Goal: Transaction & Acquisition: Book appointment/travel/reservation

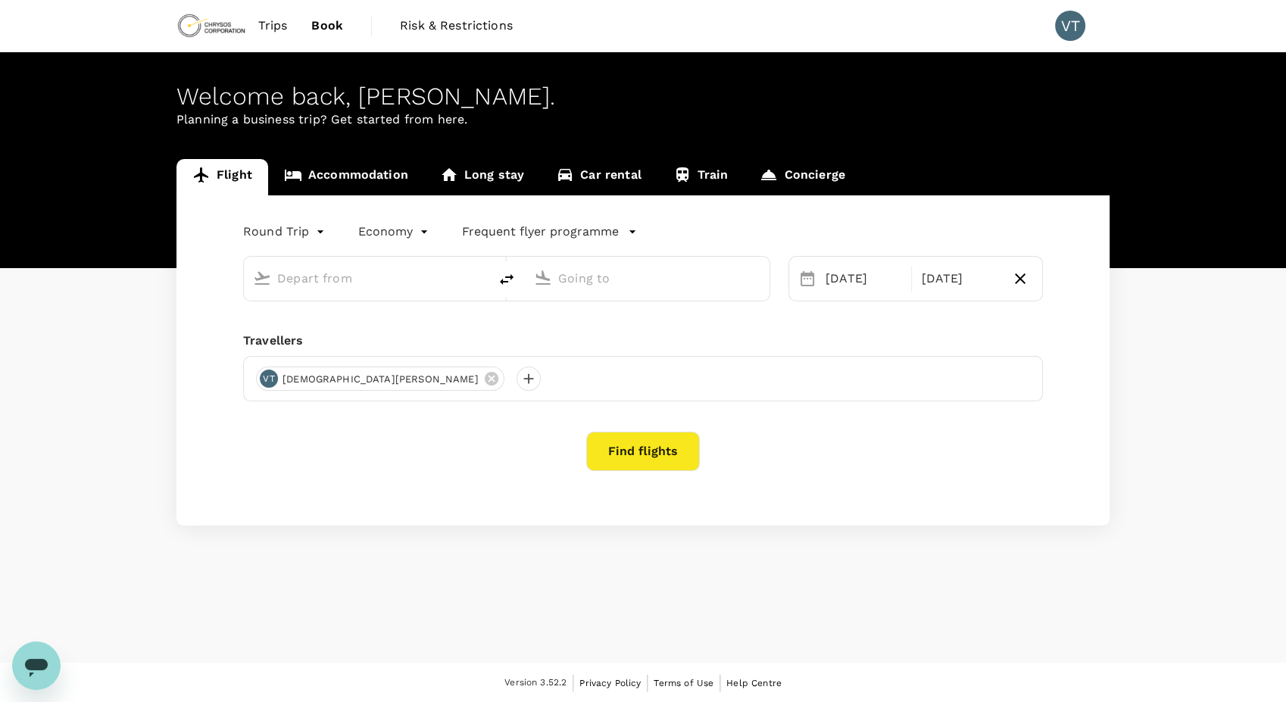
type input "Adelaide (ADL)"
type input "Kalgoorlie, [GEOGRAPHIC_DATA] (any)"
type input "Adelaide (ADL)"
type input "Kalgoorlie, Australia (any)"
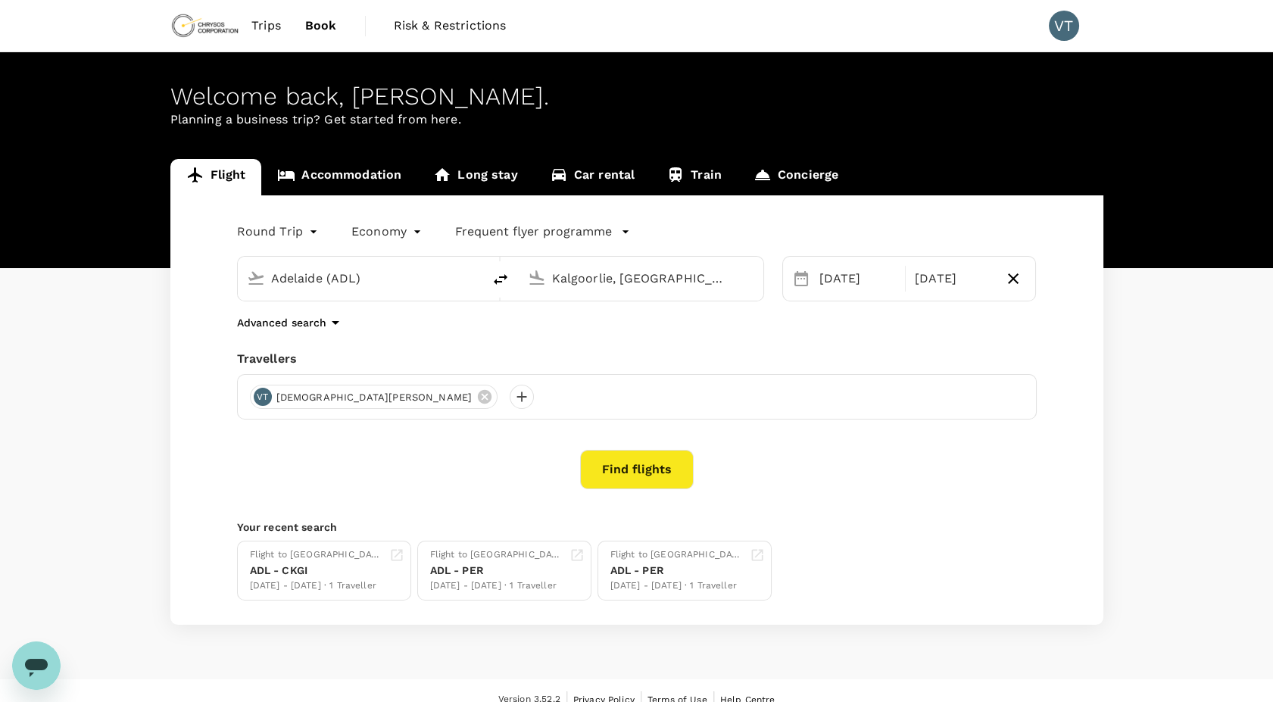
click at [897, 317] on div "Advanced search" at bounding box center [637, 323] width 800 height 18
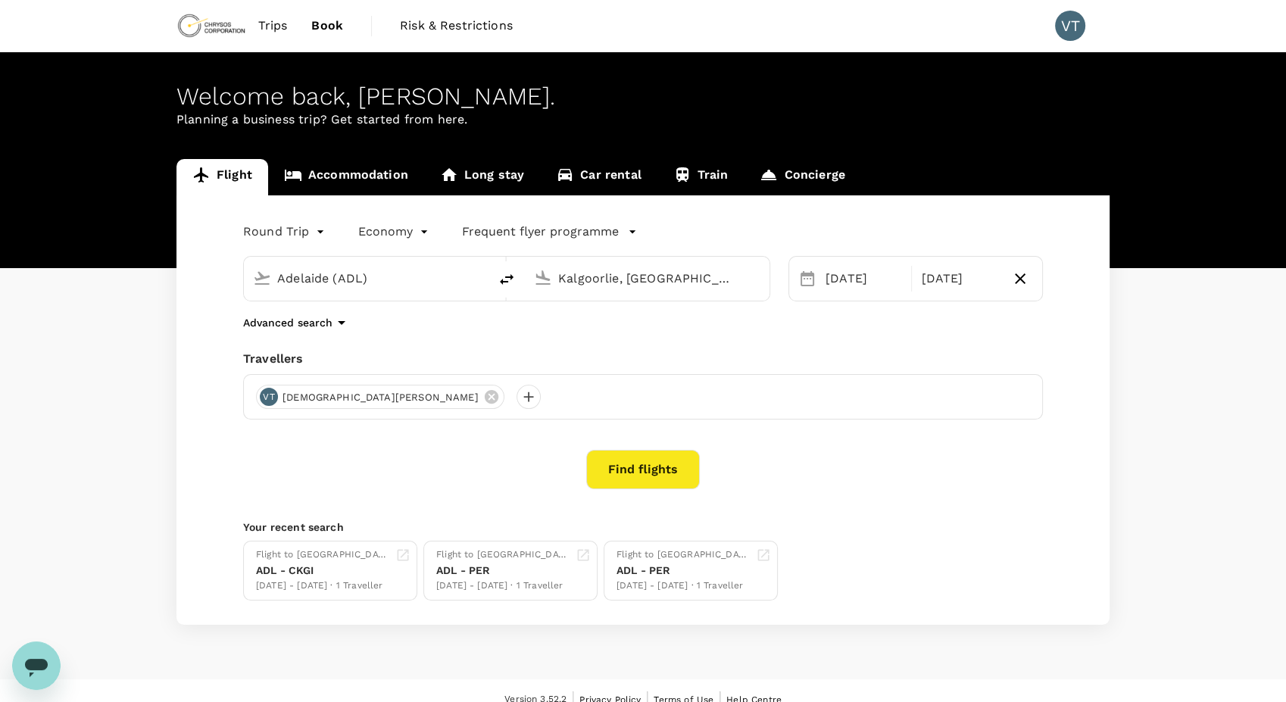
click at [292, 239] on body "Trips Book Risk & Restrictions VT Welcome back , Vedant . Planning a business t…" at bounding box center [643, 360] width 1286 height 720
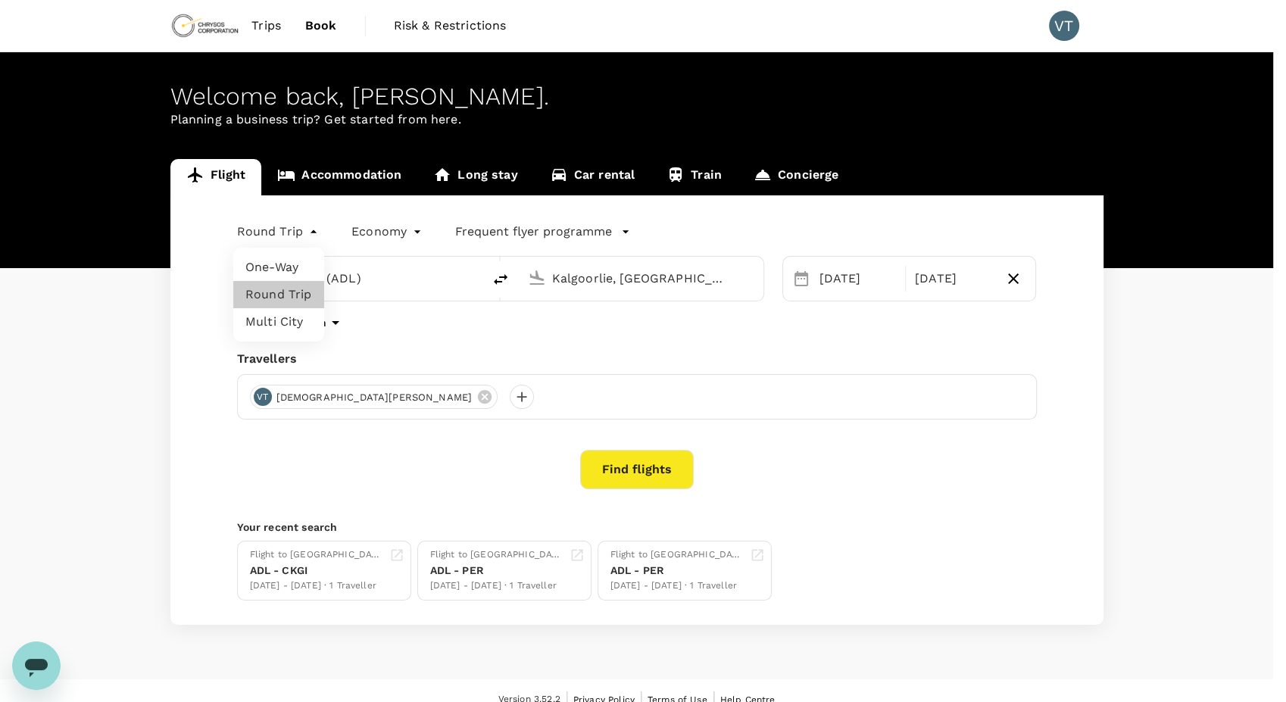
click at [284, 263] on li "One-Way" at bounding box center [278, 267] width 91 height 27
type input "oneway"
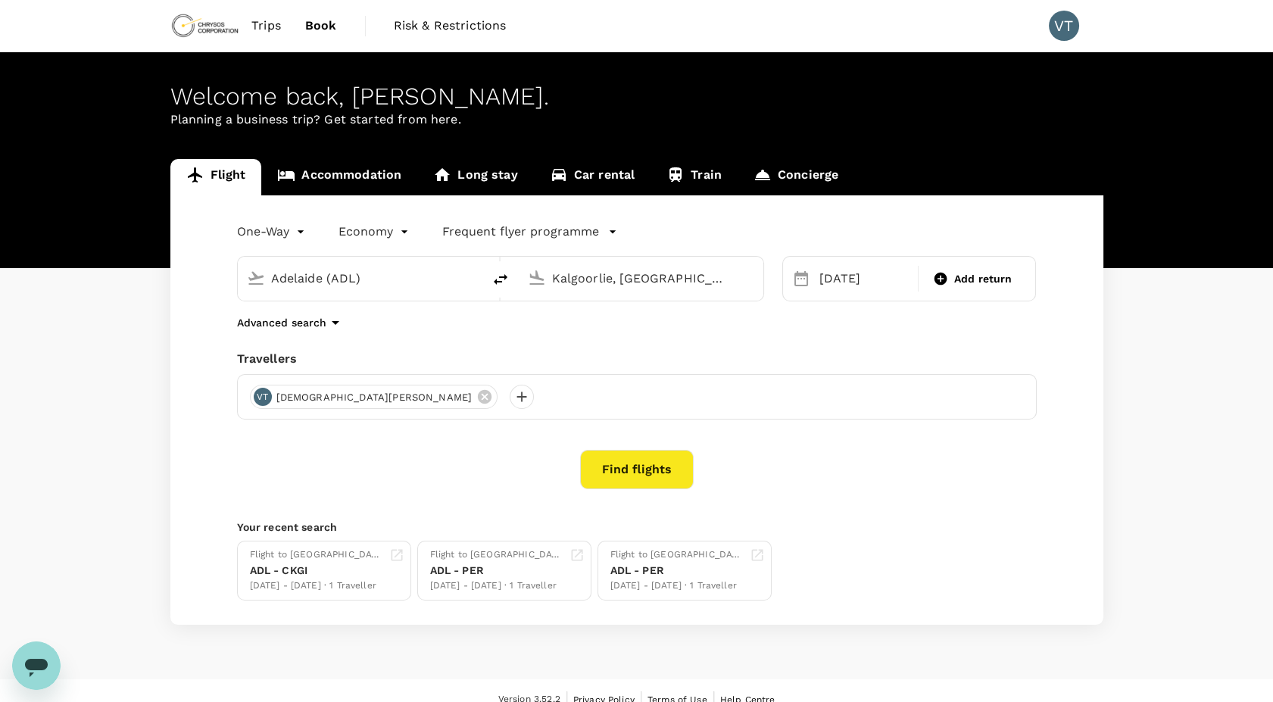
click at [642, 463] on button "Find flights" at bounding box center [637, 469] width 114 height 39
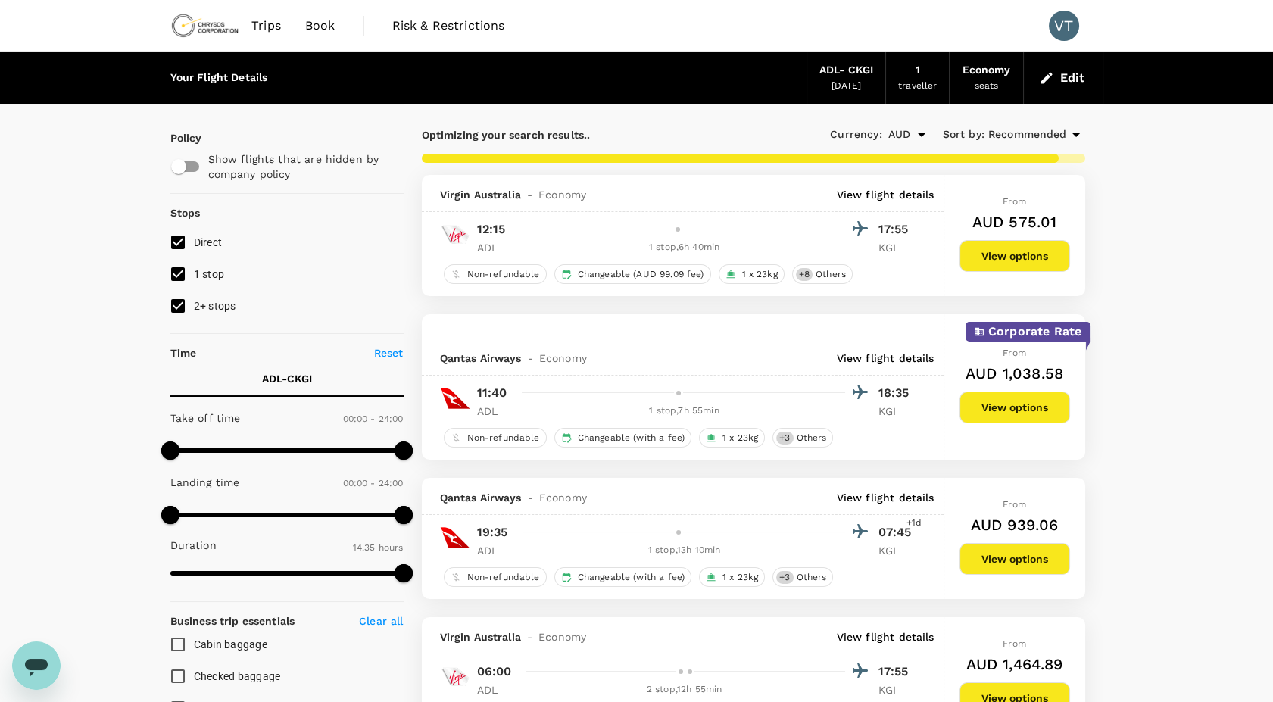
type input "1435"
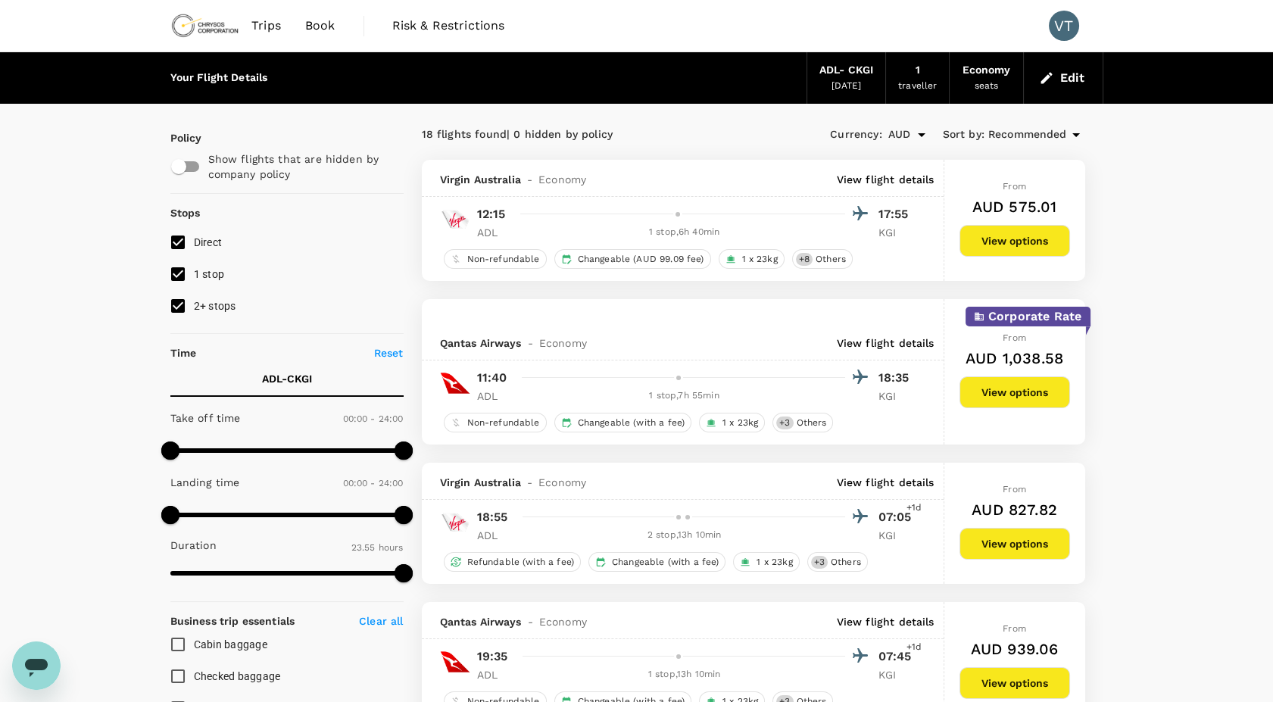
click at [214, 25] on img at bounding box center [205, 25] width 70 height 33
drag, startPoint x: 907, startPoint y: 213, endPoint x: 873, endPoint y: 216, distance: 34.2
click at [873, 216] on div "12:15 17:55" at bounding box center [696, 214] width 439 height 22
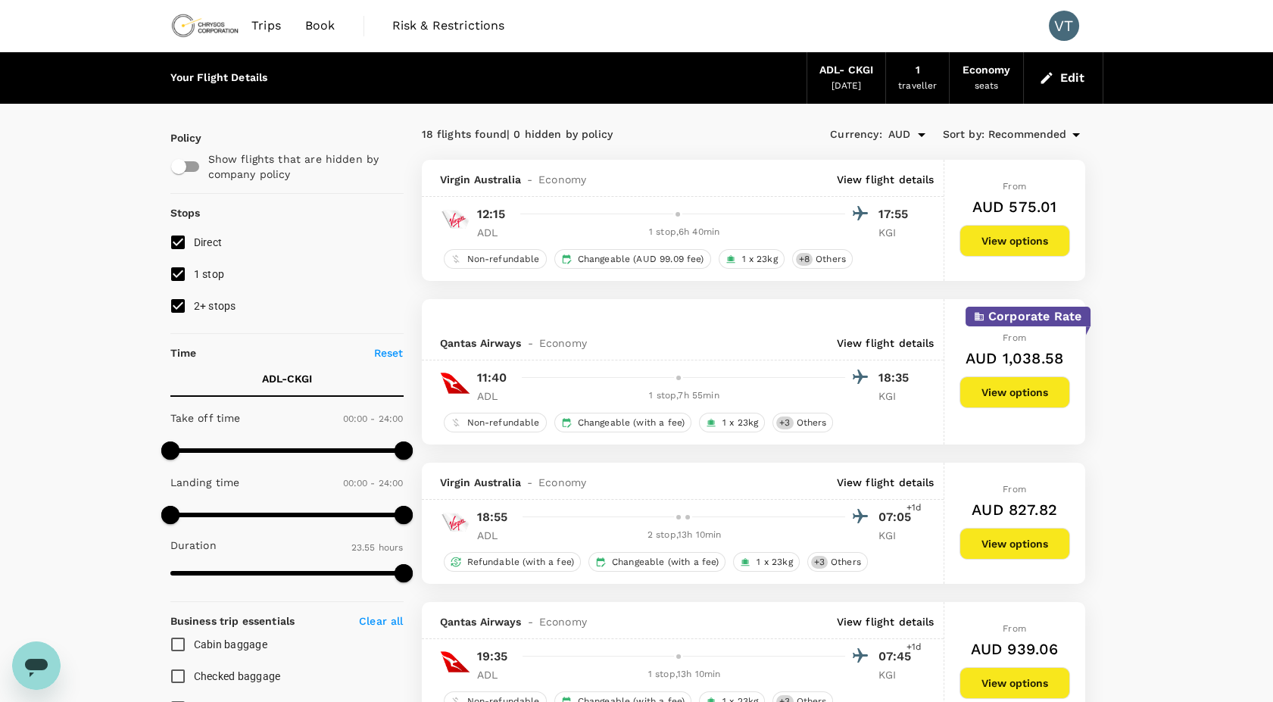
drag, startPoint x: 873, startPoint y: 216, endPoint x: 917, endPoint y: 257, distance: 60.0
click at [917, 257] on div "Non-refundable Changeable (AUD 99.09 fee) 1 x 23kg + 8 Others" at bounding box center [683, 257] width 522 height 23
click at [970, 250] on button "View options" at bounding box center [1015, 241] width 111 height 32
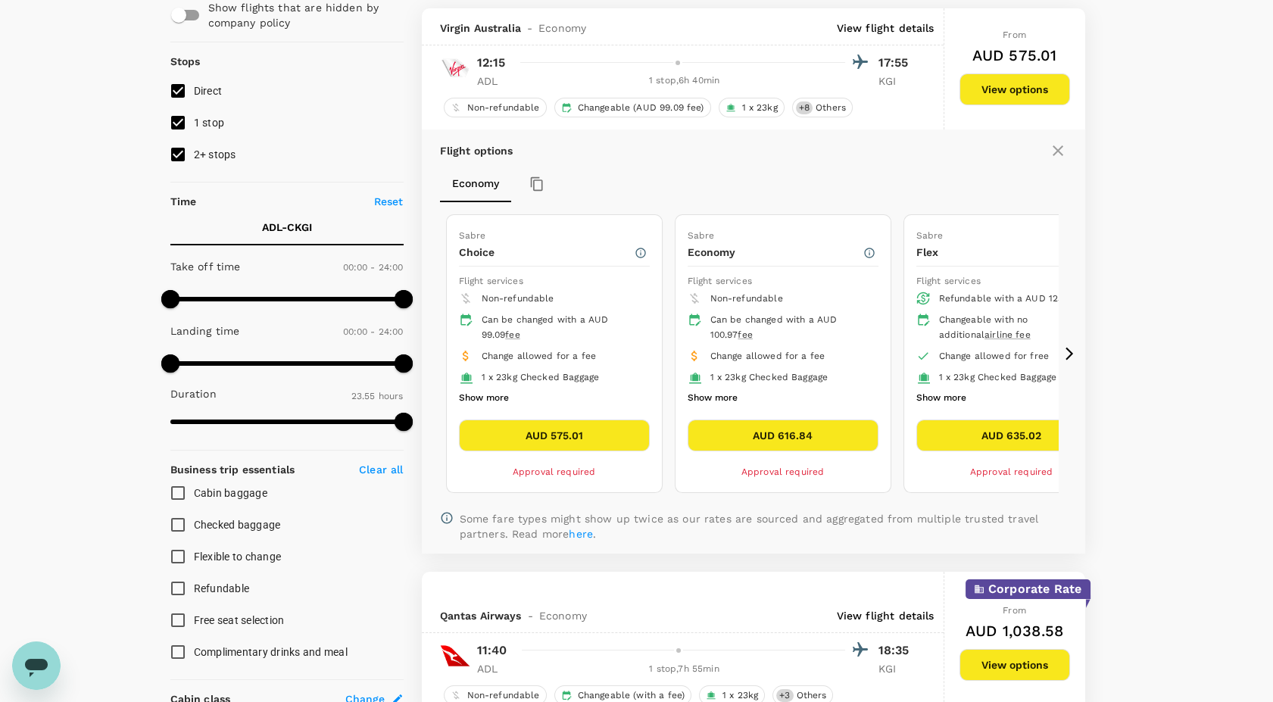
scroll to position [159, 0]
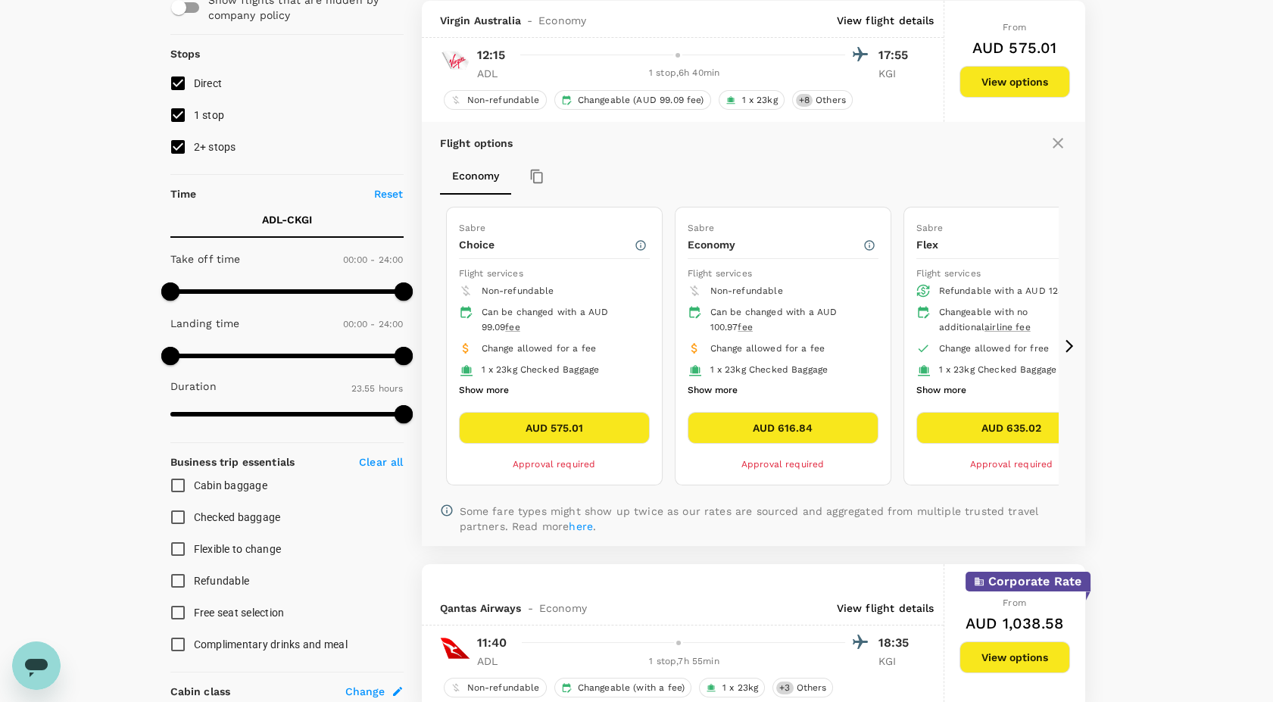
click at [467, 384] on button "Show more" at bounding box center [484, 391] width 50 height 20
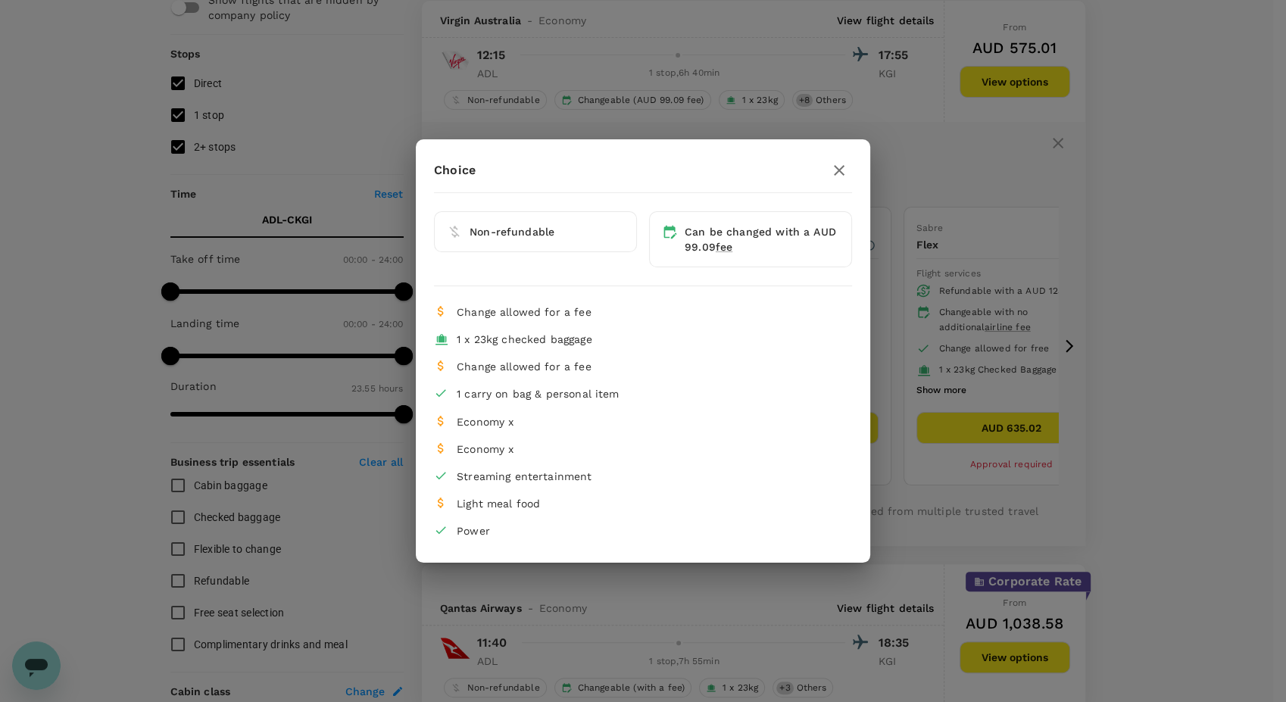
click at [838, 176] on icon "button" at bounding box center [839, 170] width 18 height 18
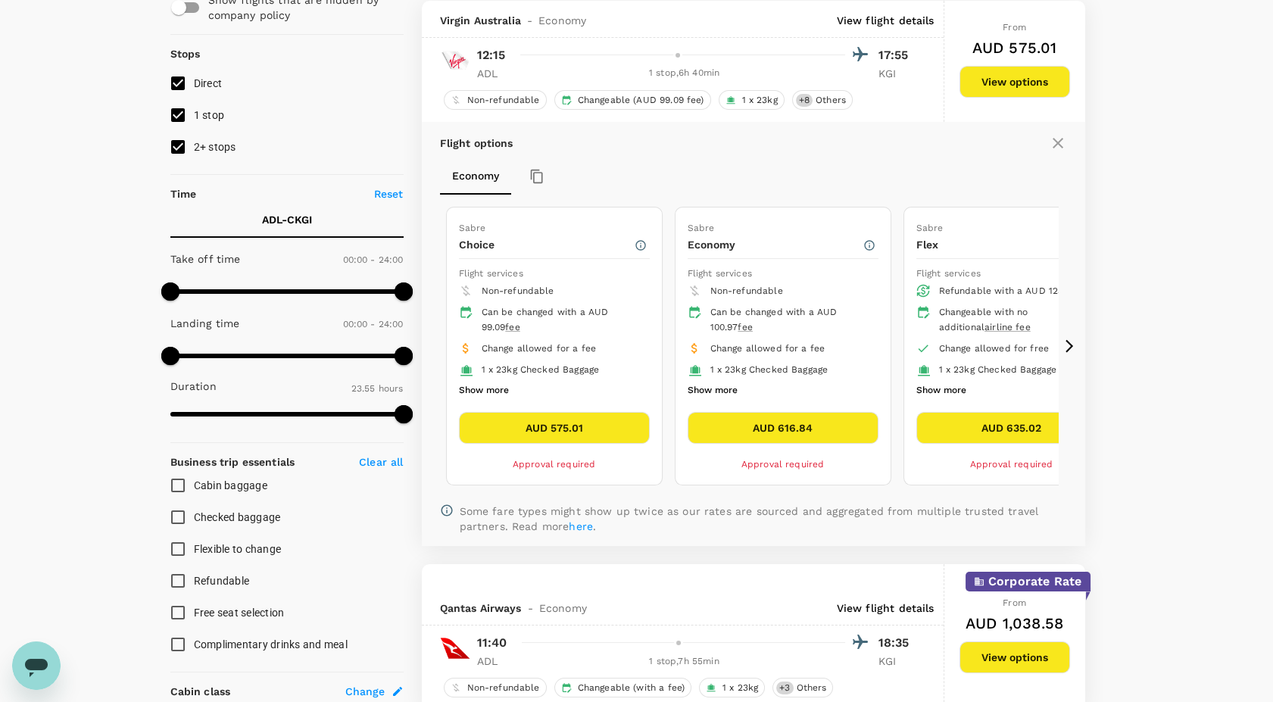
click at [483, 385] on button "Show more" at bounding box center [484, 391] width 50 height 20
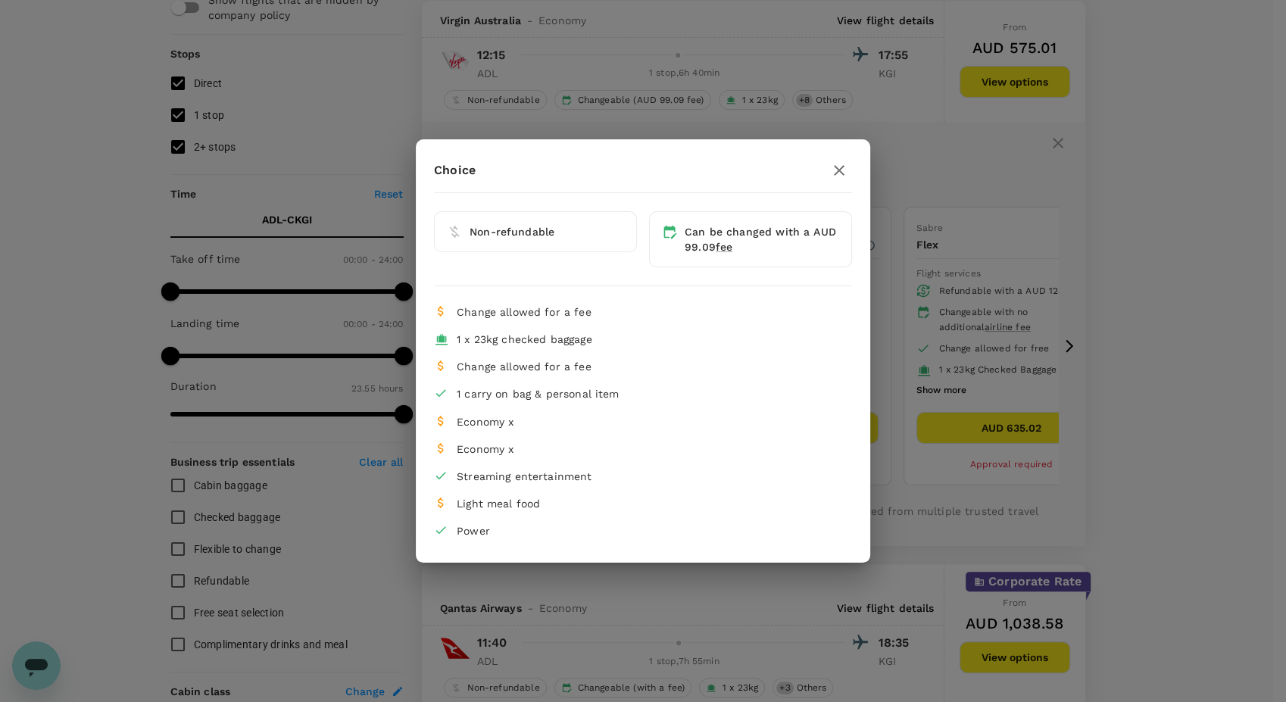
click at [969, 445] on div "Choice Non-refundable Can be changed with a AUD 99.09 fee Change allowed for a …" at bounding box center [643, 351] width 1286 height 702
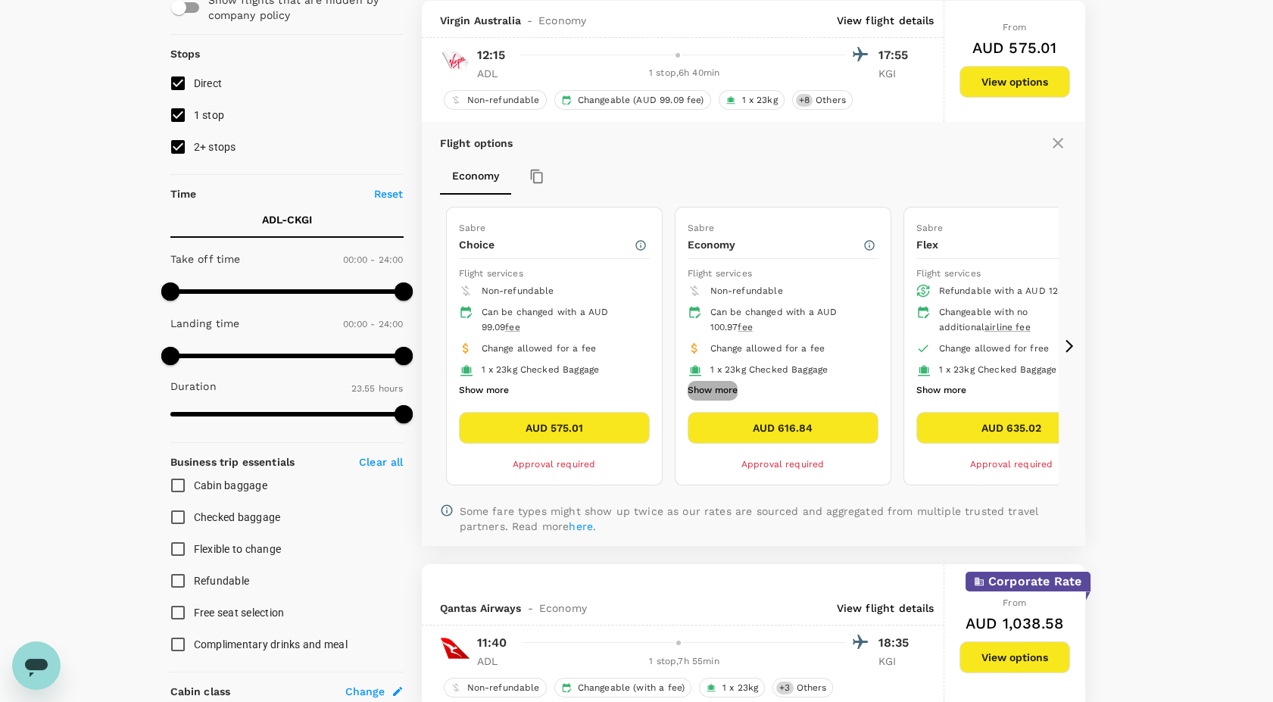
click at [728, 386] on button "Show more" at bounding box center [713, 391] width 50 height 20
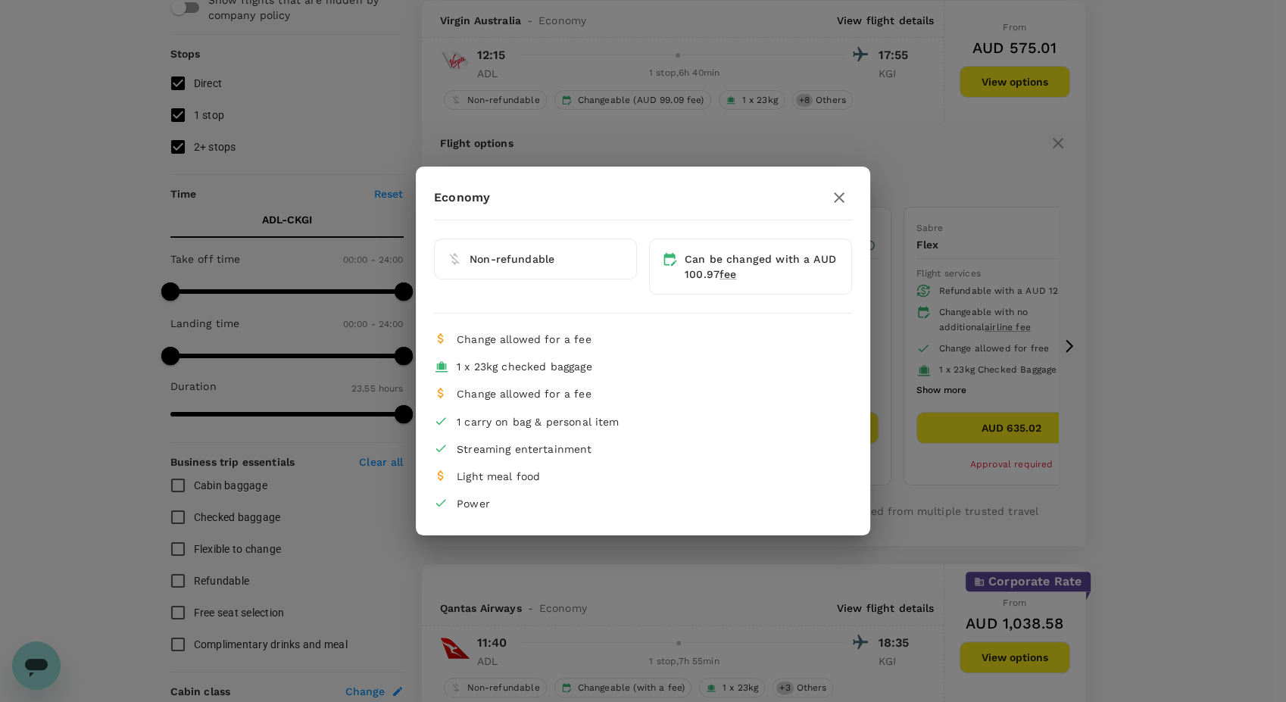
click at [842, 195] on icon "button" at bounding box center [839, 197] width 11 height 11
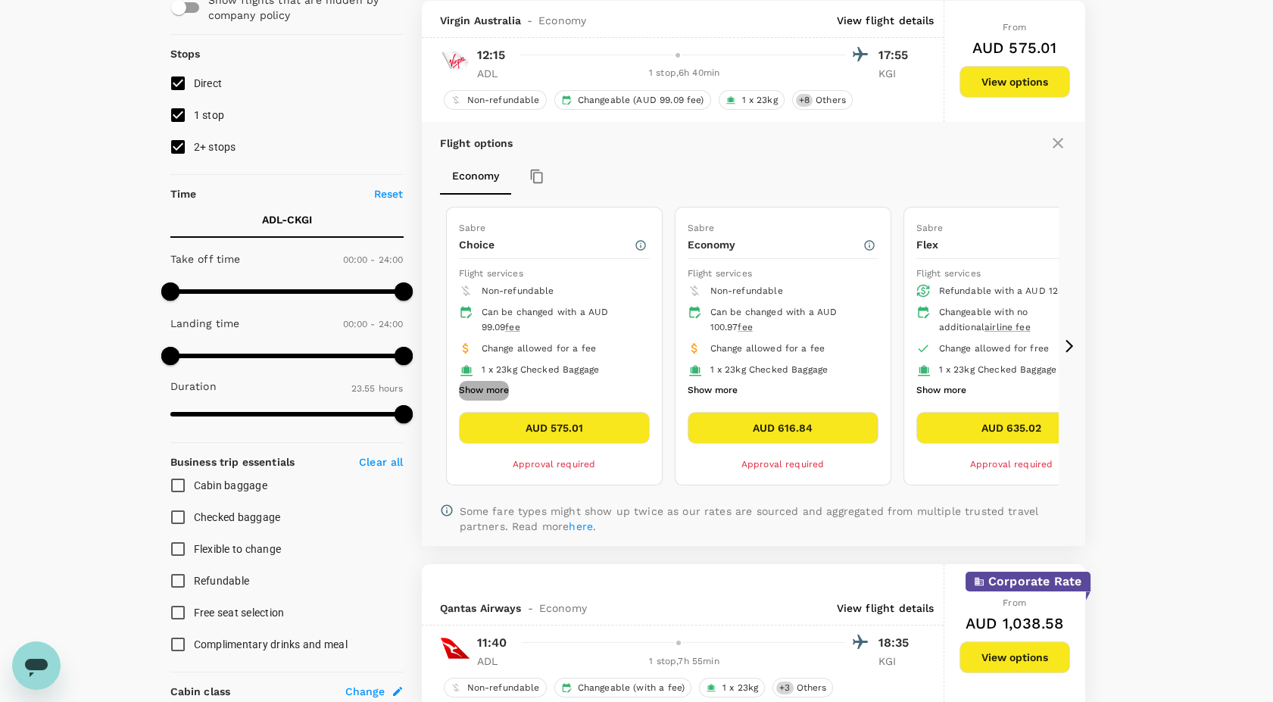
click at [497, 382] on button "Show more" at bounding box center [484, 391] width 50 height 20
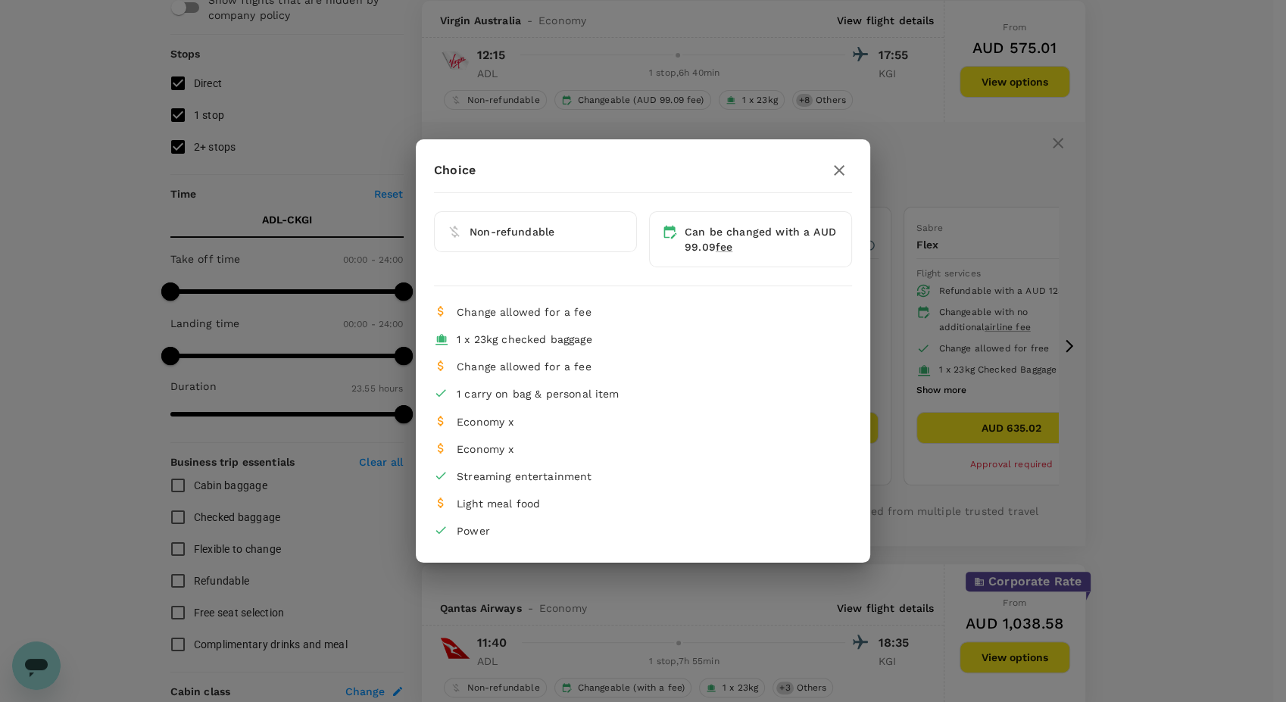
click at [842, 165] on icon "button" at bounding box center [839, 170] width 18 height 18
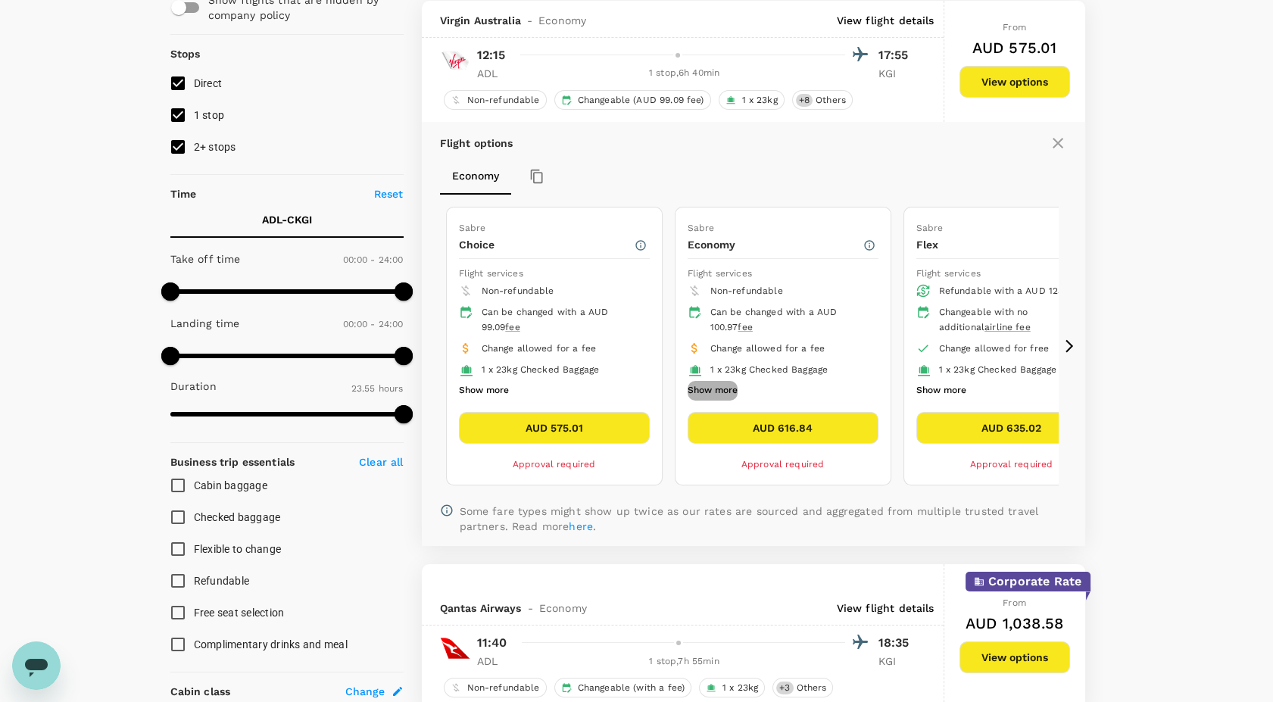
click at [726, 388] on button "Show more" at bounding box center [713, 391] width 50 height 20
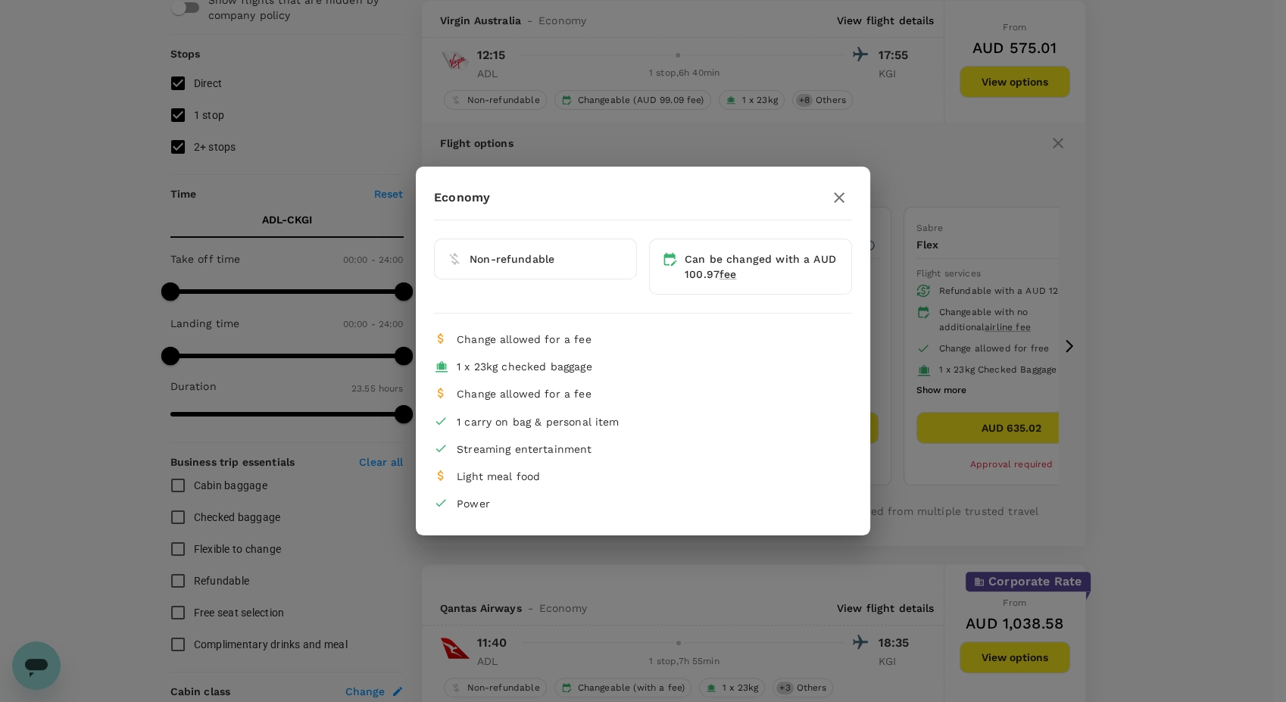
click at [838, 189] on icon "button" at bounding box center [839, 198] width 18 height 18
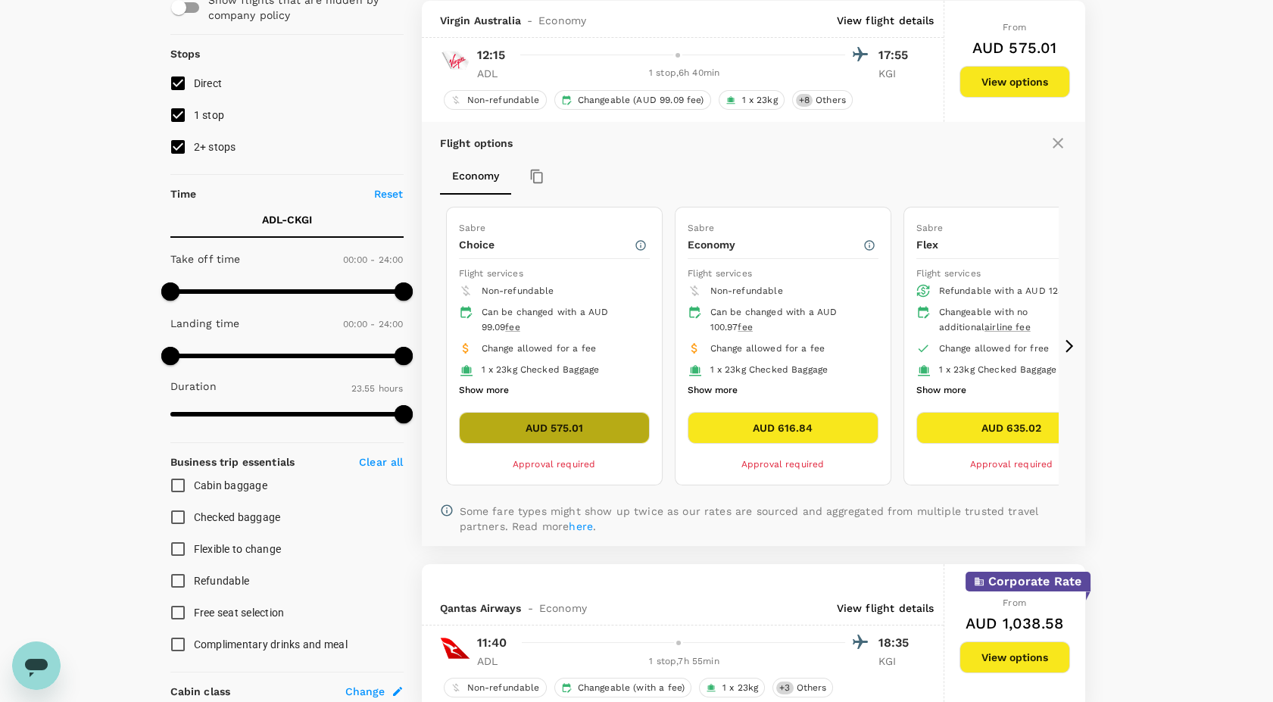
click at [493, 421] on button "AUD 575.01" at bounding box center [554, 428] width 191 height 32
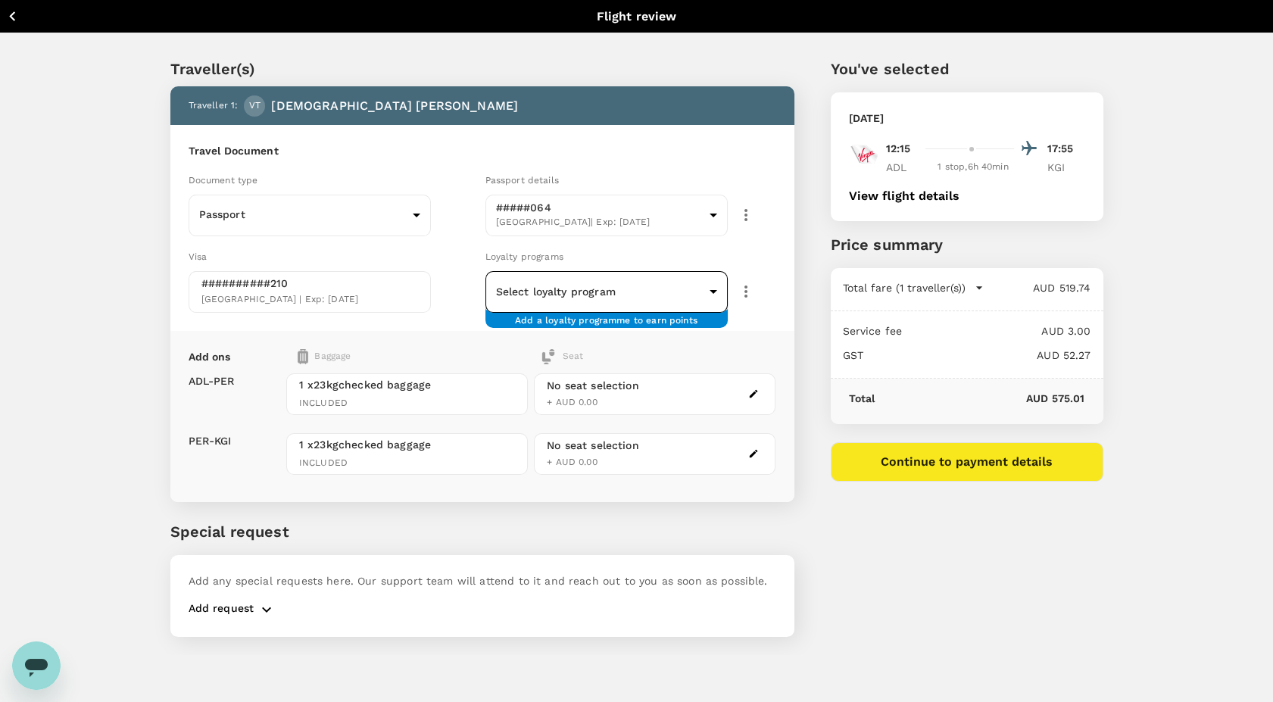
click at [566, 295] on body "Back to flight results Flight review Traveller(s) Traveller 1 : VT Vedant Tibre…" at bounding box center [636, 371] width 1273 height 743
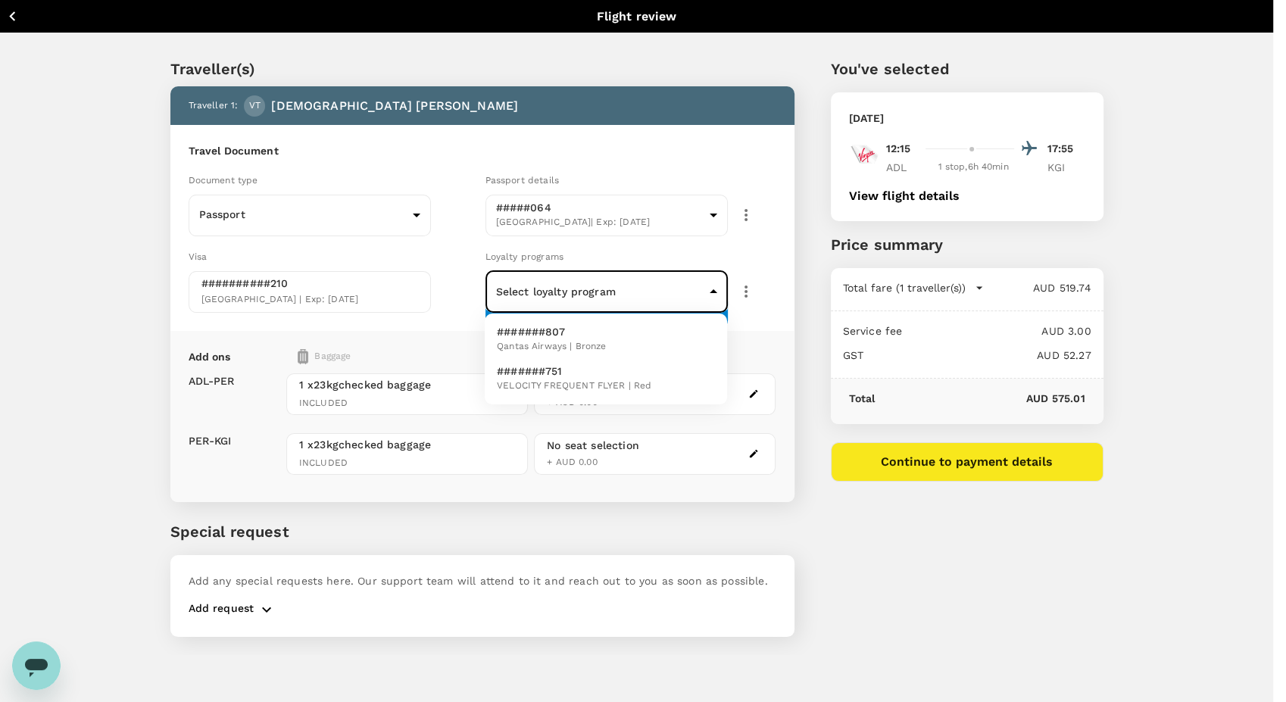
click at [584, 379] on span "VELOCITY FREQUENT FLYER | Red" at bounding box center [574, 386] width 155 height 15
type input "2401d15e-15a0-4cd6-897b-aa9752654107"
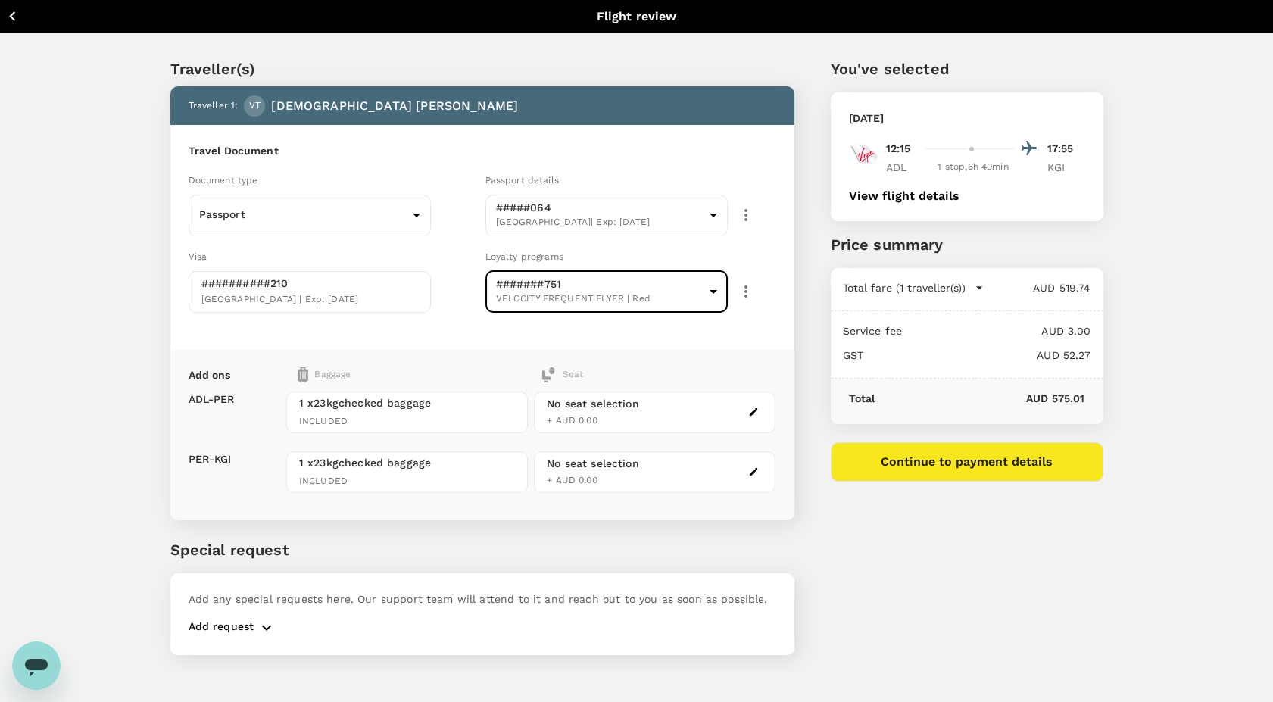
click at [751, 403] on button "button" at bounding box center [754, 412] width 18 height 18
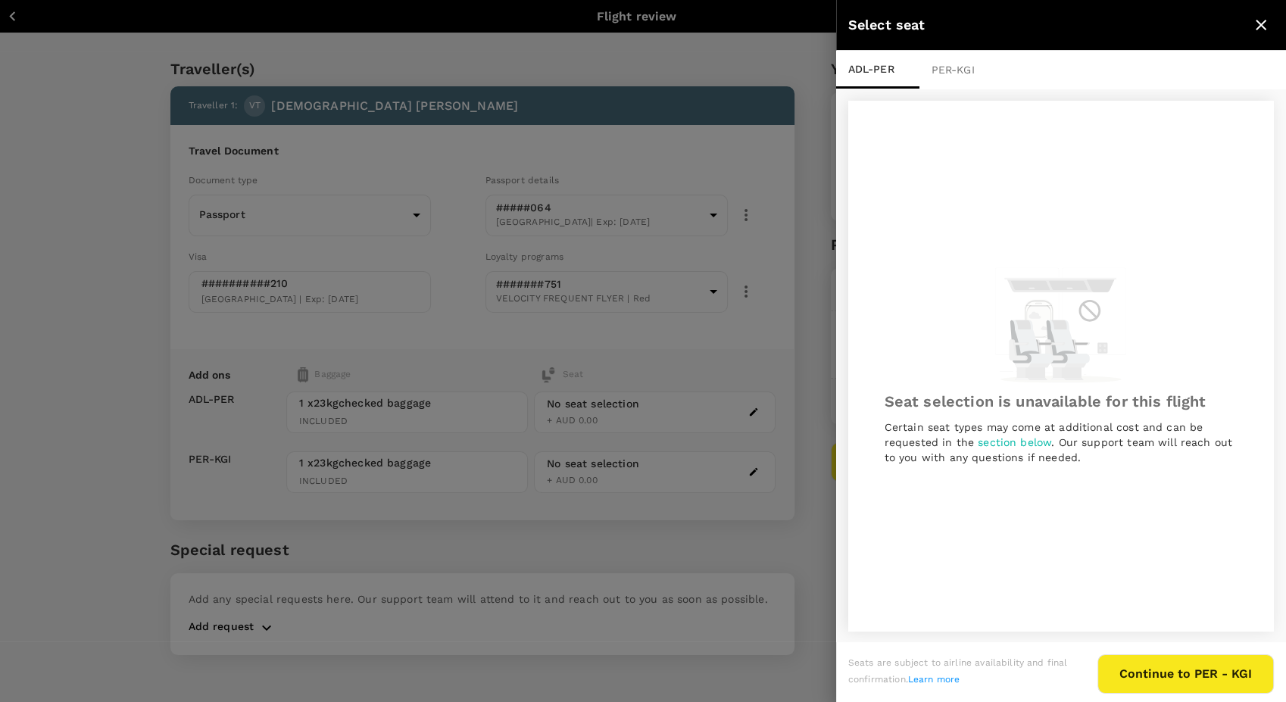
scroll to position [2, 0]
click at [1261, 23] on icon "close" at bounding box center [1261, 25] width 11 height 11
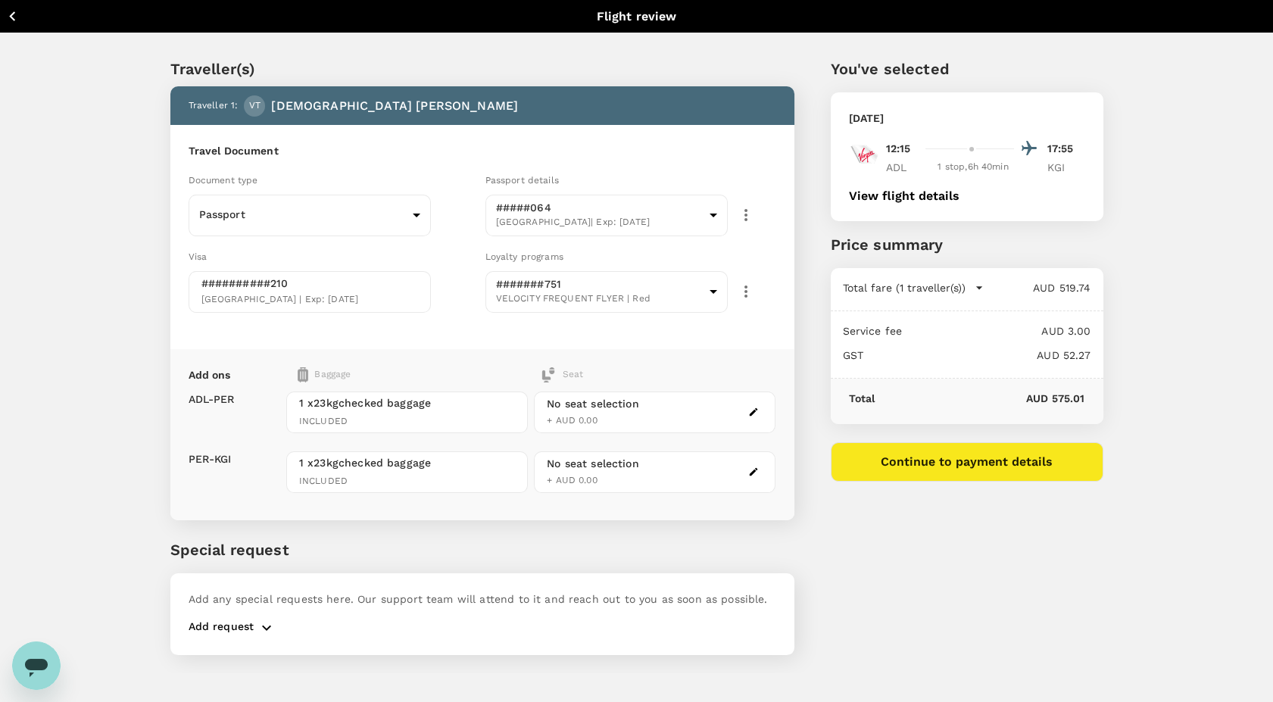
click at [950, 476] on button "Continue to payment details" at bounding box center [967, 461] width 273 height 39
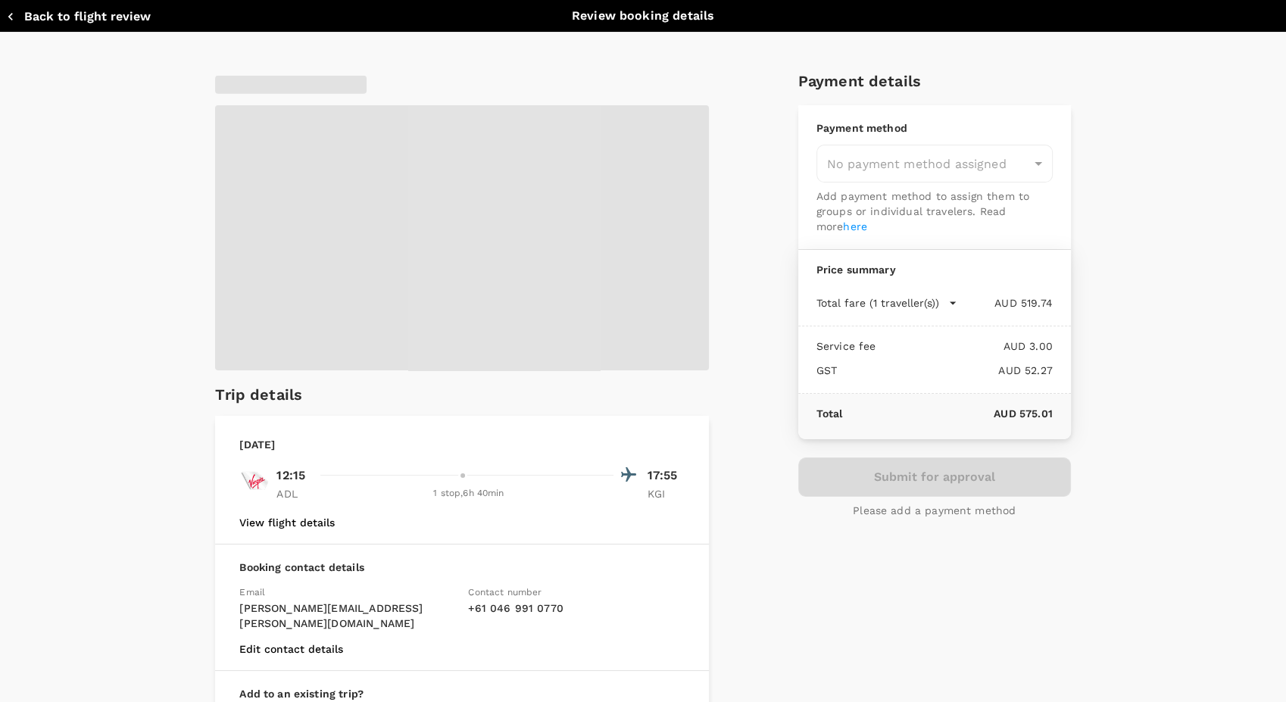
type input "9c4289b1-14a3-4119-8736-521306e5ca8f"
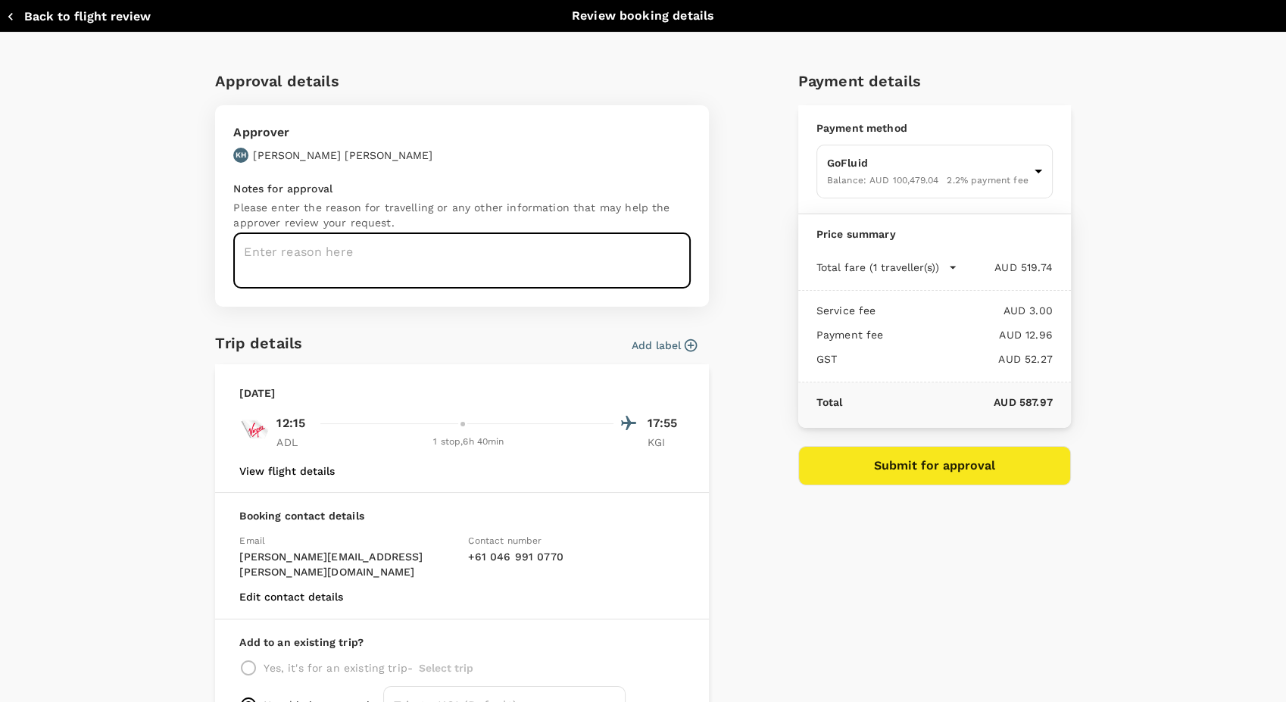
click at [482, 256] on textarea at bounding box center [461, 260] width 457 height 55
type textarea "max10"
type textarea "MAX10 Breakdown"
click at [639, 348] on button "Add label" at bounding box center [664, 345] width 66 height 15
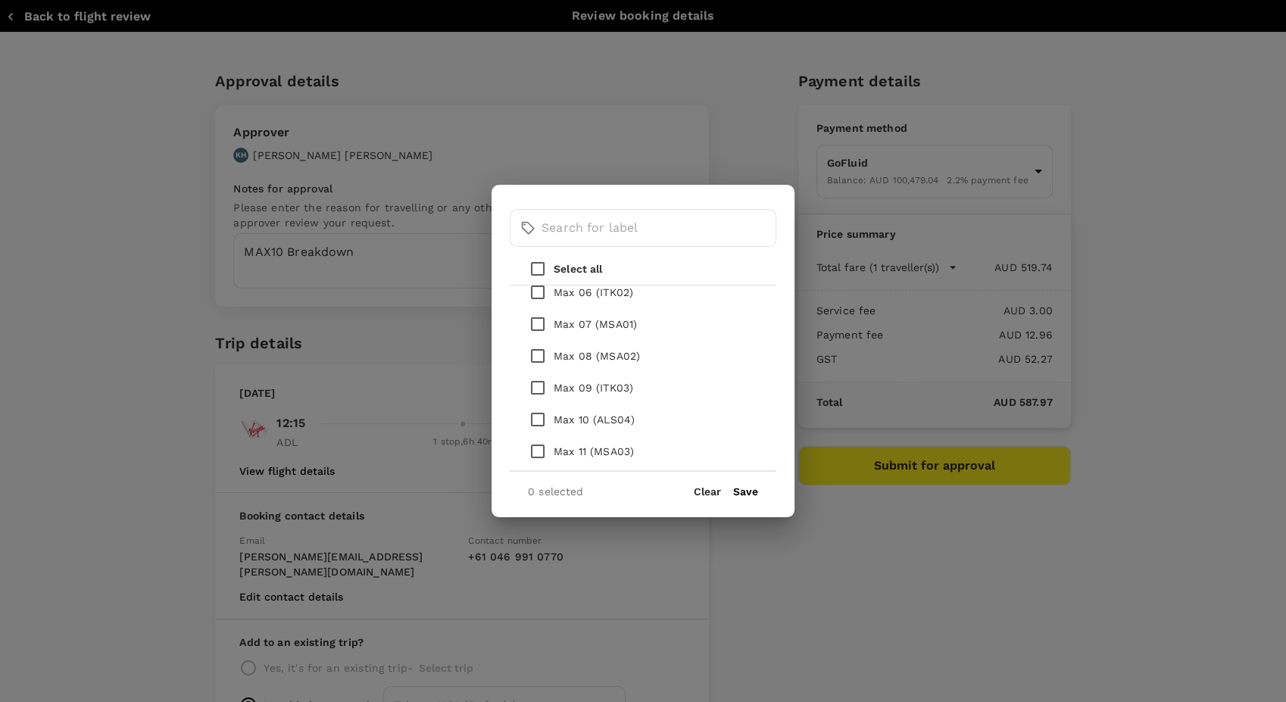
scroll to position [347, 0]
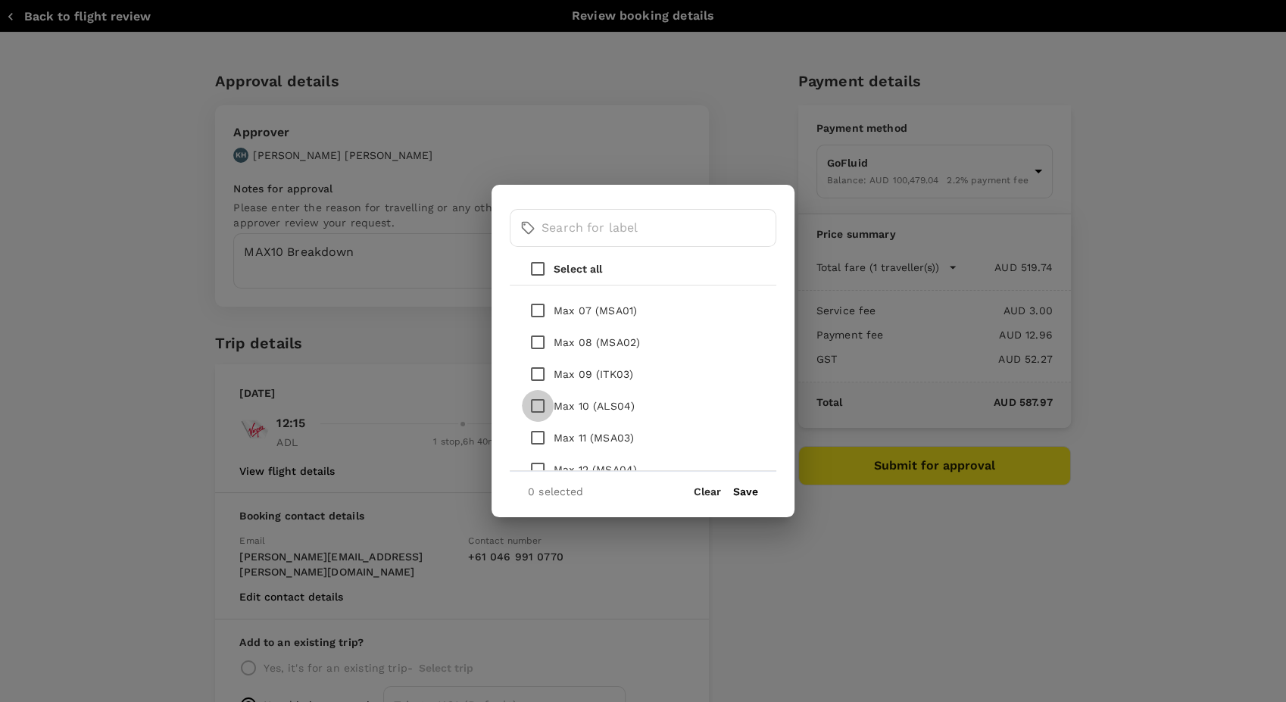
click at [537, 404] on input "checkbox" at bounding box center [538, 406] width 32 height 32
checkbox input "true"
click at [747, 491] on button "Save" at bounding box center [745, 492] width 25 height 12
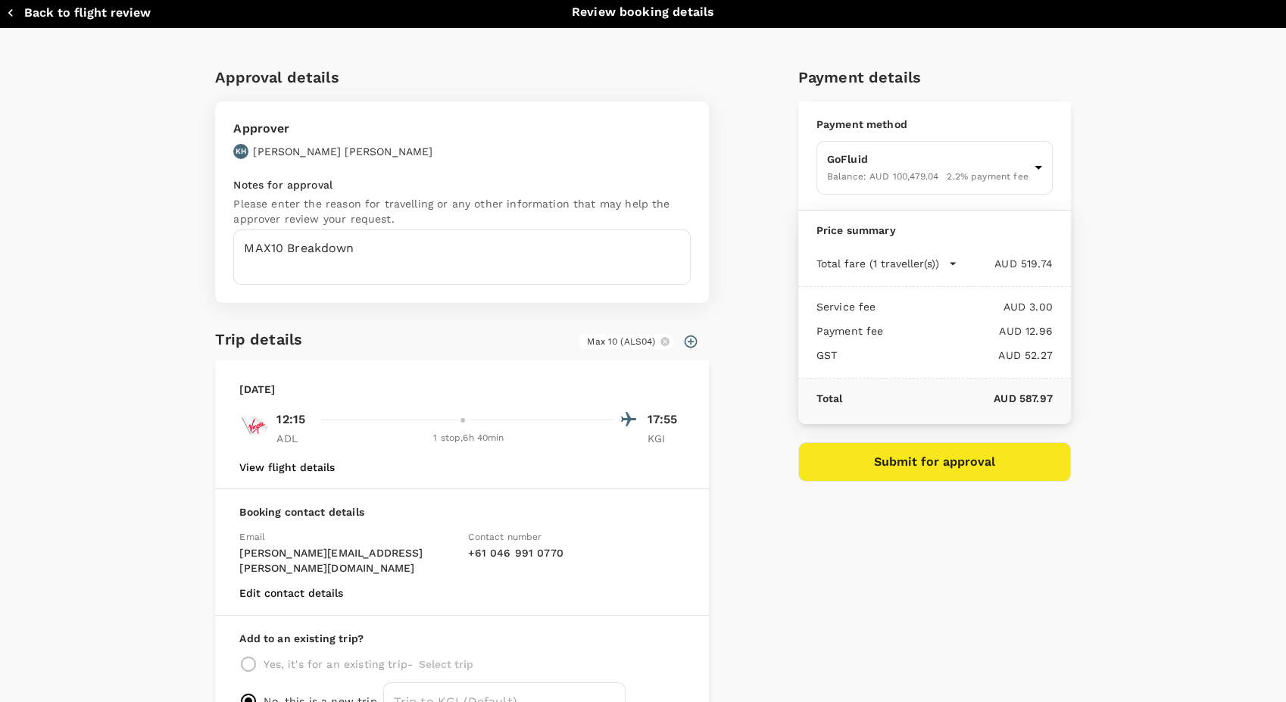
scroll to position [0, 0]
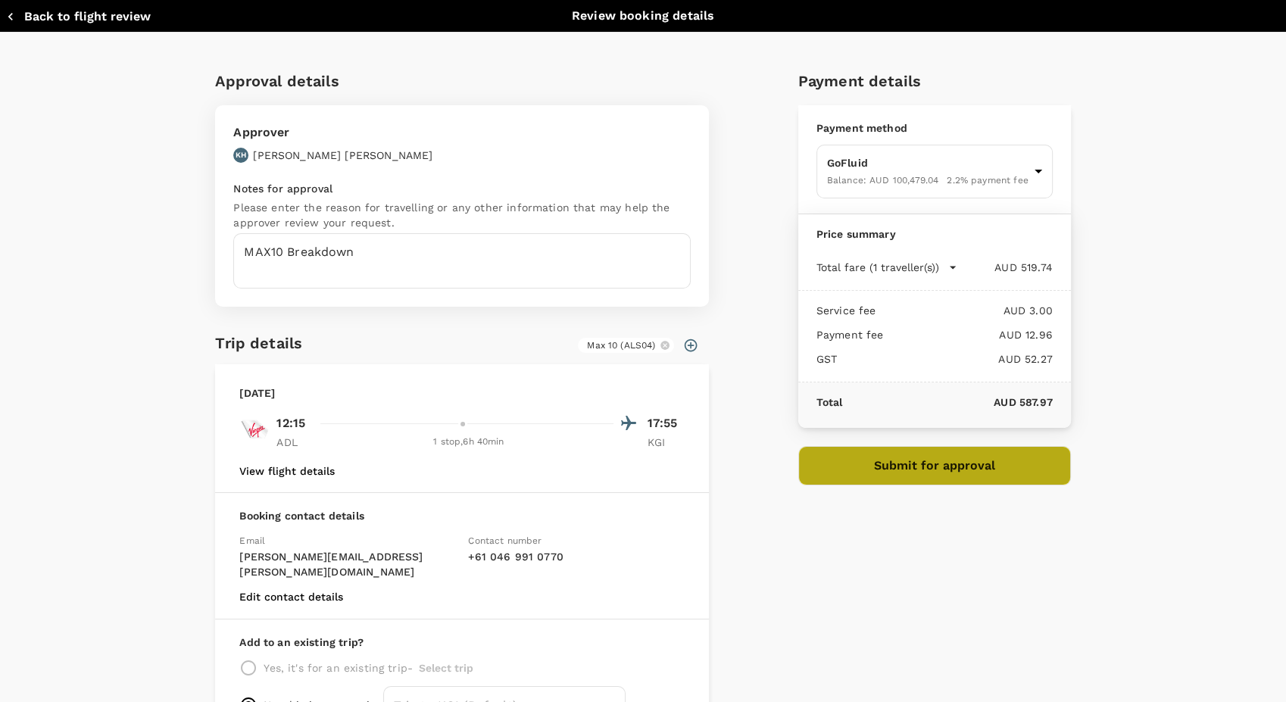
click at [934, 470] on button "Submit for approval" at bounding box center [934, 465] width 273 height 39
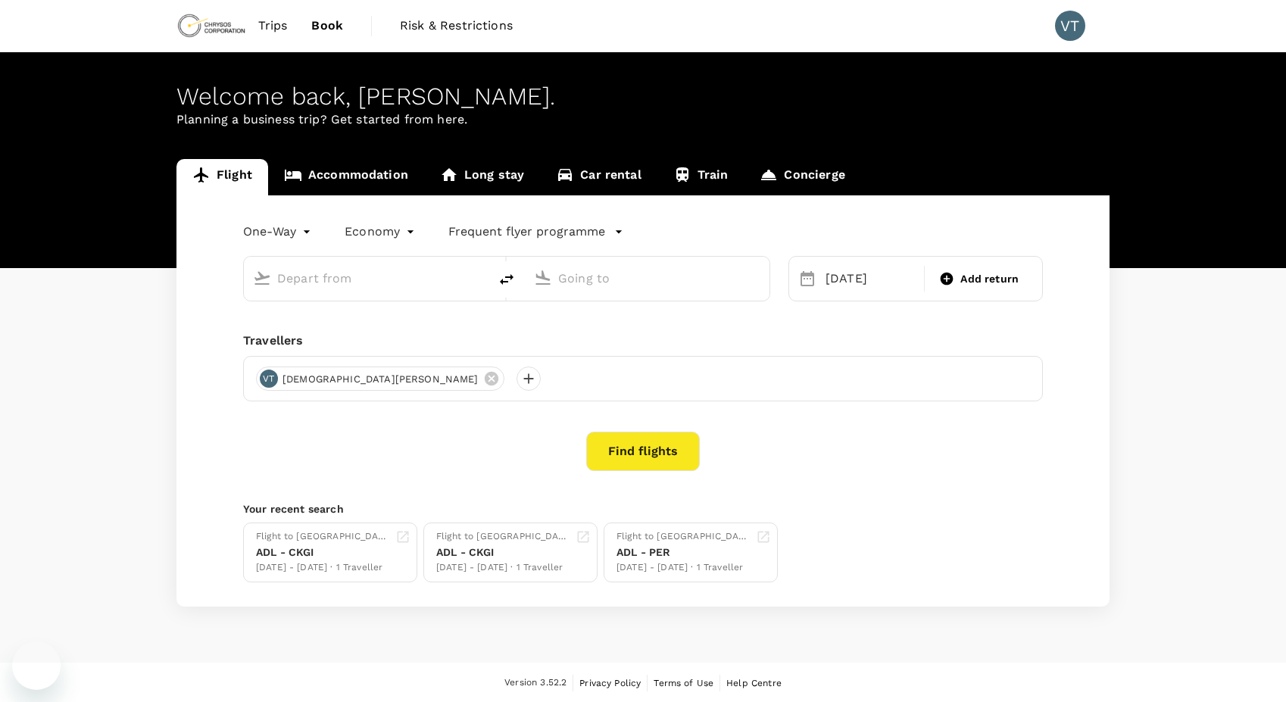
type input "Adelaide (ADL)"
type input "Kalgoorlie, Australia (any)"
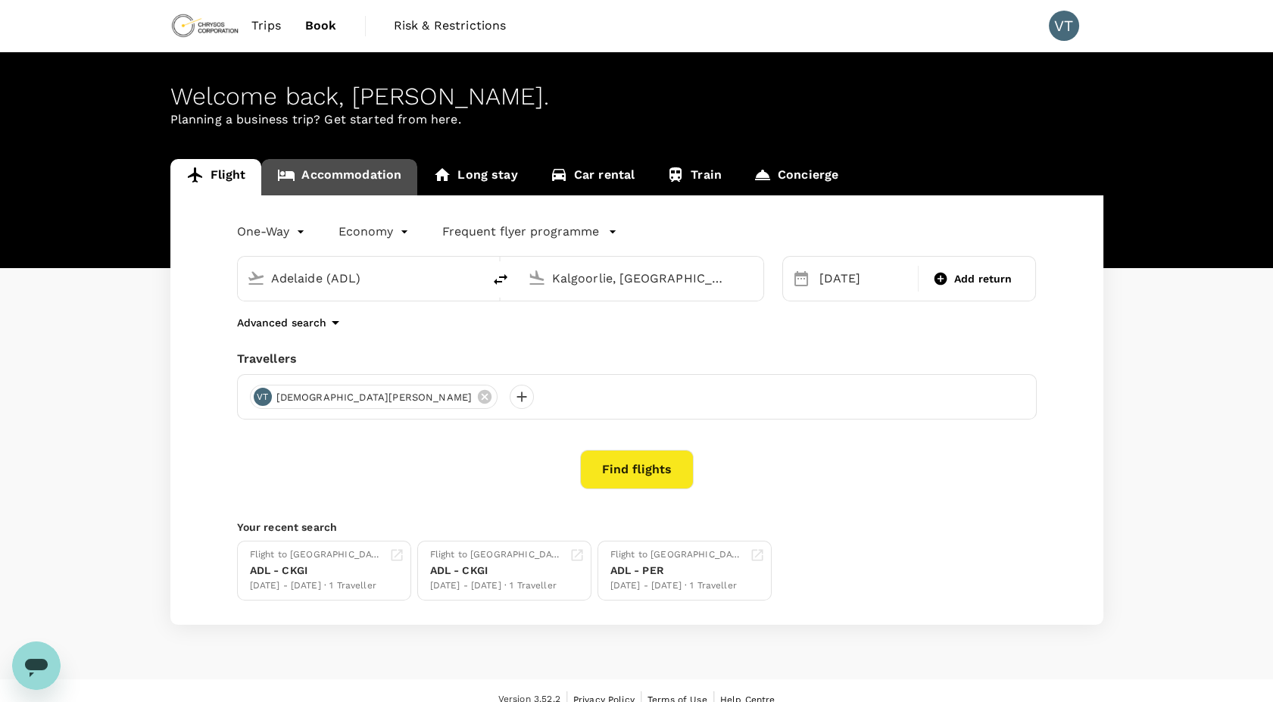
click at [367, 180] on link "Accommodation" at bounding box center [339, 177] width 156 height 36
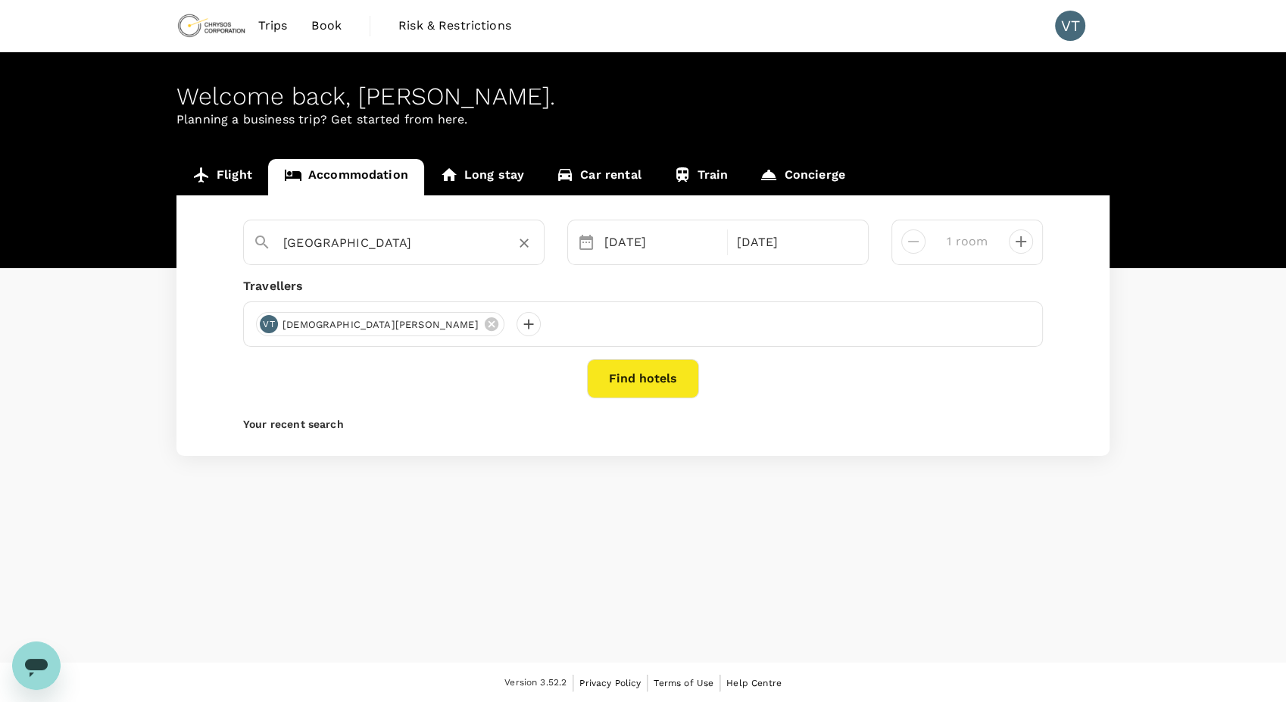
click at [418, 233] on input "Perth" at bounding box center [387, 242] width 209 height 23
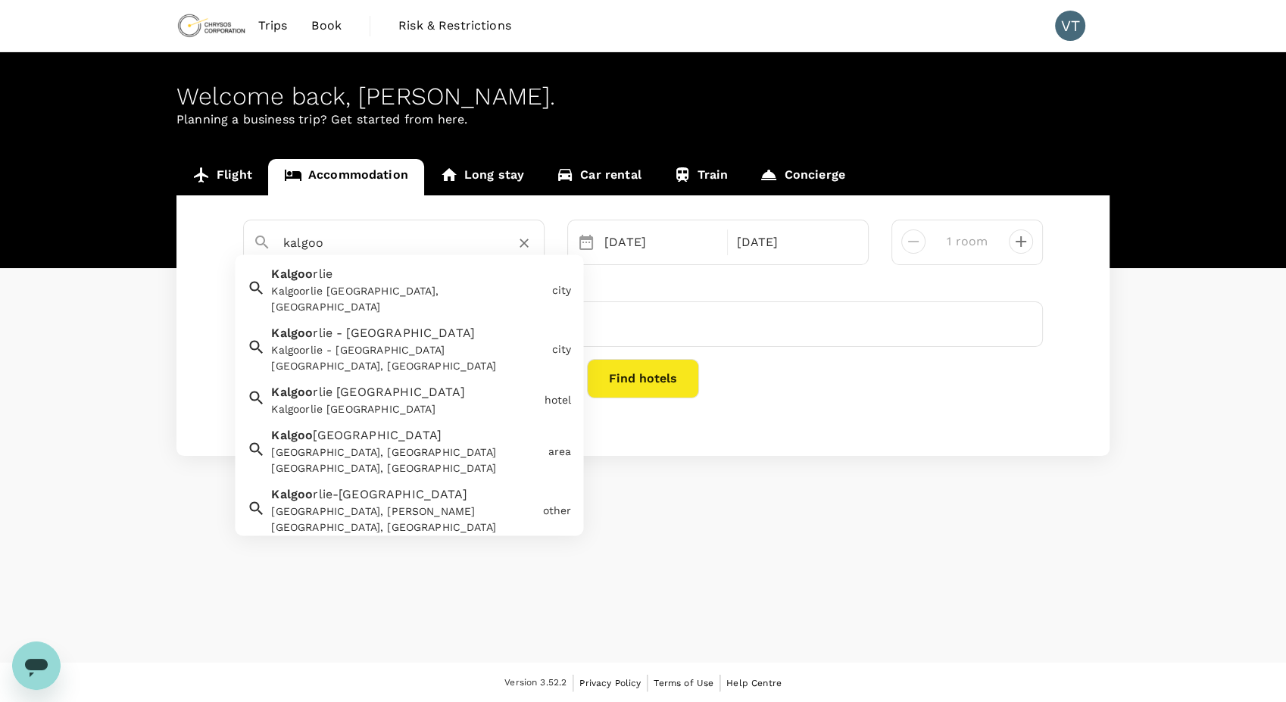
click at [411, 265] on div "Kalgoo rlie Kalgoorlie WA, Australia" at bounding box center [405, 288] width 280 height 56
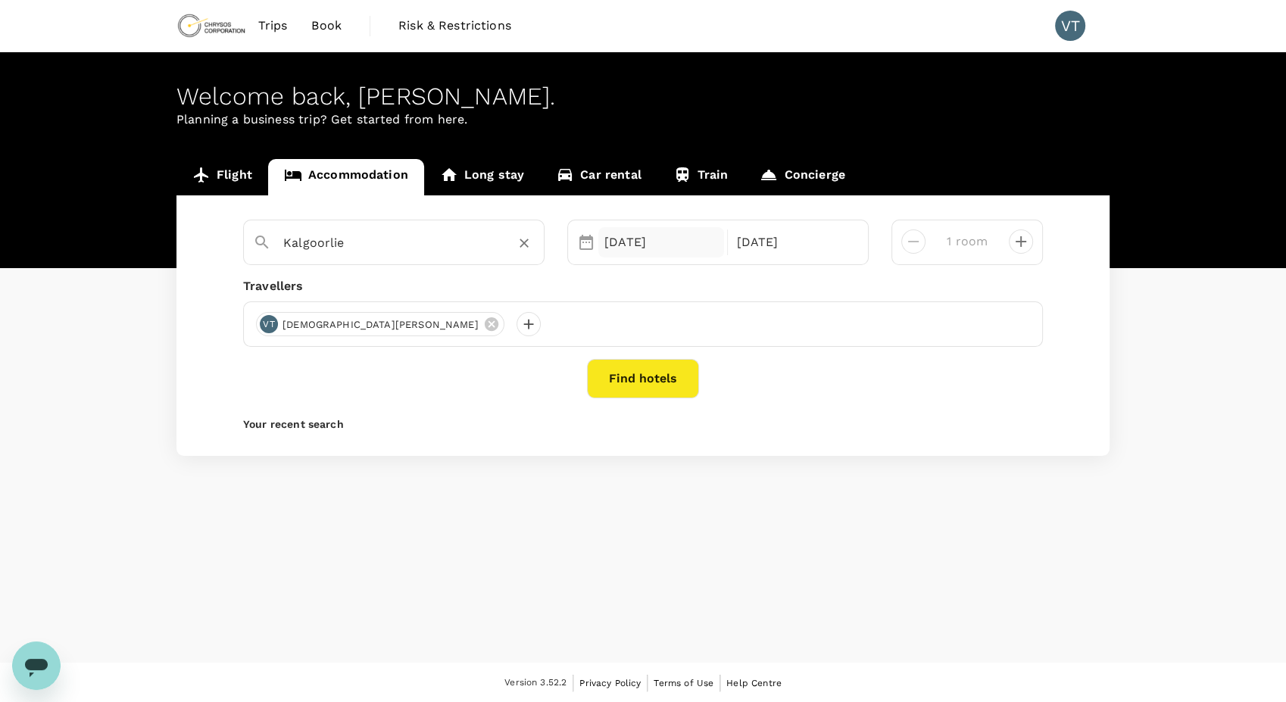
type input "Kalgoorlie"
click at [667, 245] on div "21 Oct" at bounding box center [661, 242] width 126 height 30
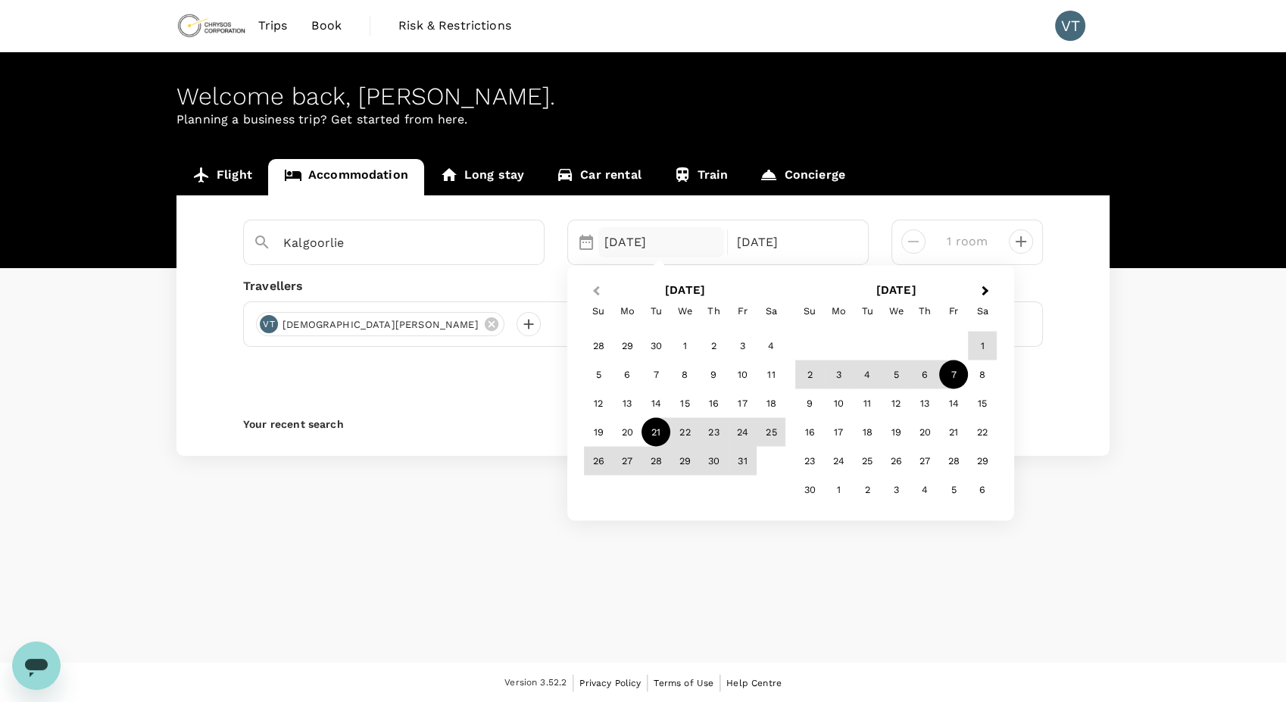
click at [601, 288] on button "Previous Month" at bounding box center [594, 292] width 24 height 24
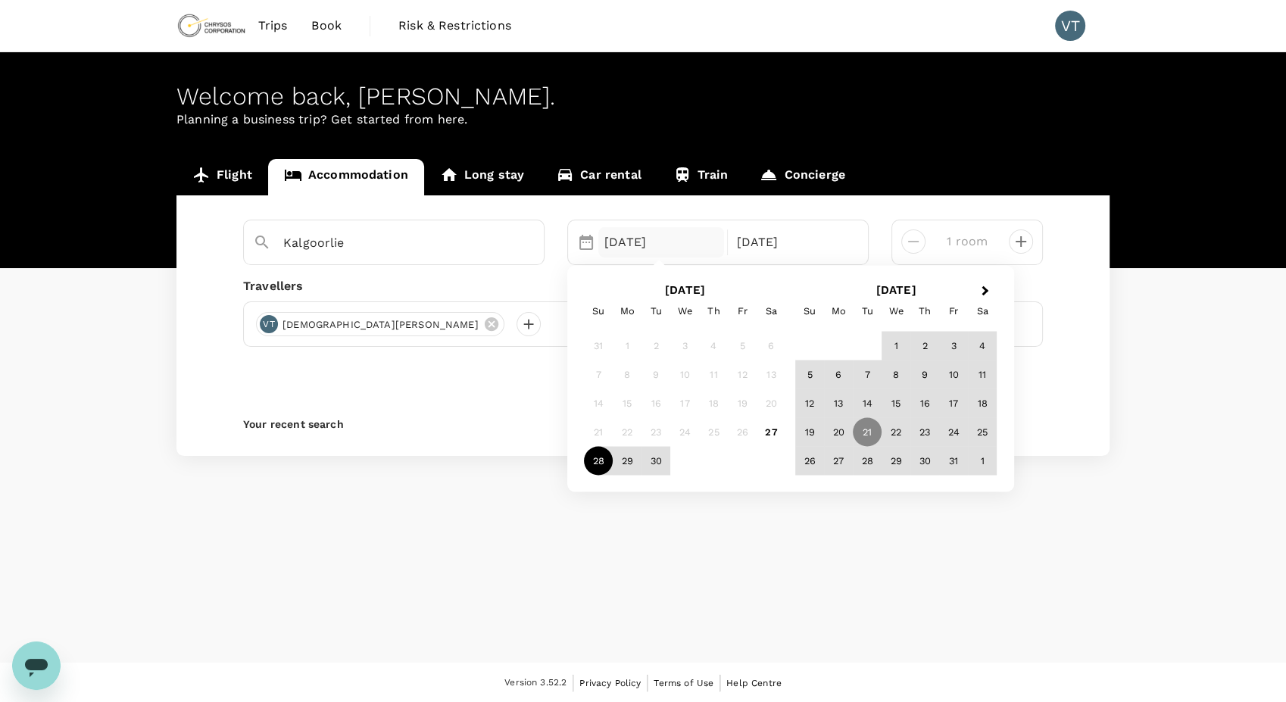
click at [585, 461] on div "28" at bounding box center [598, 460] width 29 height 29
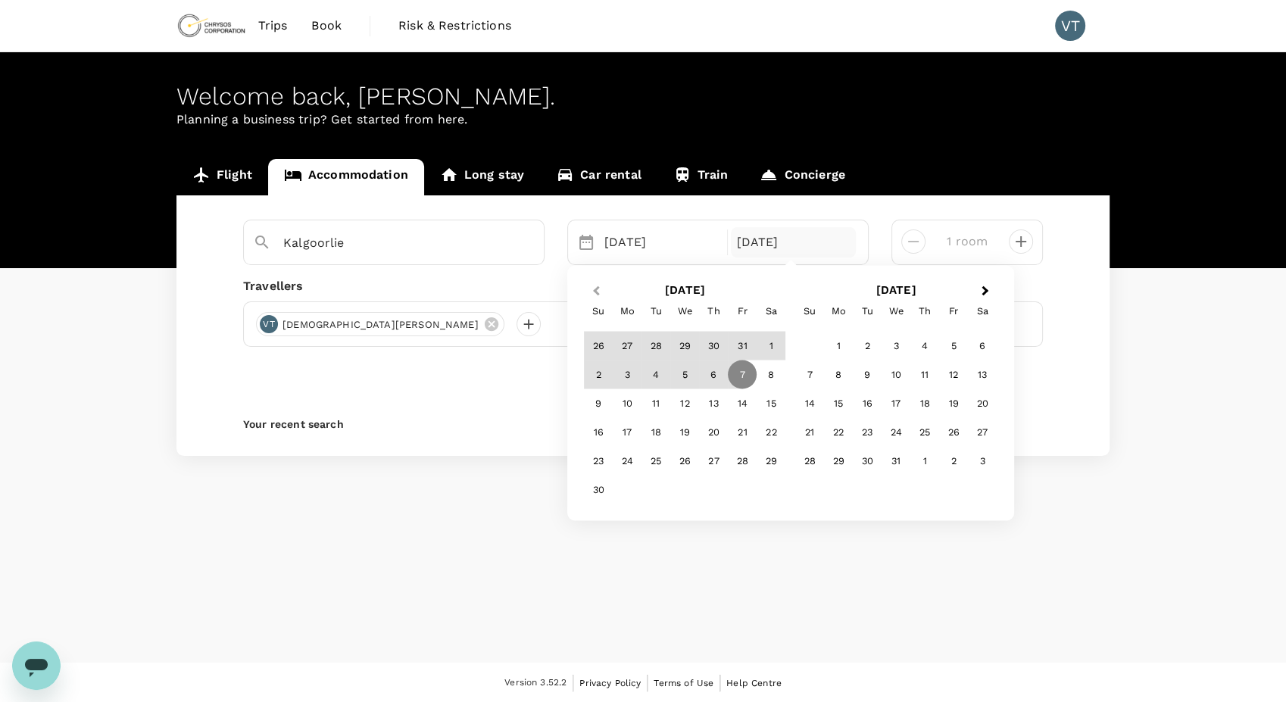
click at [596, 293] on span "Previous Month" at bounding box center [596, 291] width 0 height 17
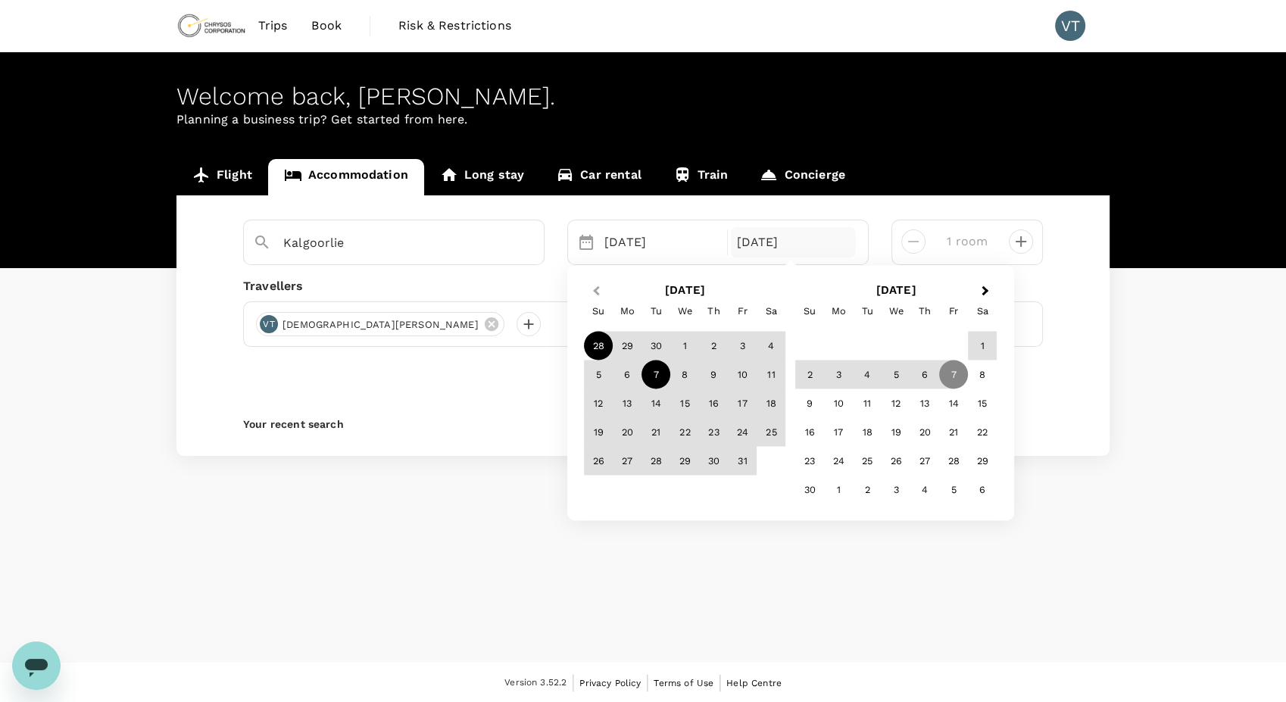
click at [596, 293] on span "Previous Month" at bounding box center [596, 291] width 0 height 17
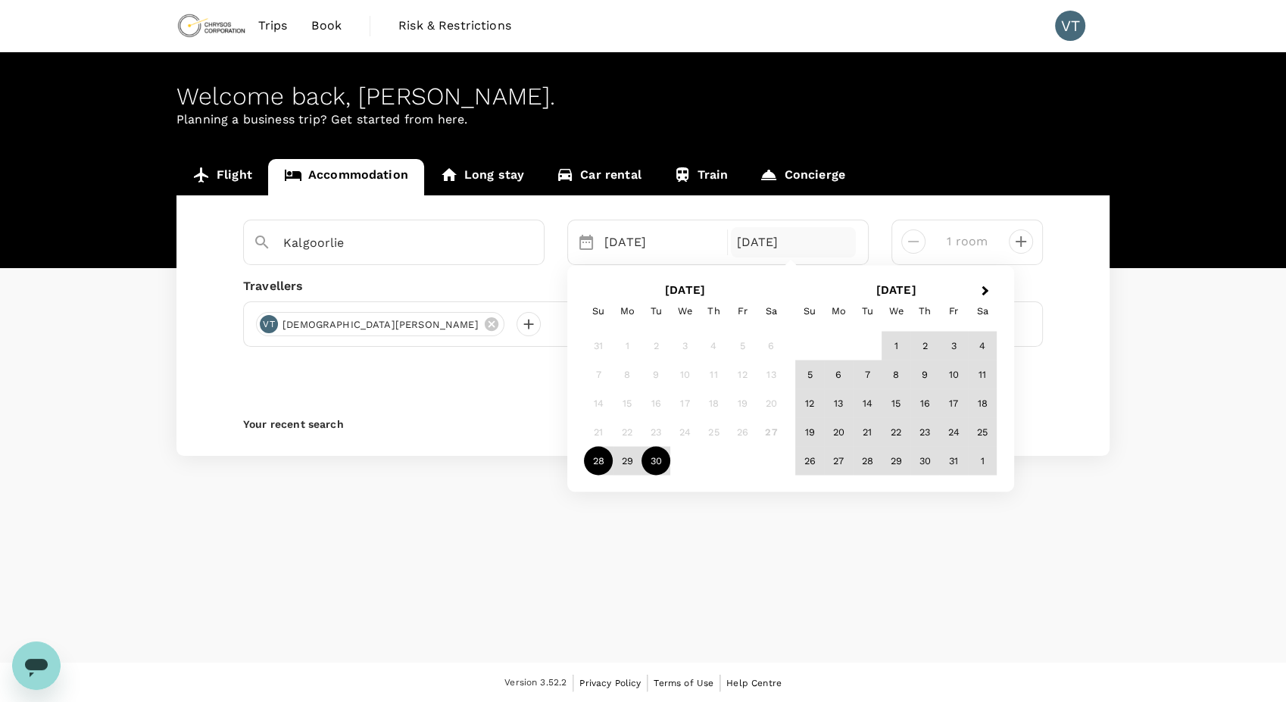
click at [660, 453] on div "30" at bounding box center [656, 460] width 29 height 29
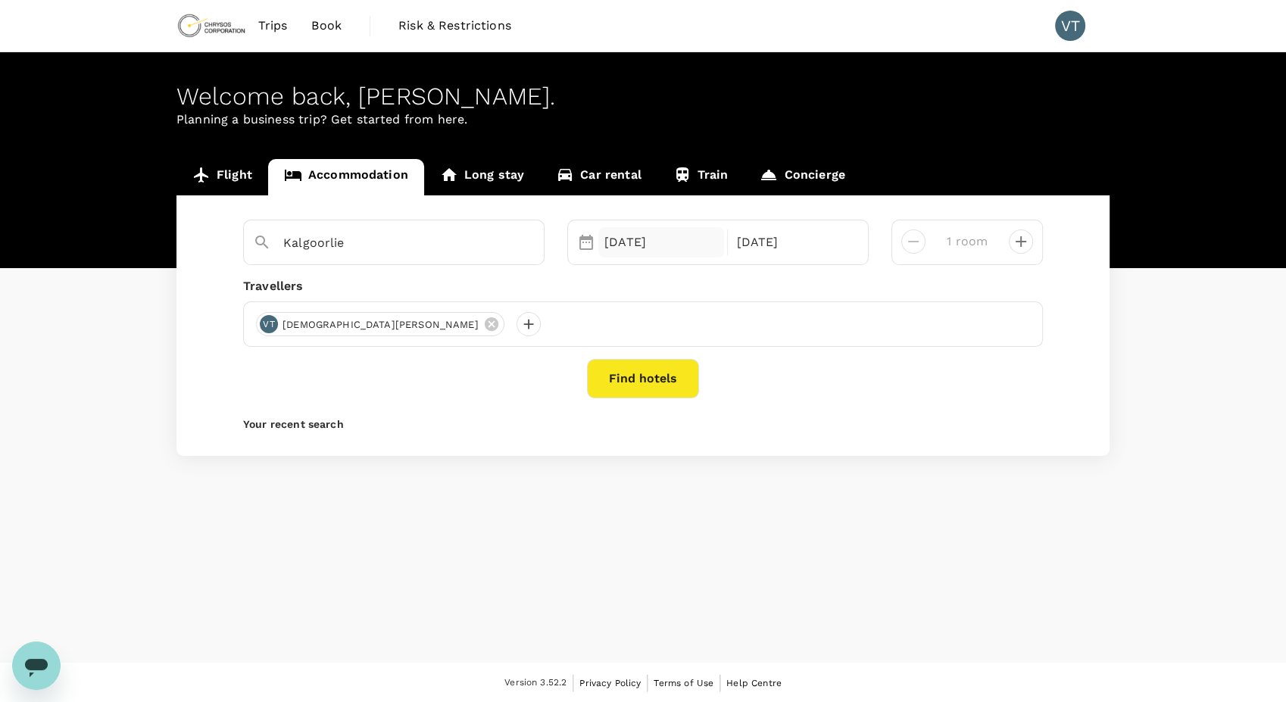
click at [664, 244] on div "28 Sep" at bounding box center [661, 242] width 126 height 30
click at [698, 604] on div "Welcome back , Vedant . Planning a business trip? Get started from here. Flight…" at bounding box center [643, 357] width 1286 height 610
click at [642, 358] on div "Kalgoorlie Selected date: Sunday, September 28th, 2025 28 Sep Selected date: Tu…" at bounding box center [642, 325] width 933 height 261
click at [648, 379] on button "Find hotels" at bounding box center [643, 378] width 112 height 39
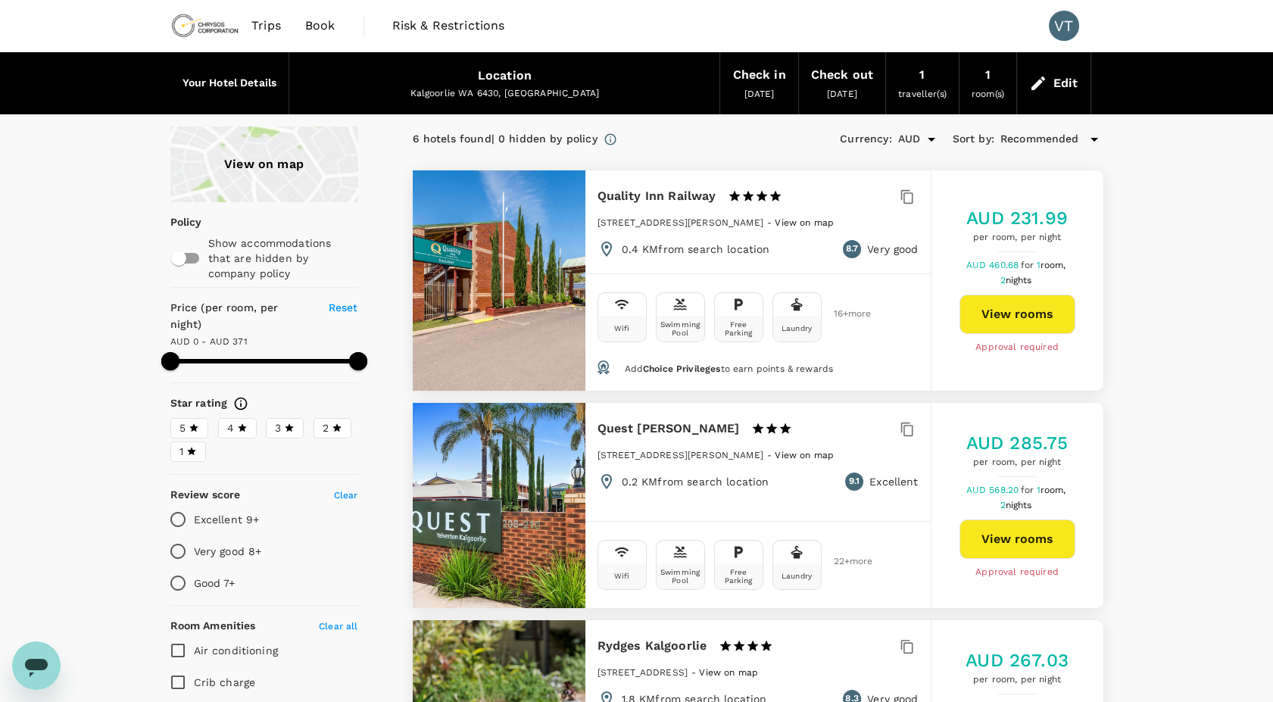
type input "370"
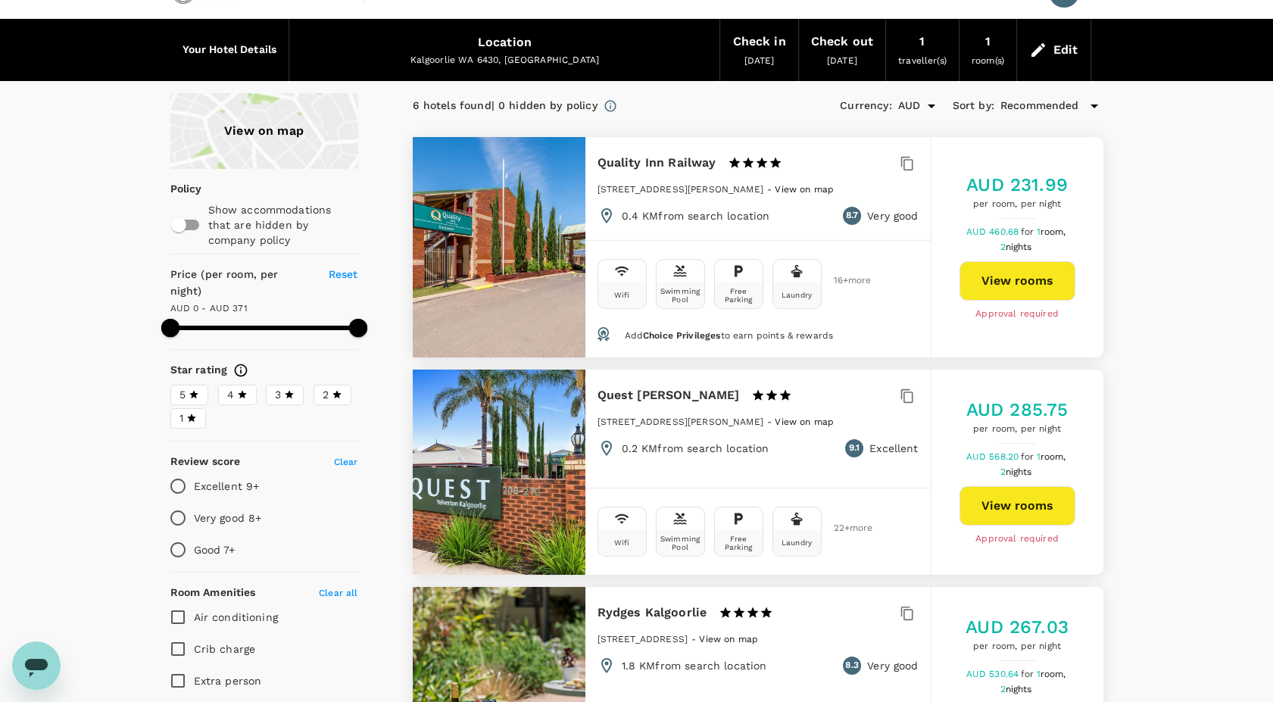
scroll to position [34, 0]
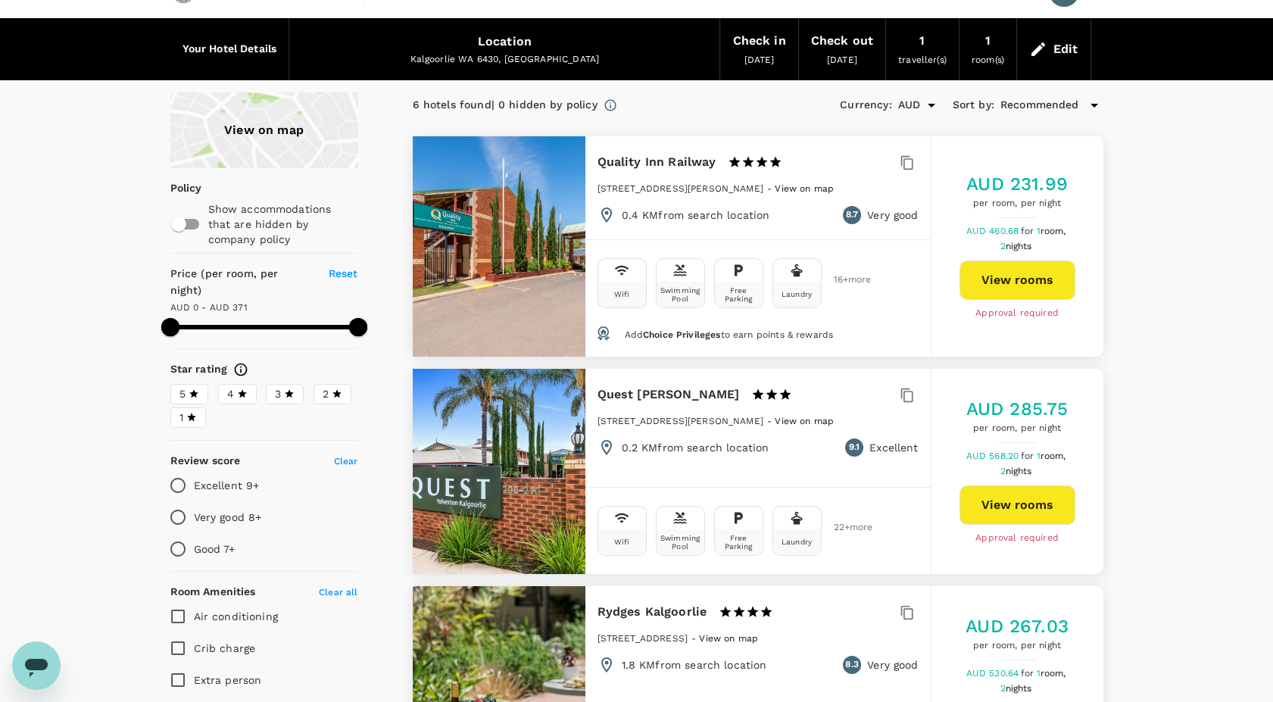
drag, startPoint x: 888, startPoint y: 364, endPoint x: 913, endPoint y: 361, distance: 25.1
click at [1038, 275] on button "View rooms" at bounding box center [1018, 280] width 116 height 39
click at [1035, 510] on button "View rooms" at bounding box center [1018, 505] width 116 height 39
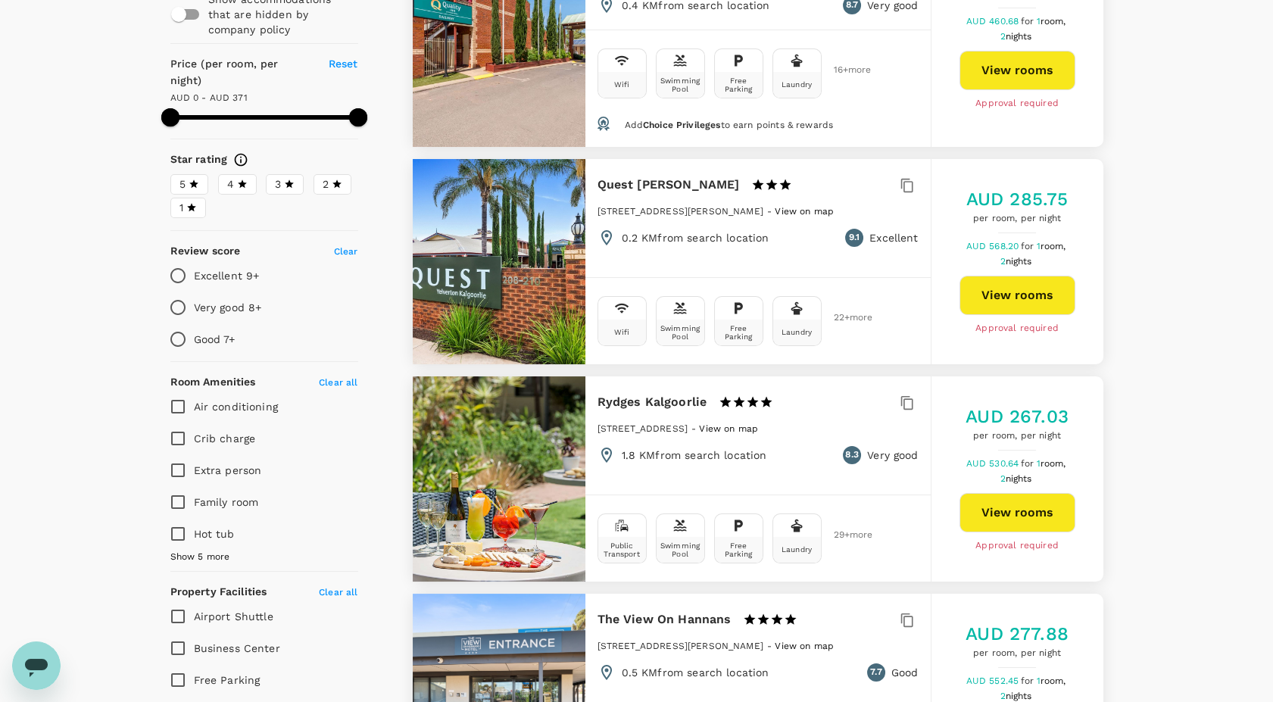
scroll to position [188, 0]
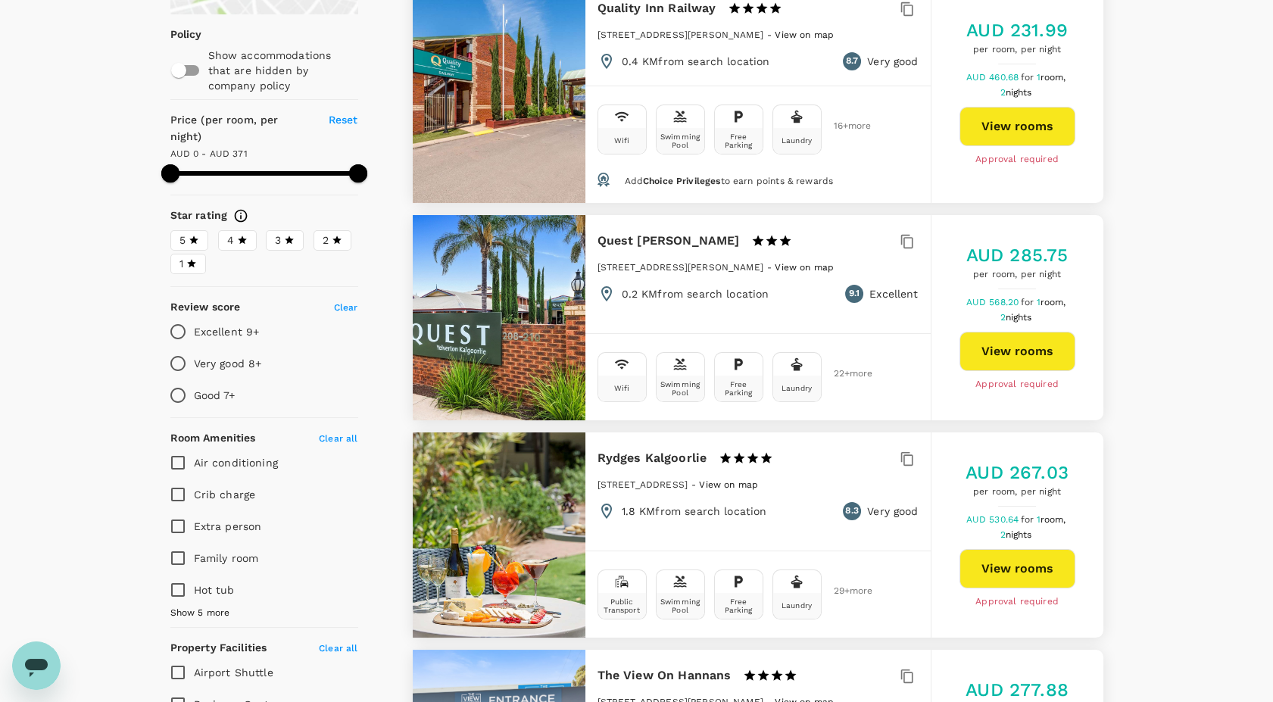
click at [1020, 560] on button "View rooms" at bounding box center [1018, 568] width 116 height 39
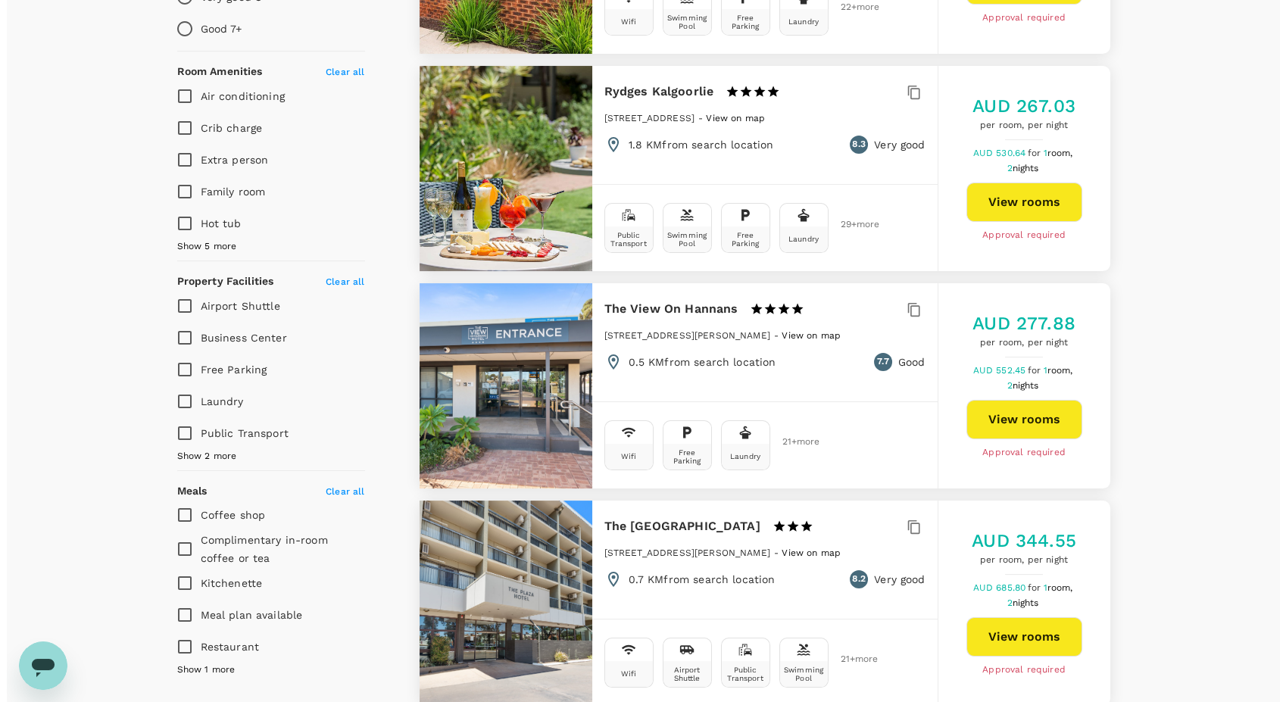
scroll to position [575, 0]
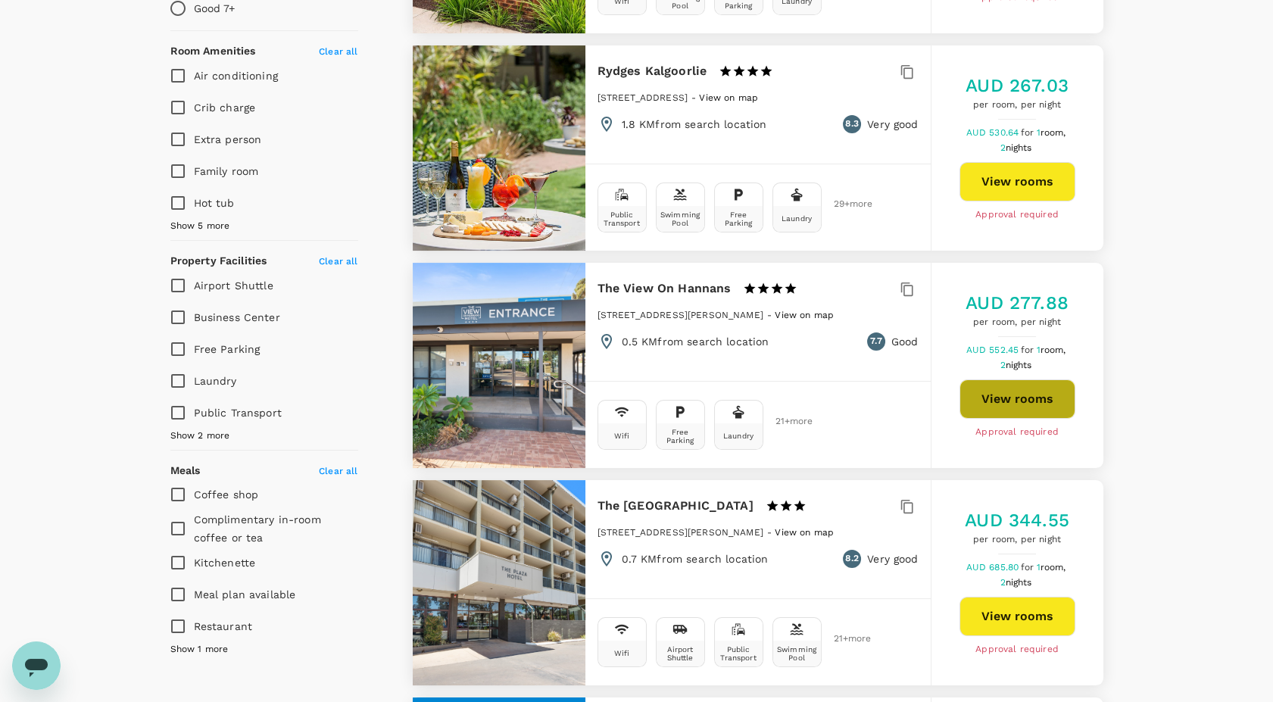
click at [1057, 401] on button "View rooms" at bounding box center [1018, 398] width 116 height 39
type input "370"
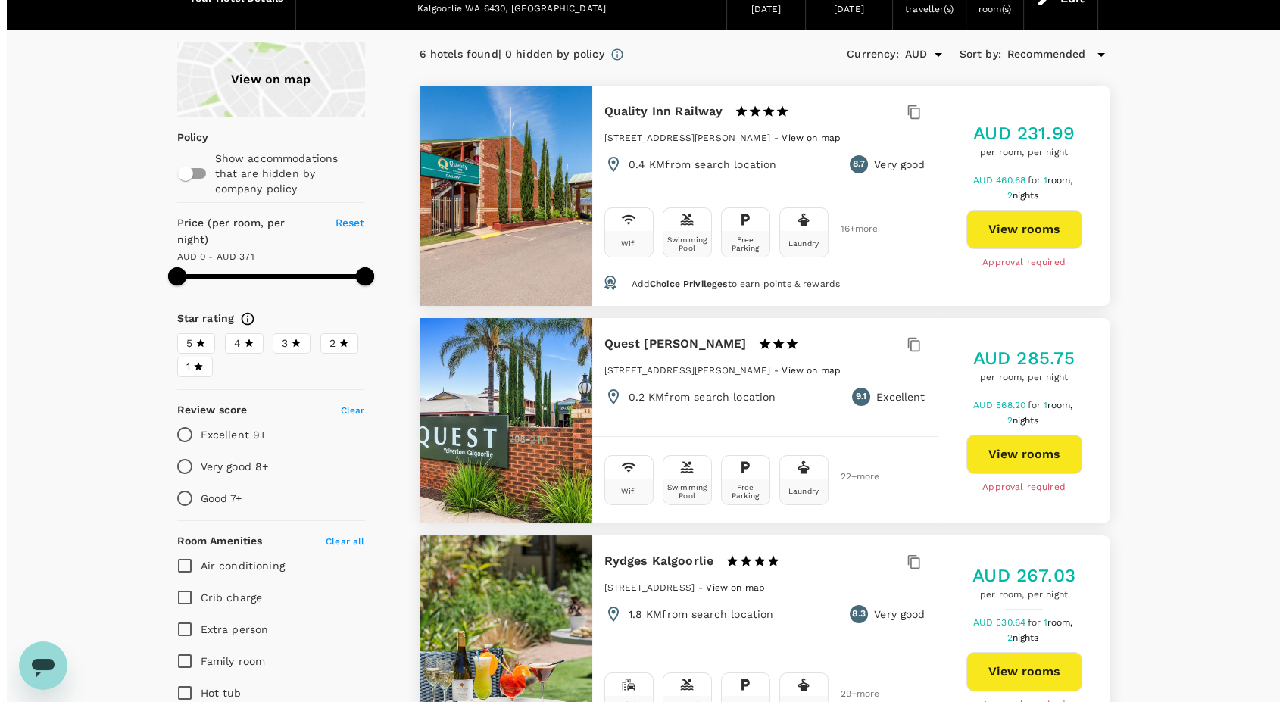
scroll to position [4, 0]
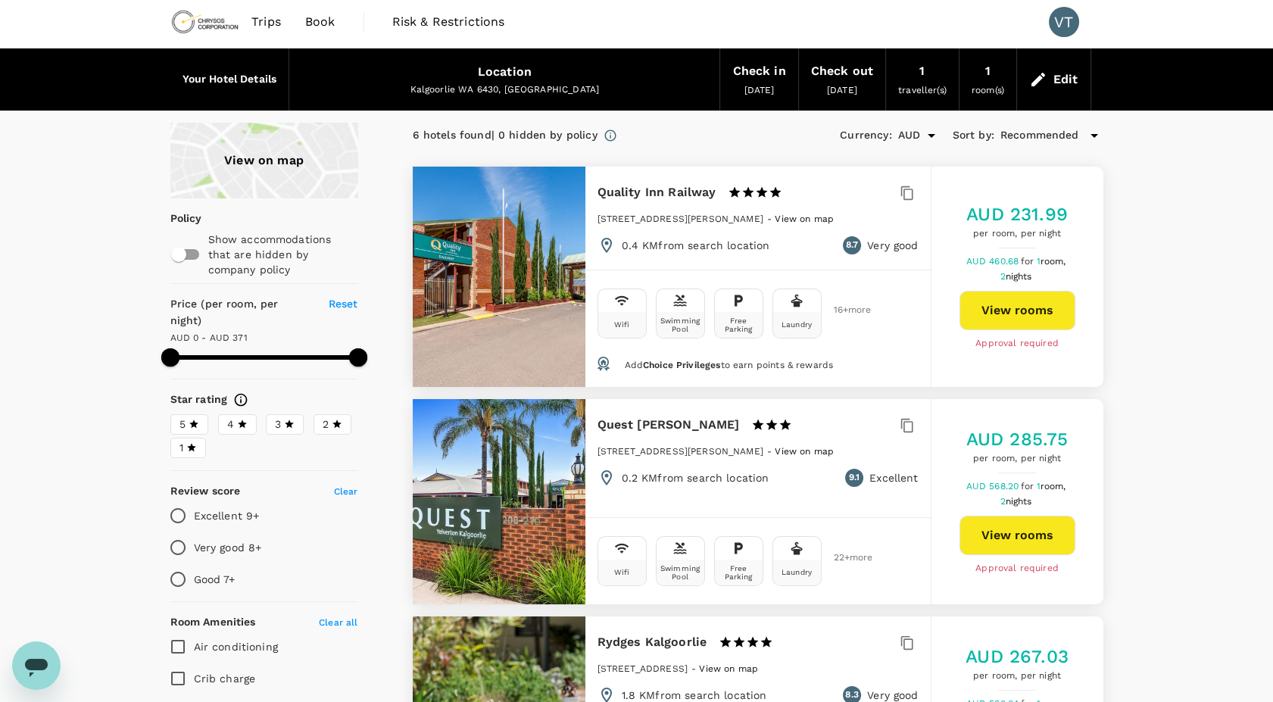
type input "370"
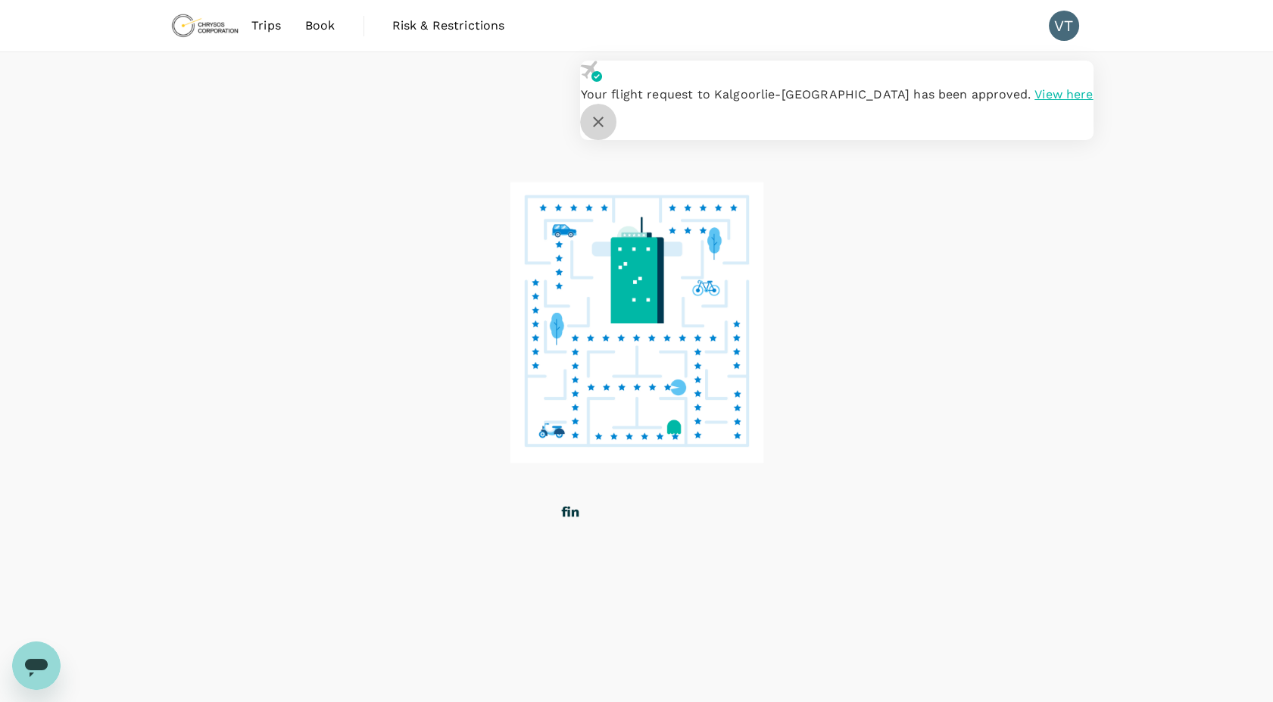
click at [617, 104] on button "button" at bounding box center [598, 122] width 36 height 36
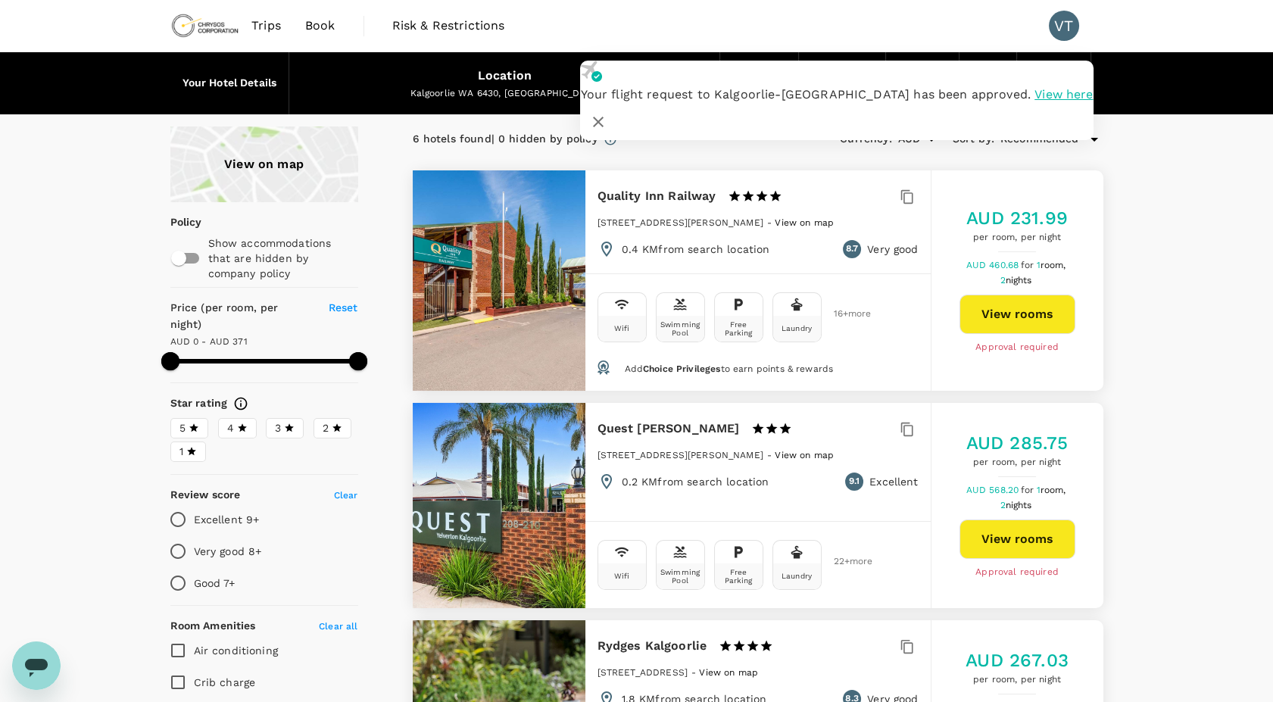
click at [270, 173] on div "View on map" at bounding box center [264, 164] width 188 height 76
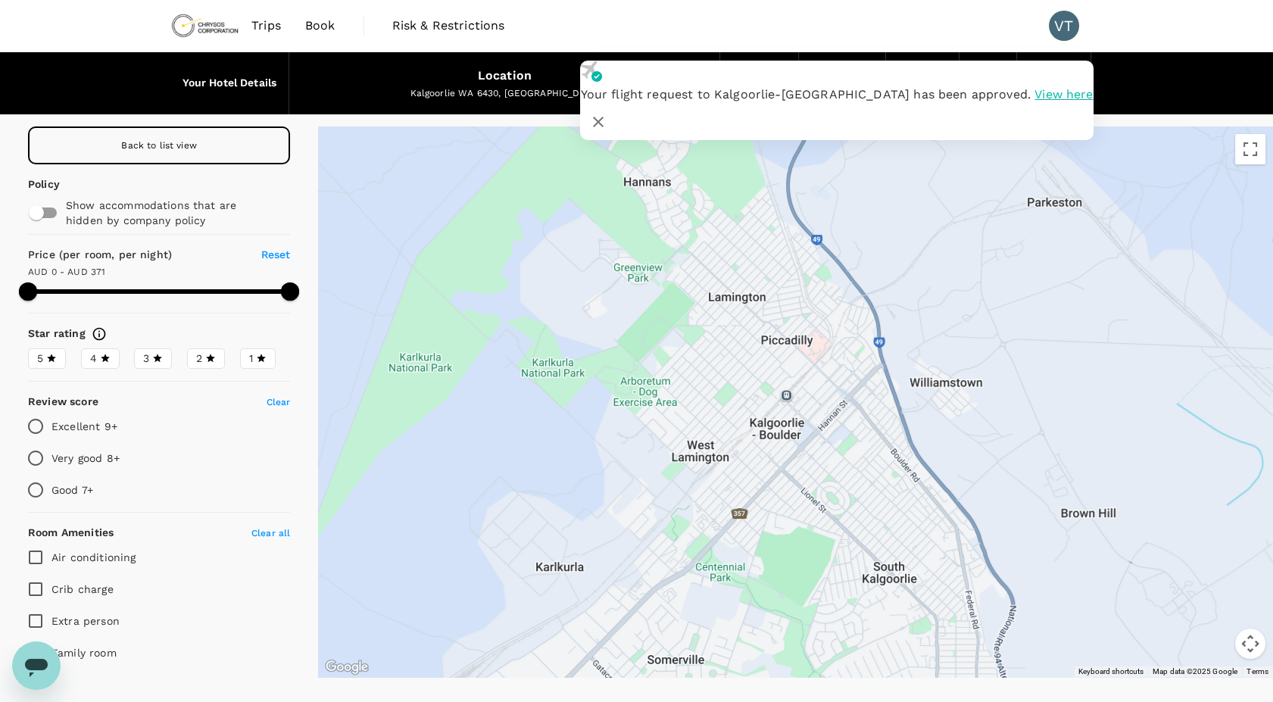
click at [134, 145] on span "Back to list view" at bounding box center [159, 145] width 76 height 11
type input "370"
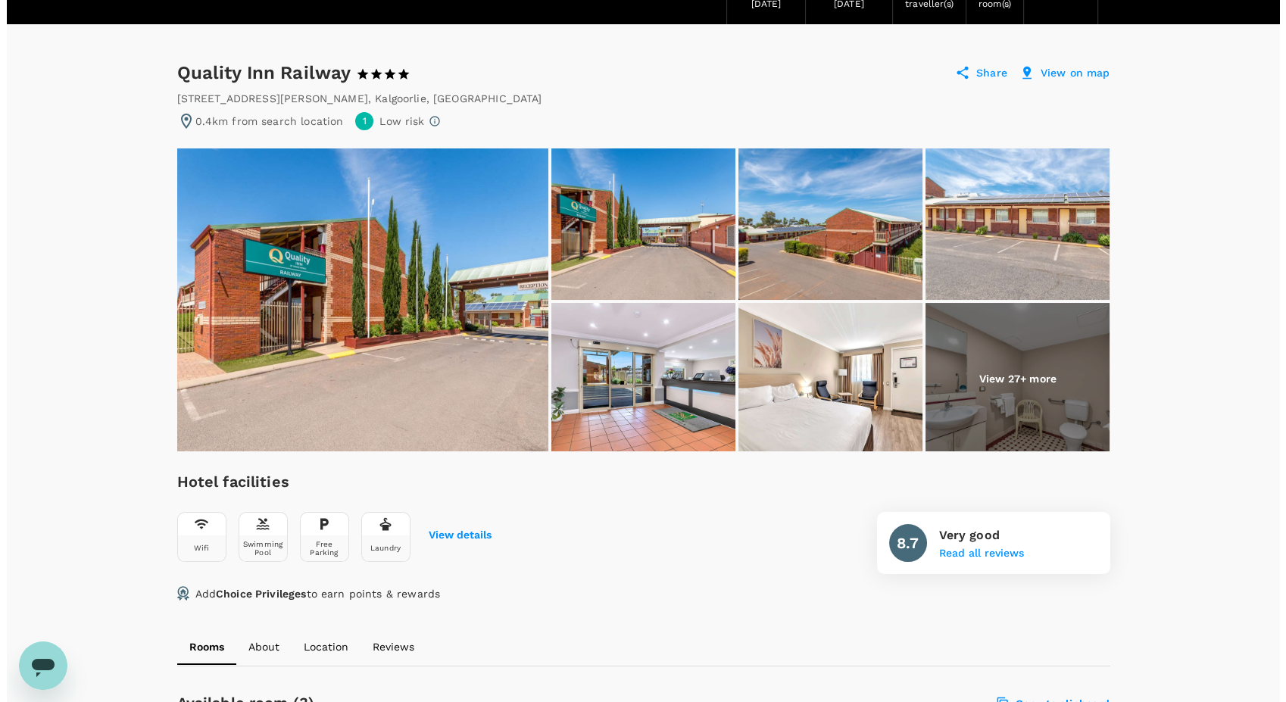
scroll to position [92, 0]
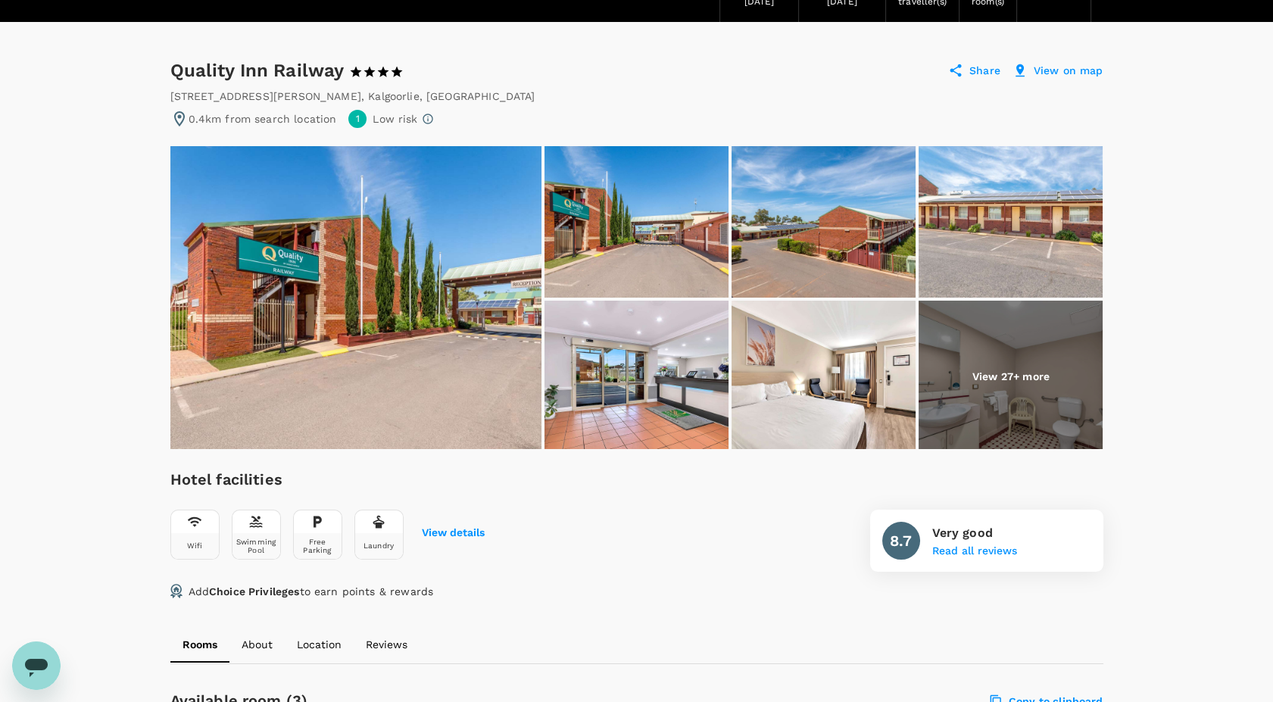
click at [390, 323] on img at bounding box center [355, 297] width 371 height 303
click at [908, 236] on img at bounding box center [824, 221] width 184 height 151
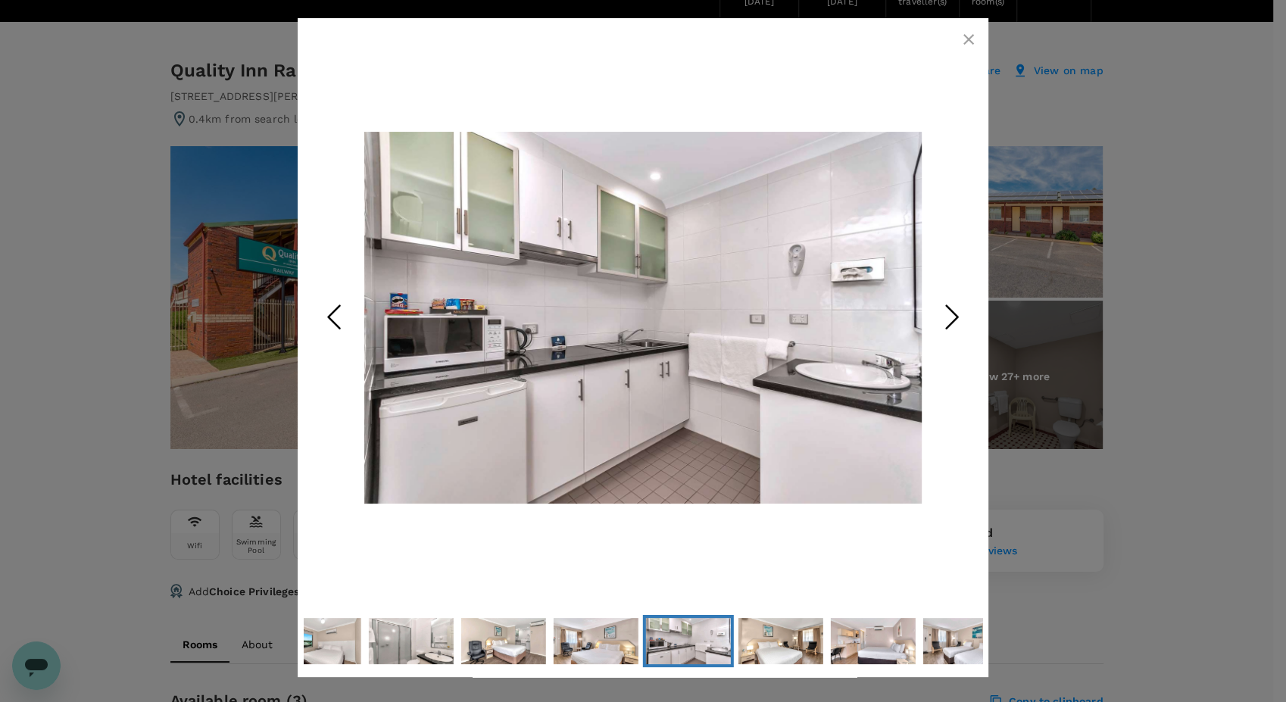
click at [967, 42] on icon "button" at bounding box center [969, 39] width 18 height 18
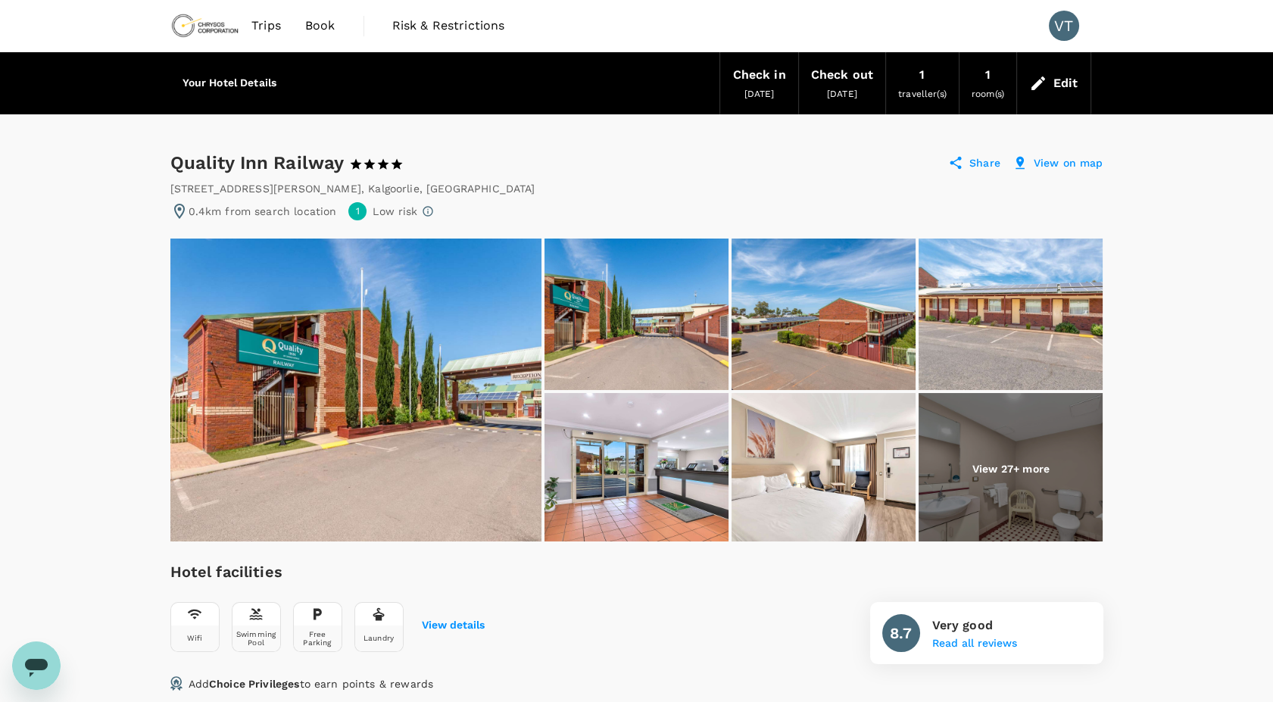
click at [798, 470] on img at bounding box center [824, 468] width 184 height 151
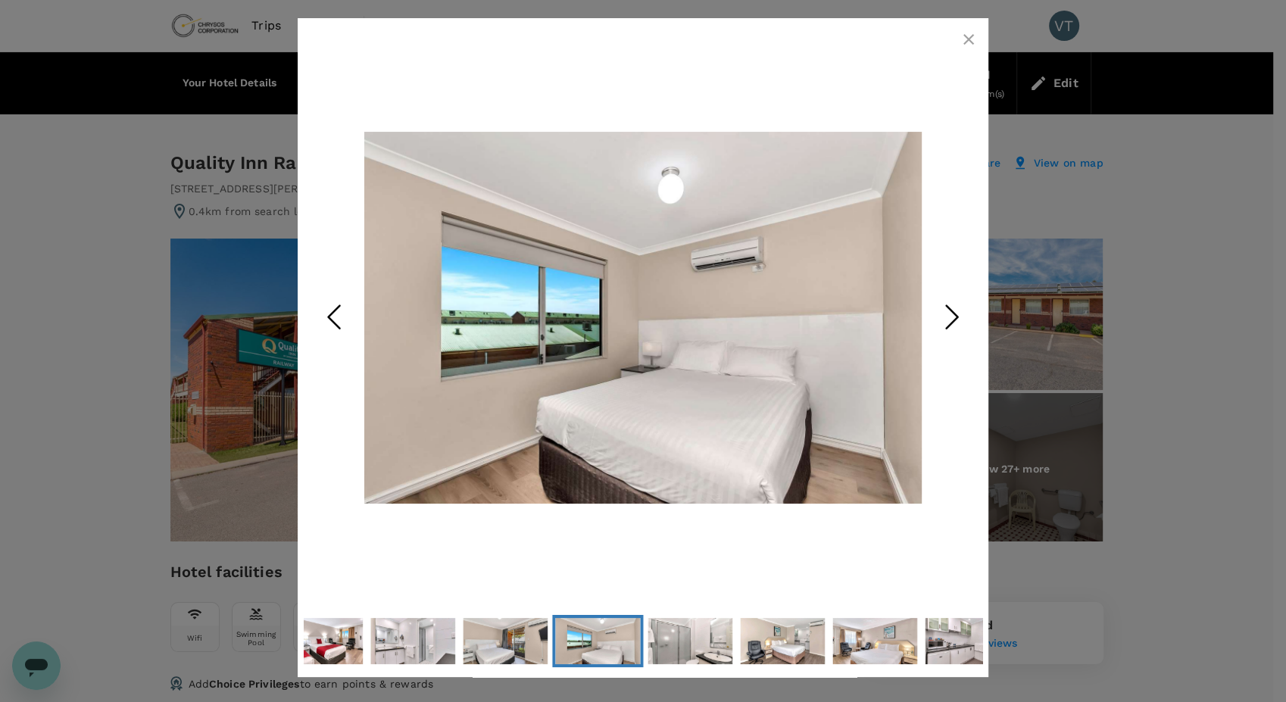
click at [966, 46] on icon "button" at bounding box center [969, 39] width 18 height 18
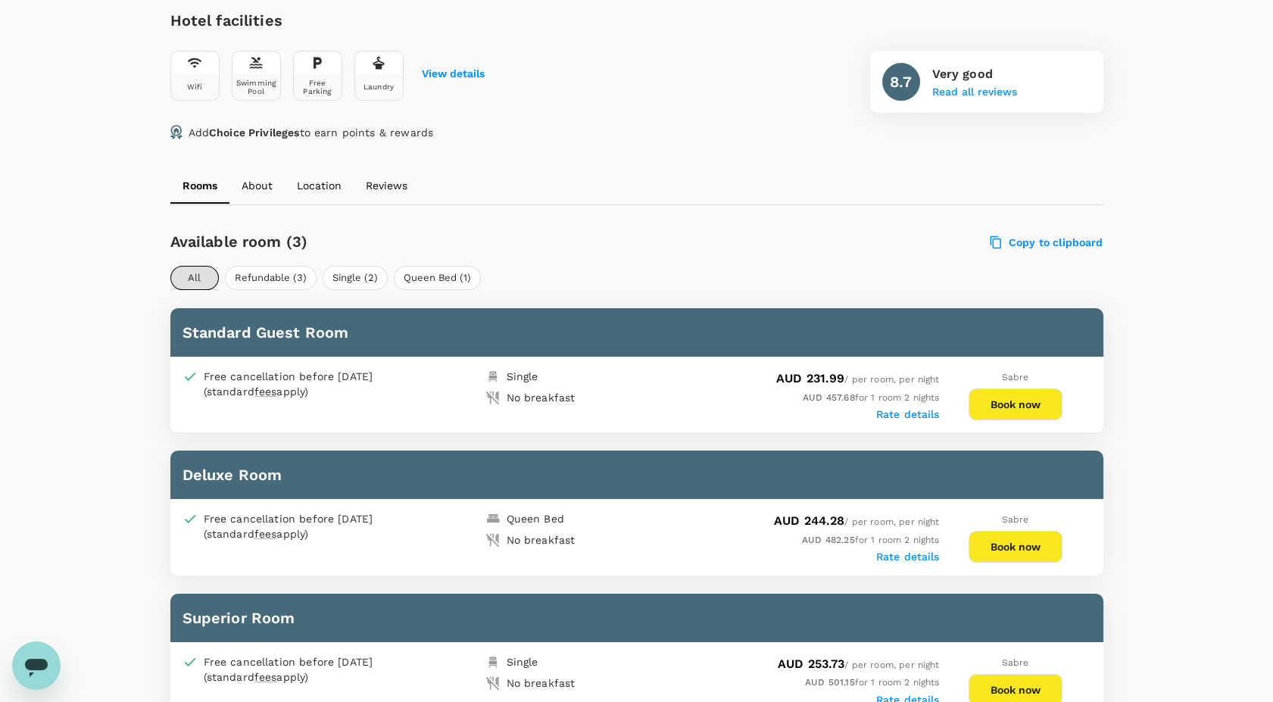
scroll to position [651, 0]
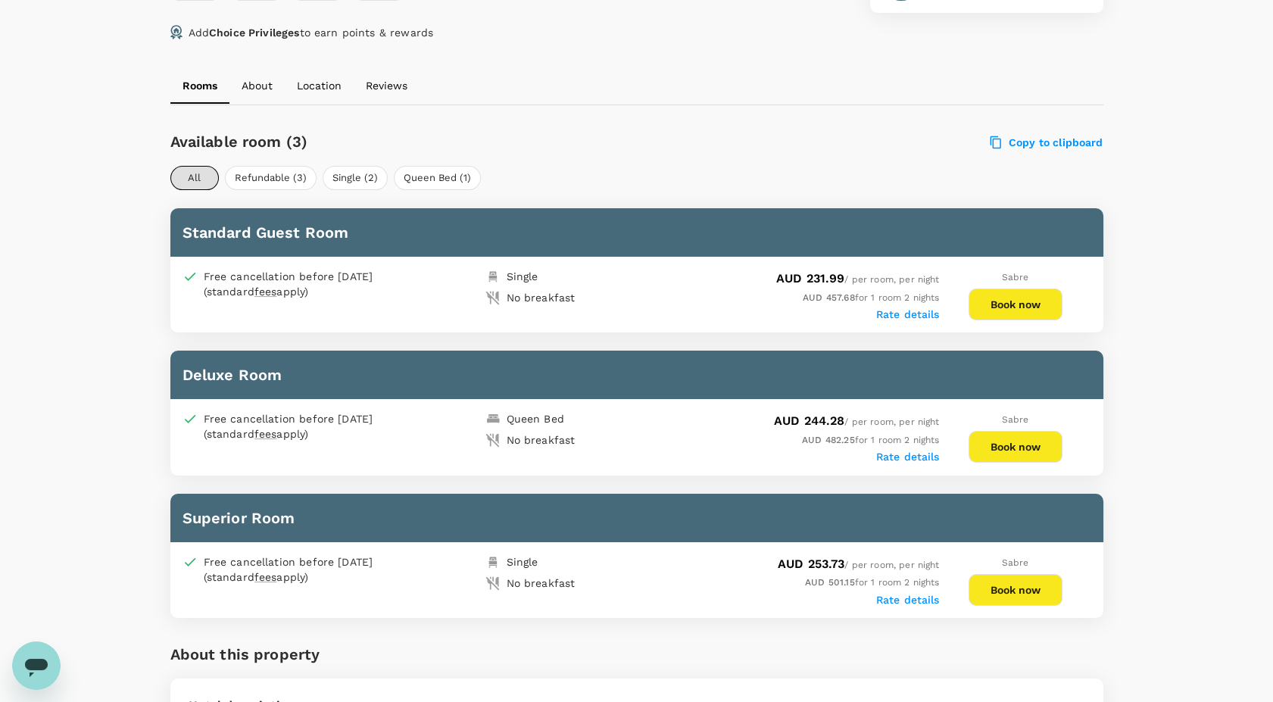
click at [895, 310] on label "Rate details" at bounding box center [908, 314] width 64 height 12
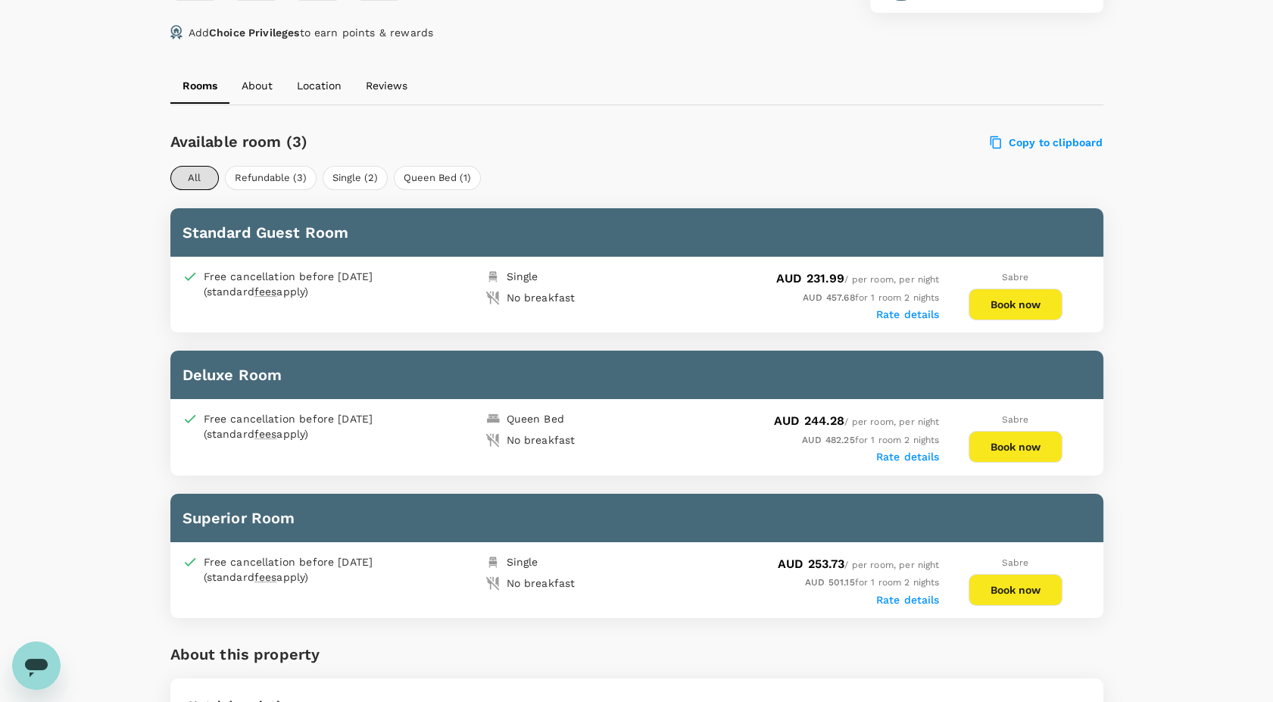
click at [909, 448] on div "Rate details" at bounding box center [788, 455] width 303 height 15
click at [904, 457] on label "Rate details" at bounding box center [908, 457] width 64 height 12
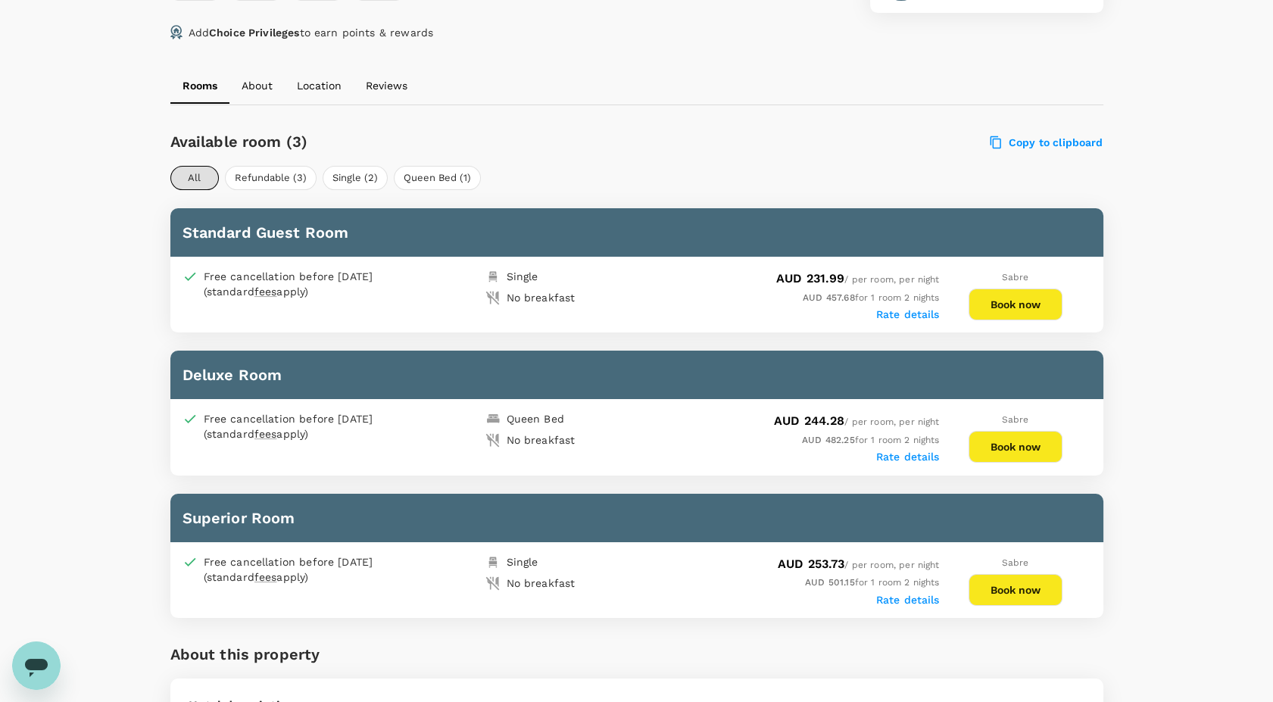
click at [927, 312] on label "Rate details" at bounding box center [908, 314] width 64 height 12
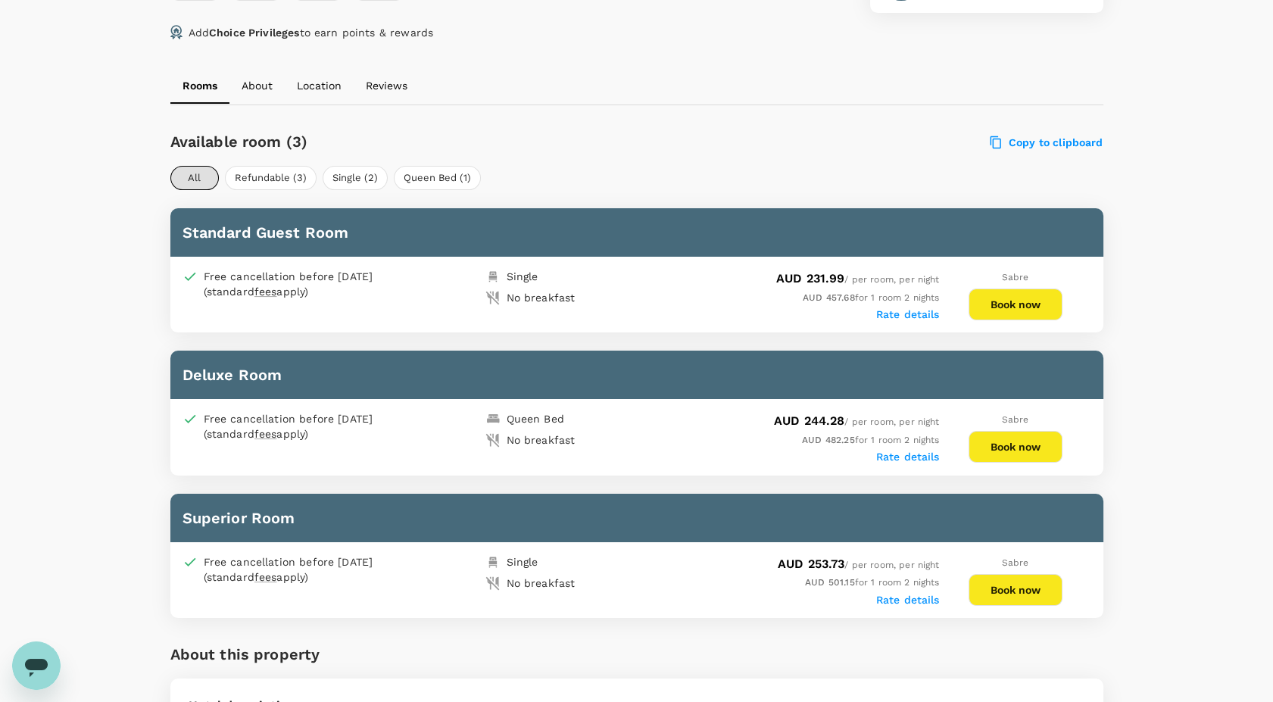
click at [900, 451] on label "Rate details" at bounding box center [908, 457] width 64 height 12
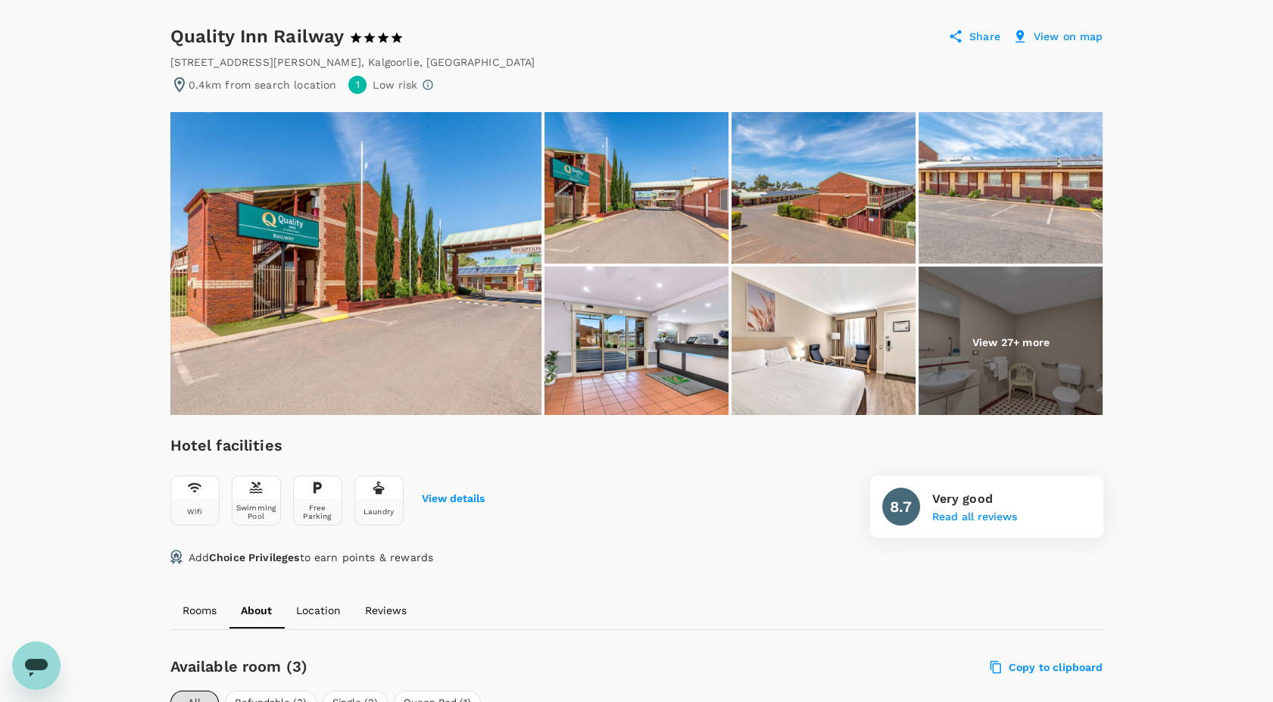
scroll to position [120, 0]
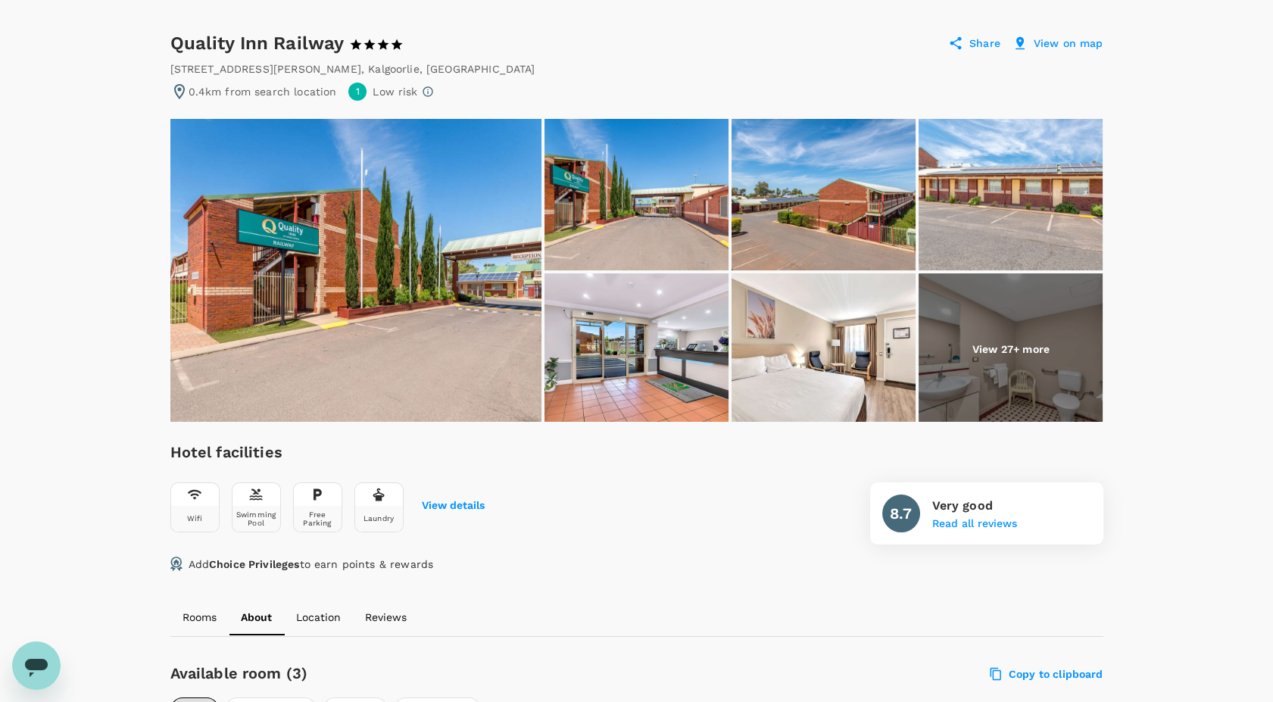
click at [705, 358] on img at bounding box center [637, 348] width 184 height 151
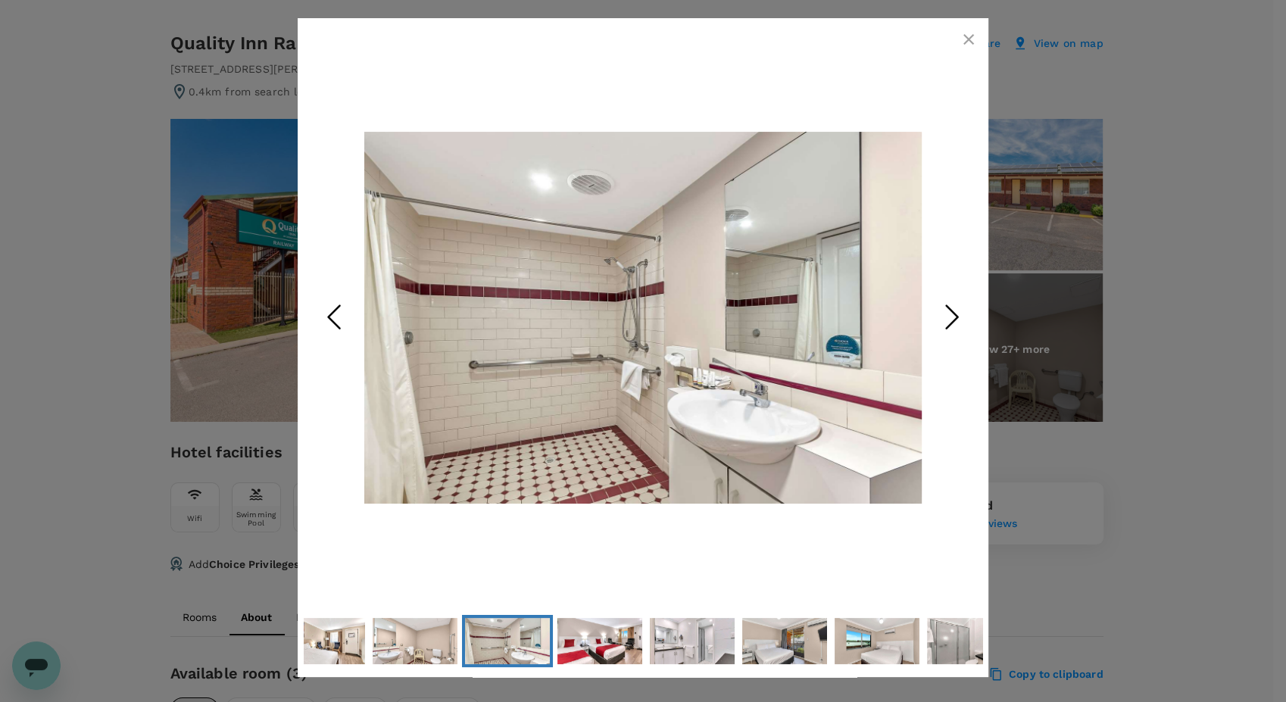
click at [958, 28] on button "button" at bounding box center [969, 39] width 30 height 30
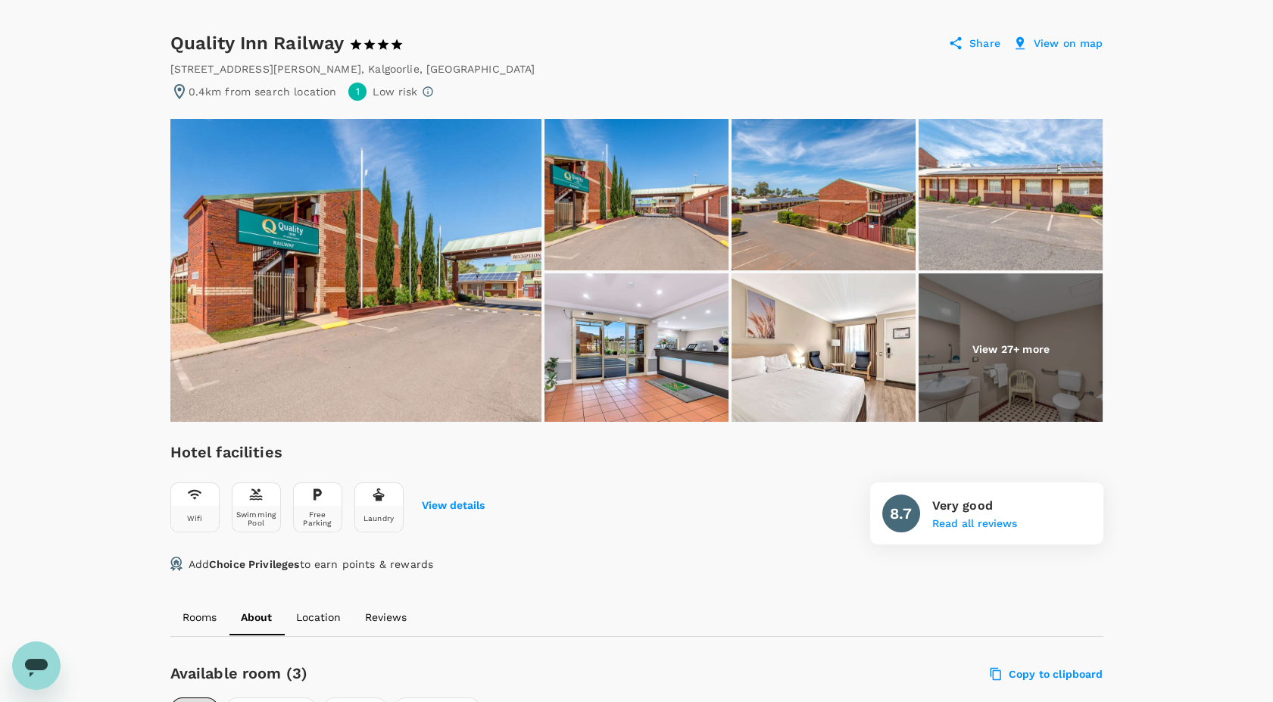
click at [764, 333] on img at bounding box center [824, 348] width 184 height 151
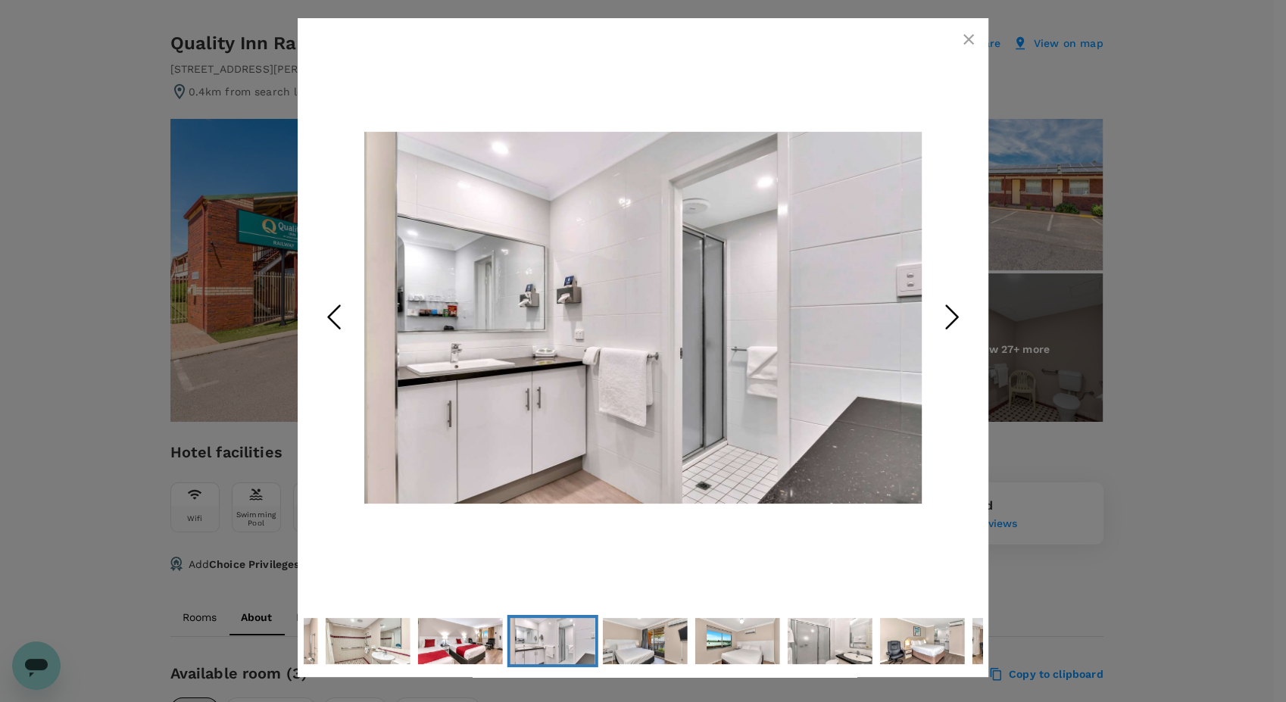
click at [971, 39] on icon "button" at bounding box center [969, 39] width 18 height 18
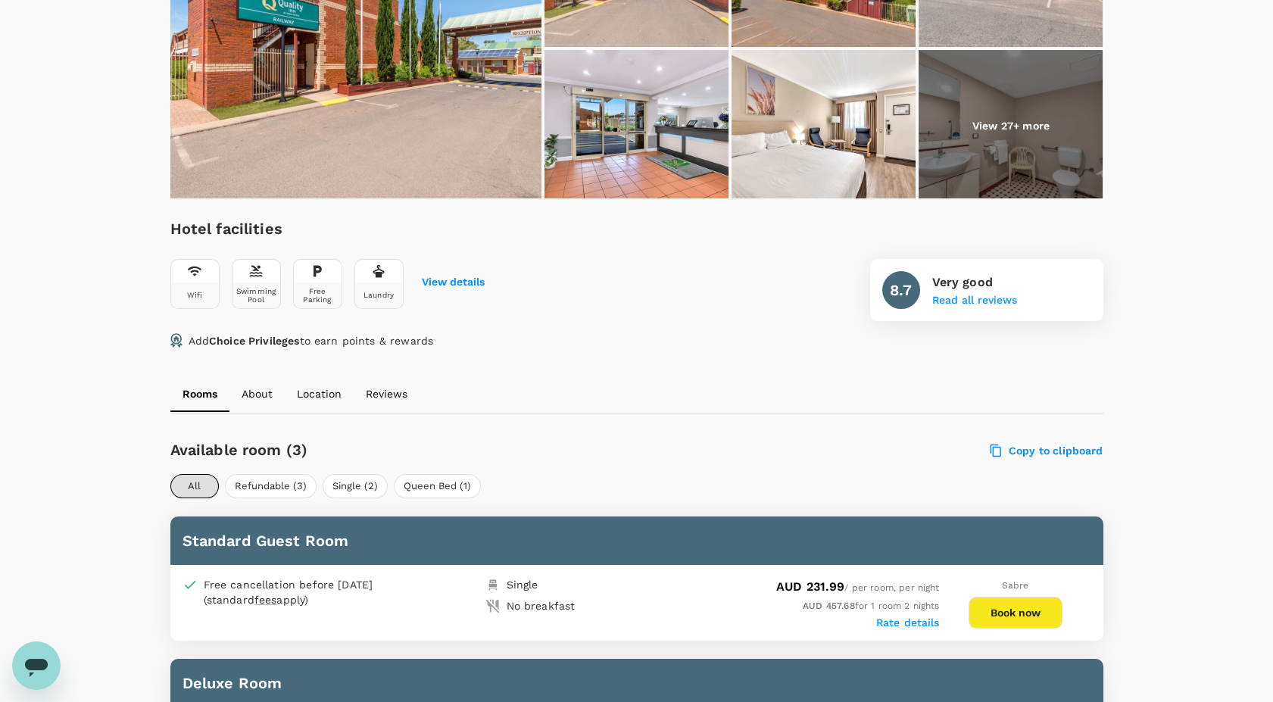
scroll to position [0, 0]
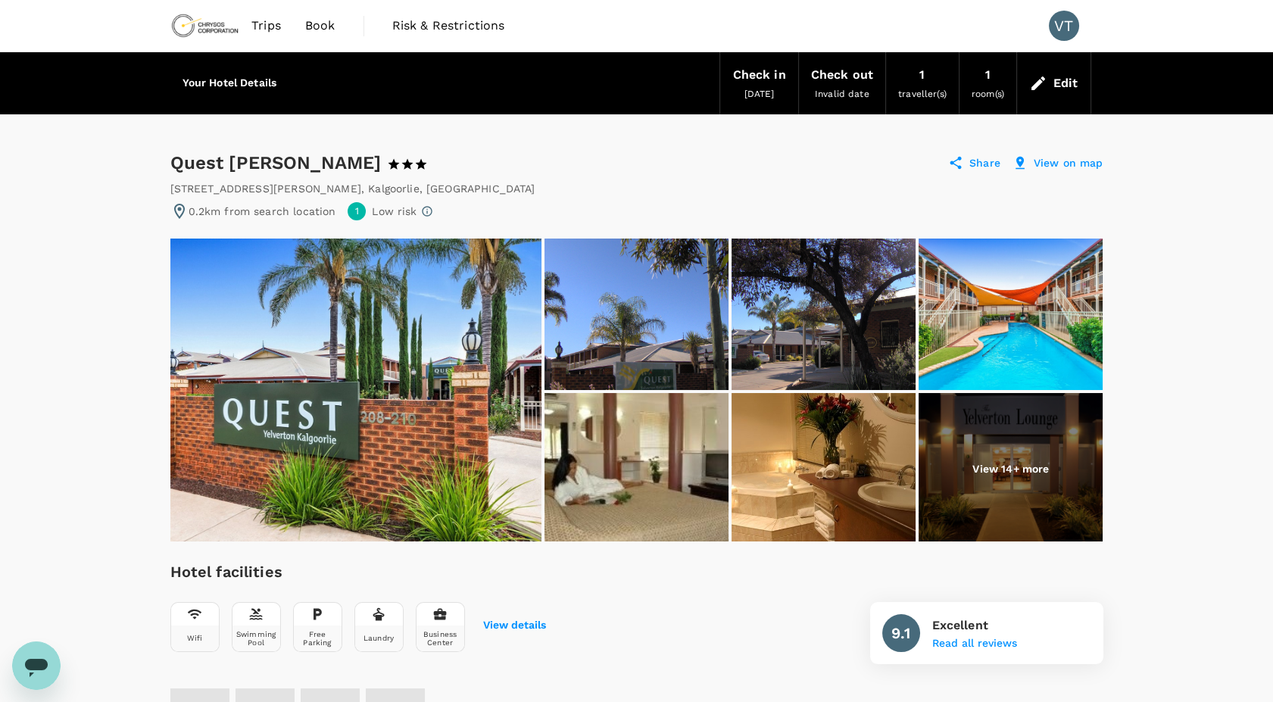
click at [484, 414] on img at bounding box center [355, 390] width 371 height 303
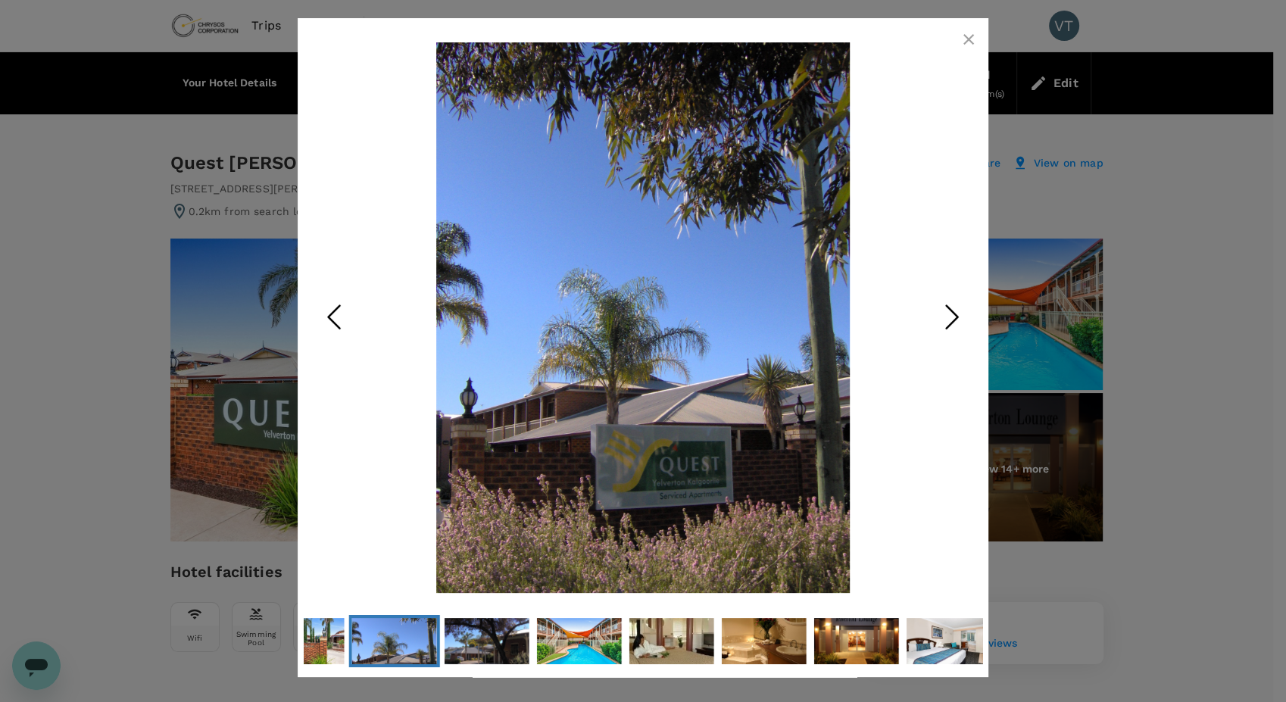
click at [89, 494] on div at bounding box center [643, 351] width 1286 height 702
click at [975, 41] on icon "button" at bounding box center [969, 39] width 18 height 18
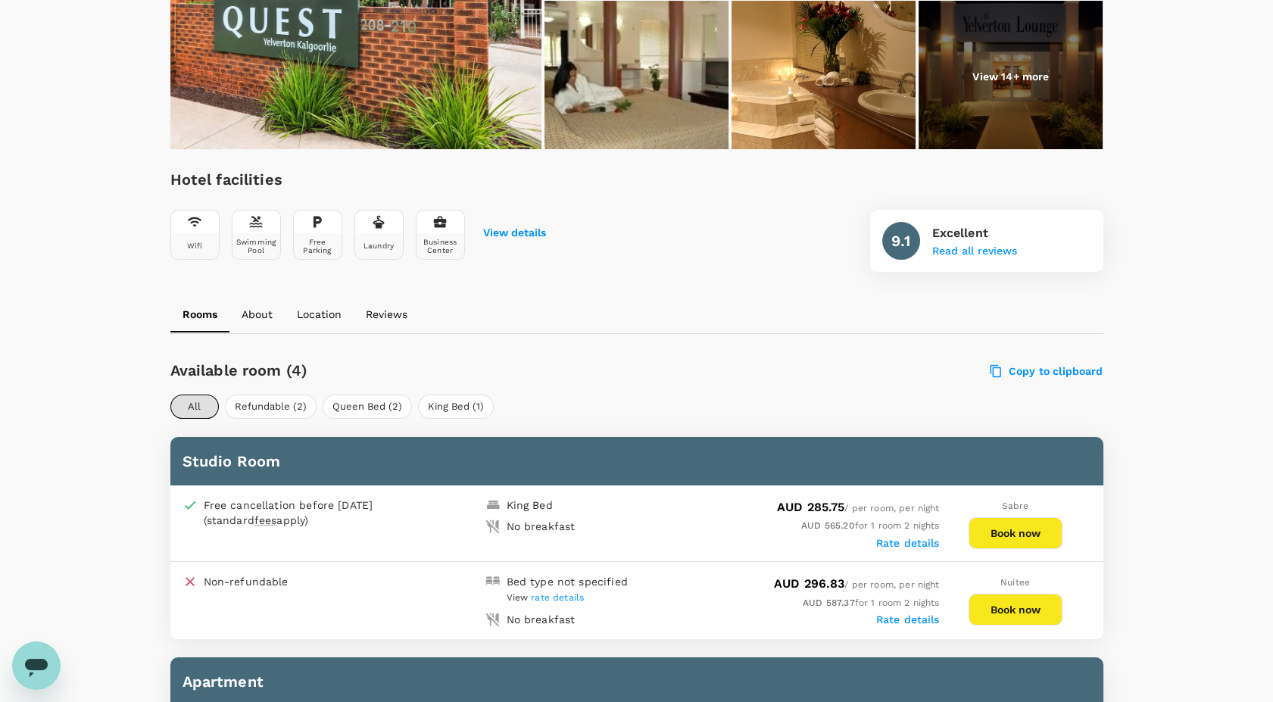
scroll to position [391, 0]
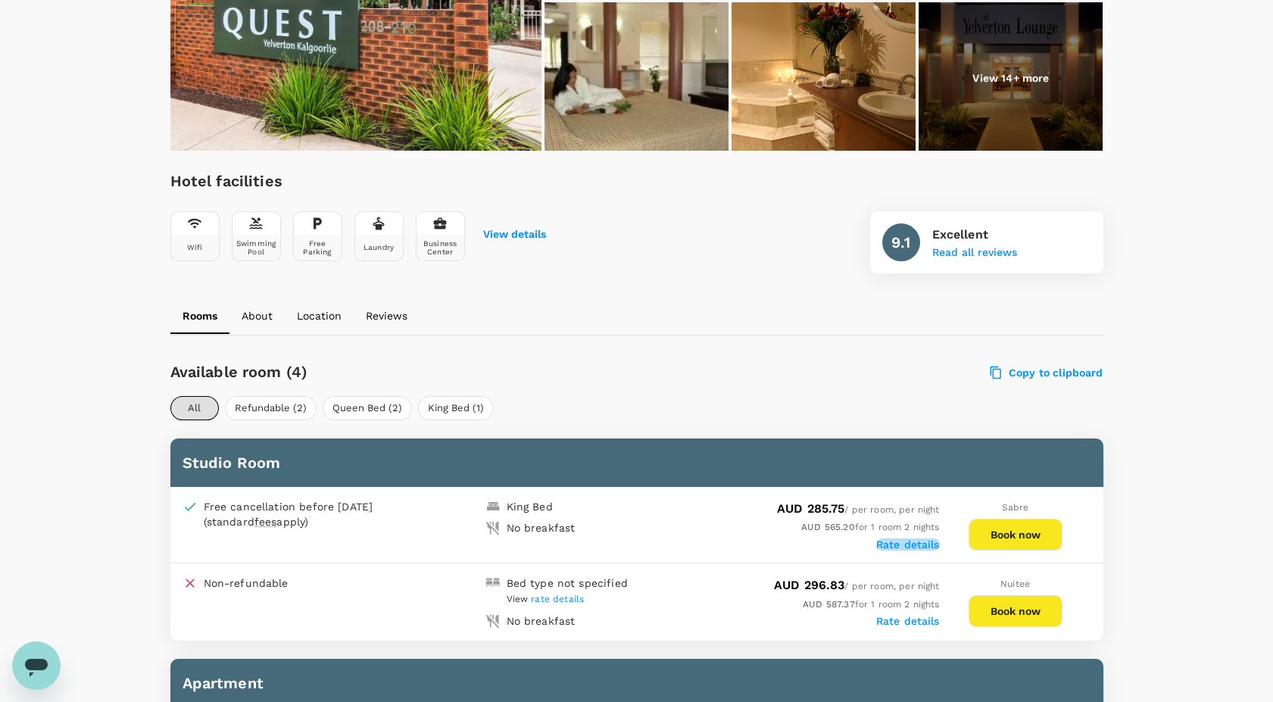
click at [900, 542] on label "Rate details" at bounding box center [908, 545] width 64 height 12
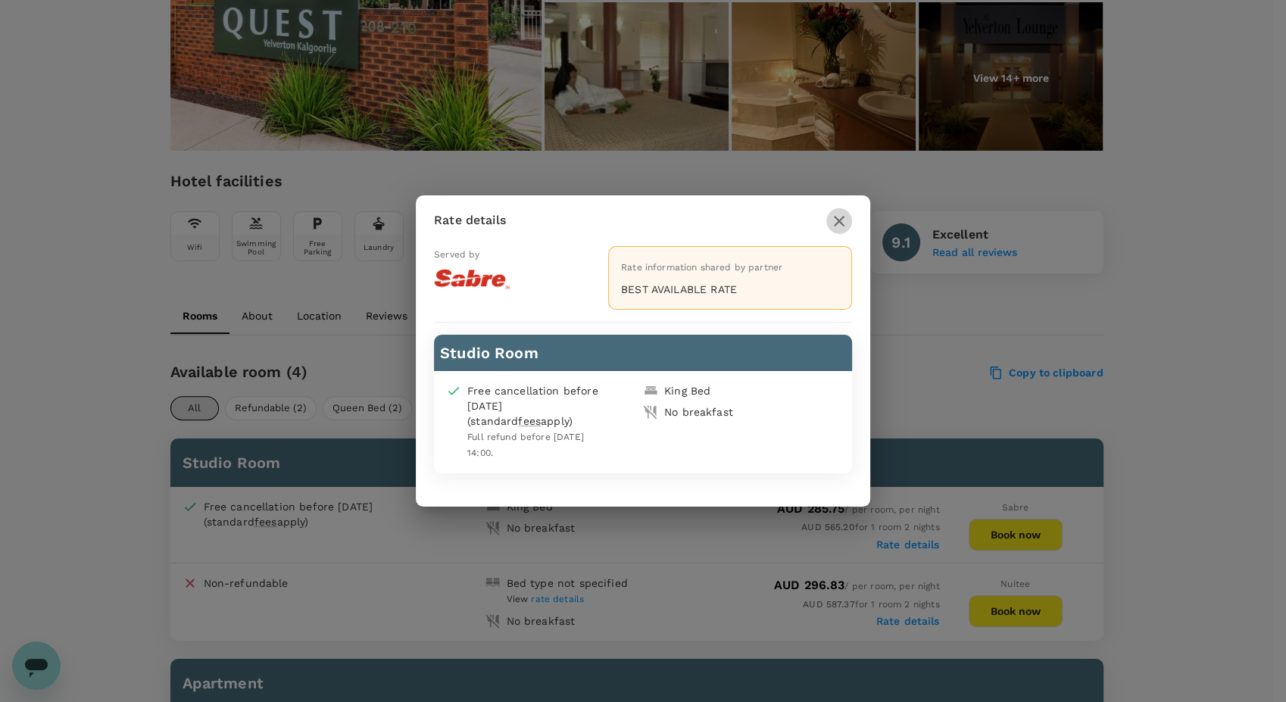
click at [845, 219] on icon "button" at bounding box center [839, 221] width 18 height 18
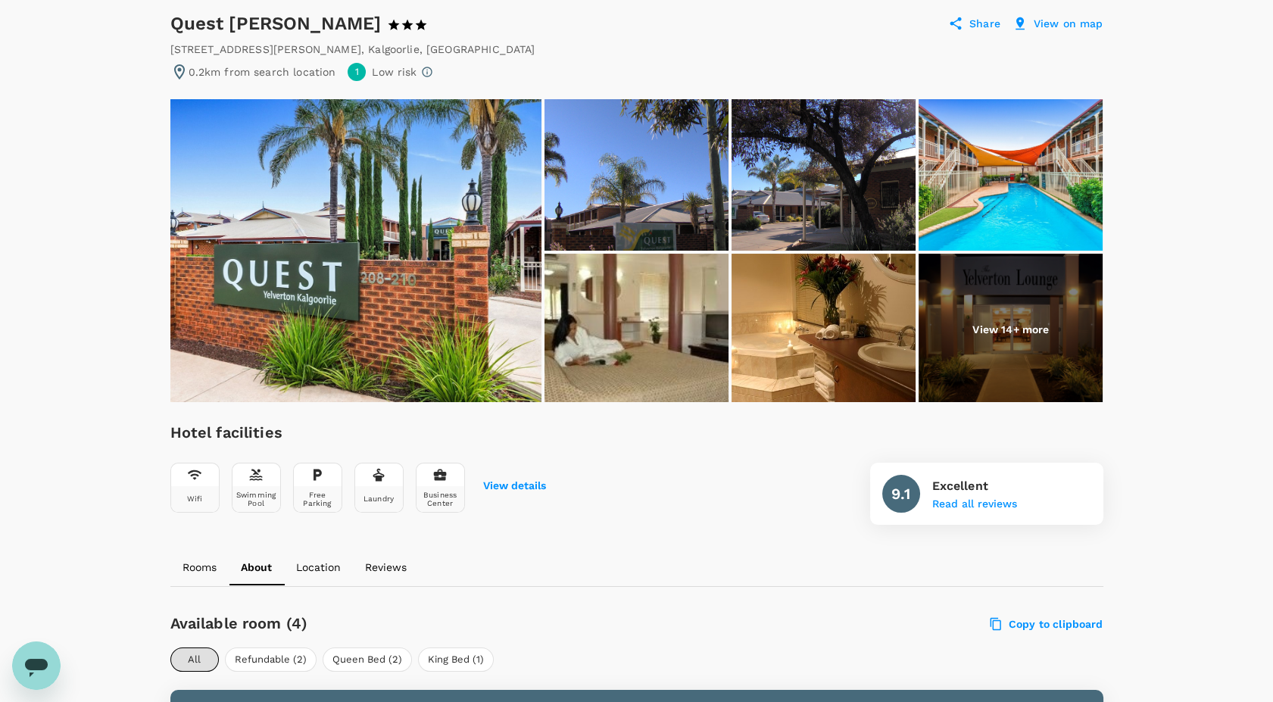
scroll to position [138, 0]
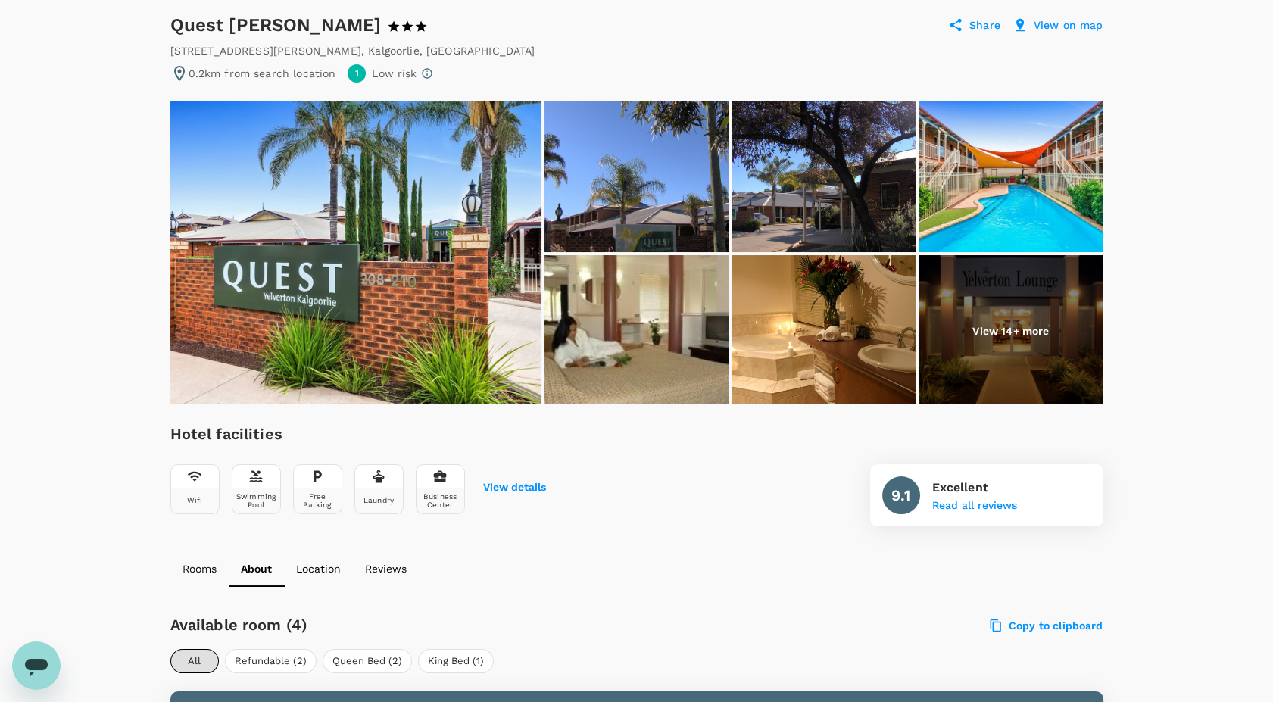
click at [759, 215] on img at bounding box center [824, 176] width 184 height 151
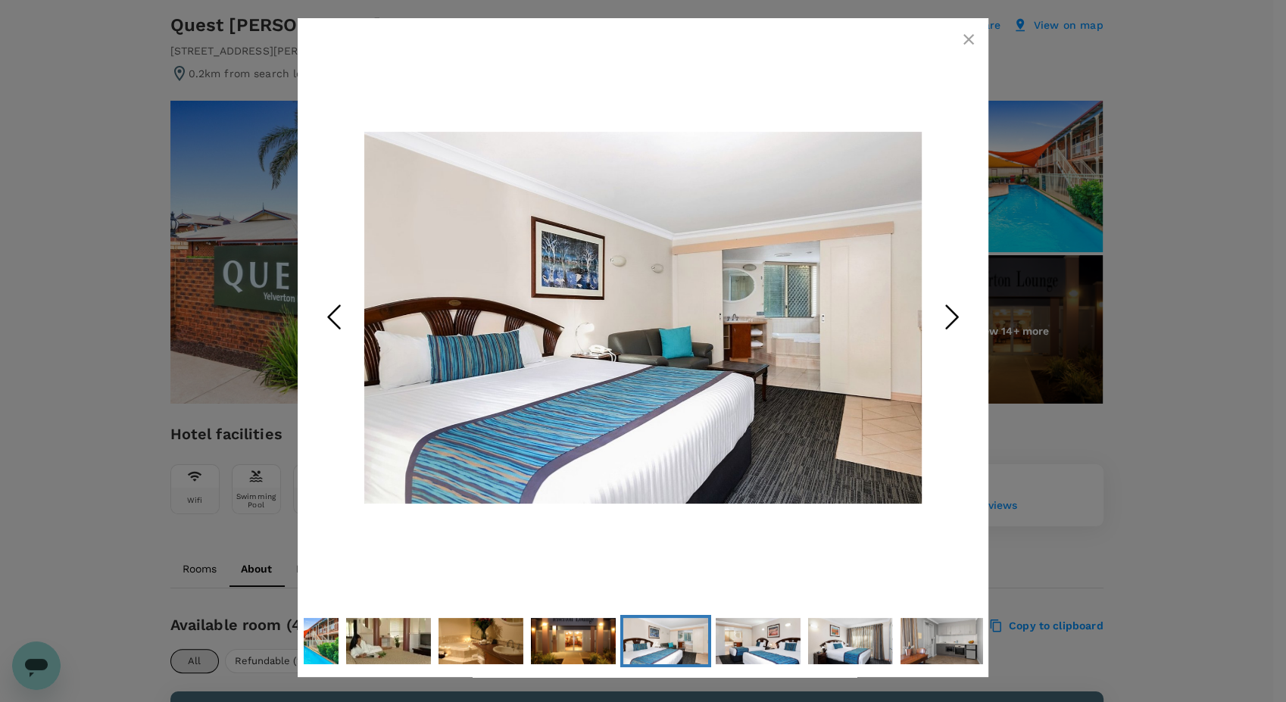
click at [1078, 329] on div at bounding box center [643, 351] width 1286 height 702
click at [965, 33] on icon "button" at bounding box center [969, 39] width 18 height 18
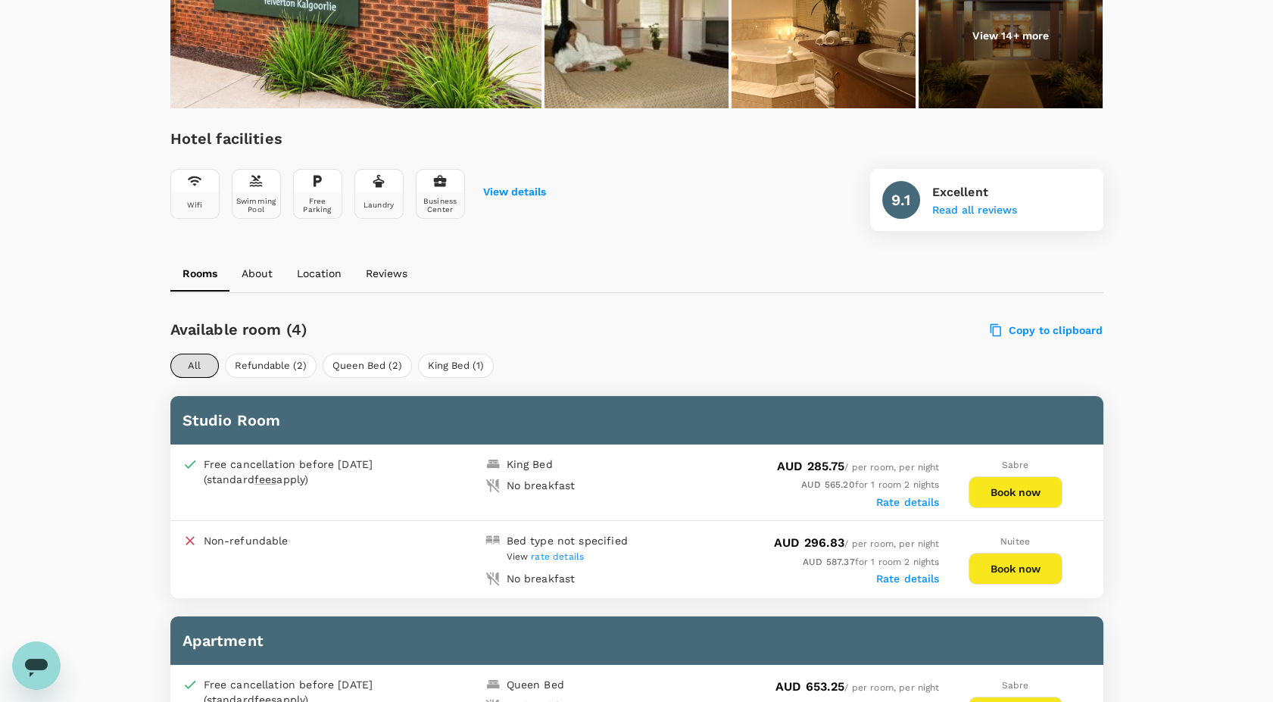
scroll to position [0, 0]
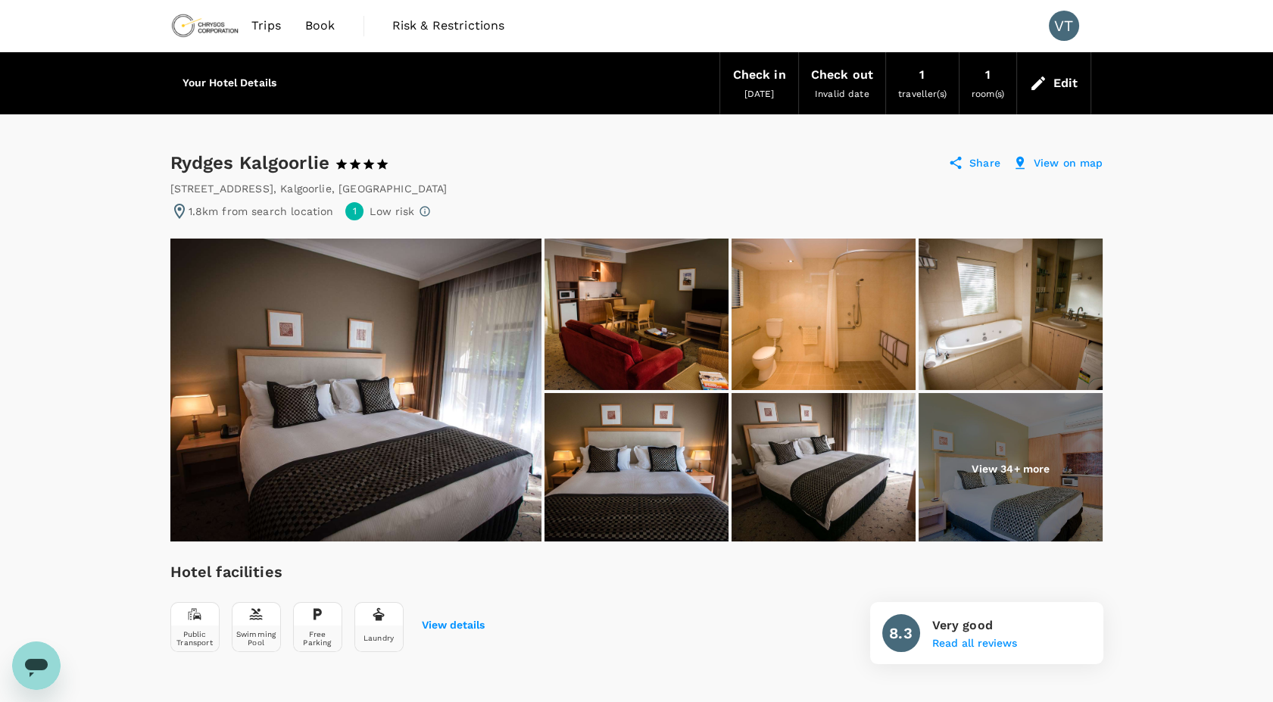
click at [491, 283] on img at bounding box center [355, 390] width 371 height 303
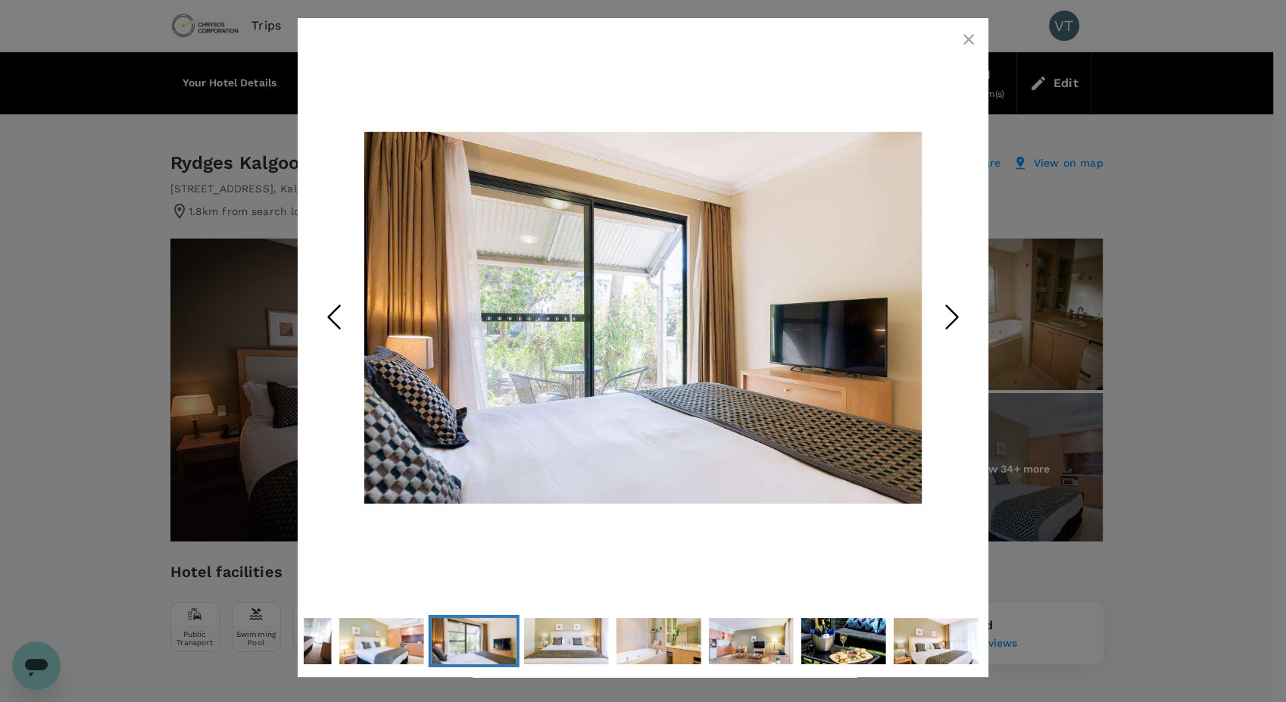
click at [958, 312] on icon "Next Slide" at bounding box center [951, 316] width 45 height 45
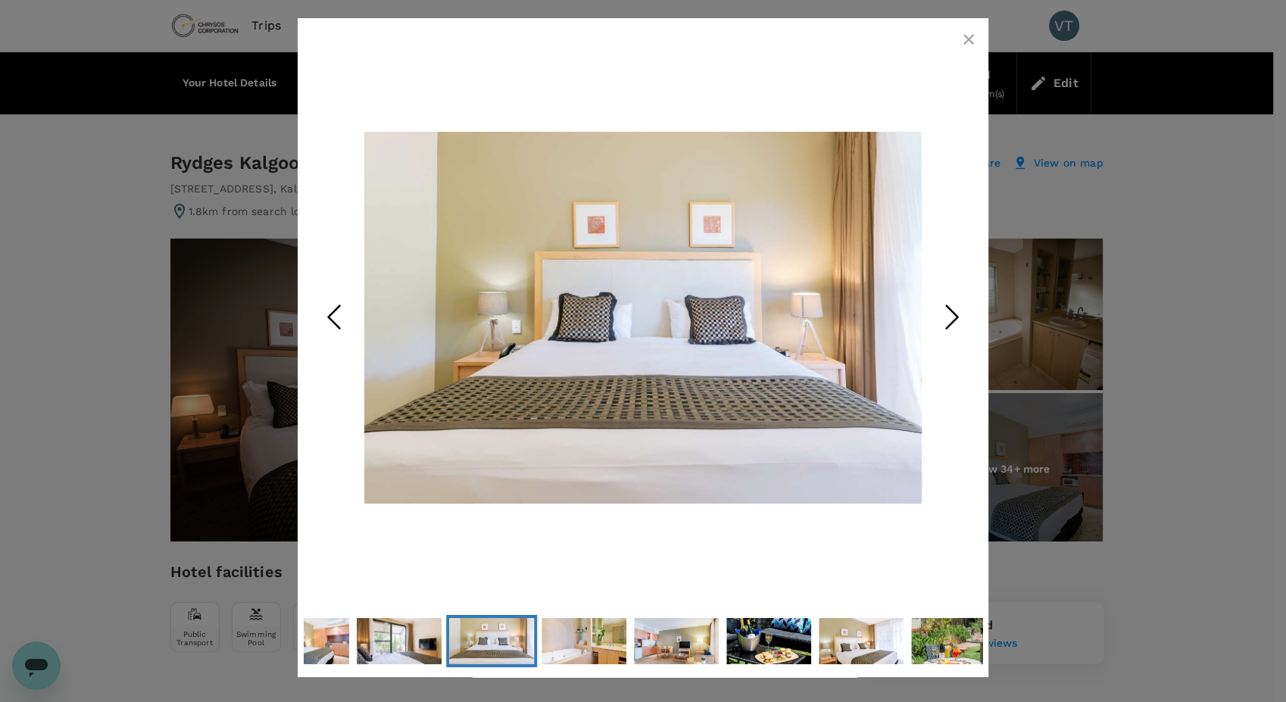
click at [958, 312] on icon "Next Slide" at bounding box center [951, 316] width 45 height 45
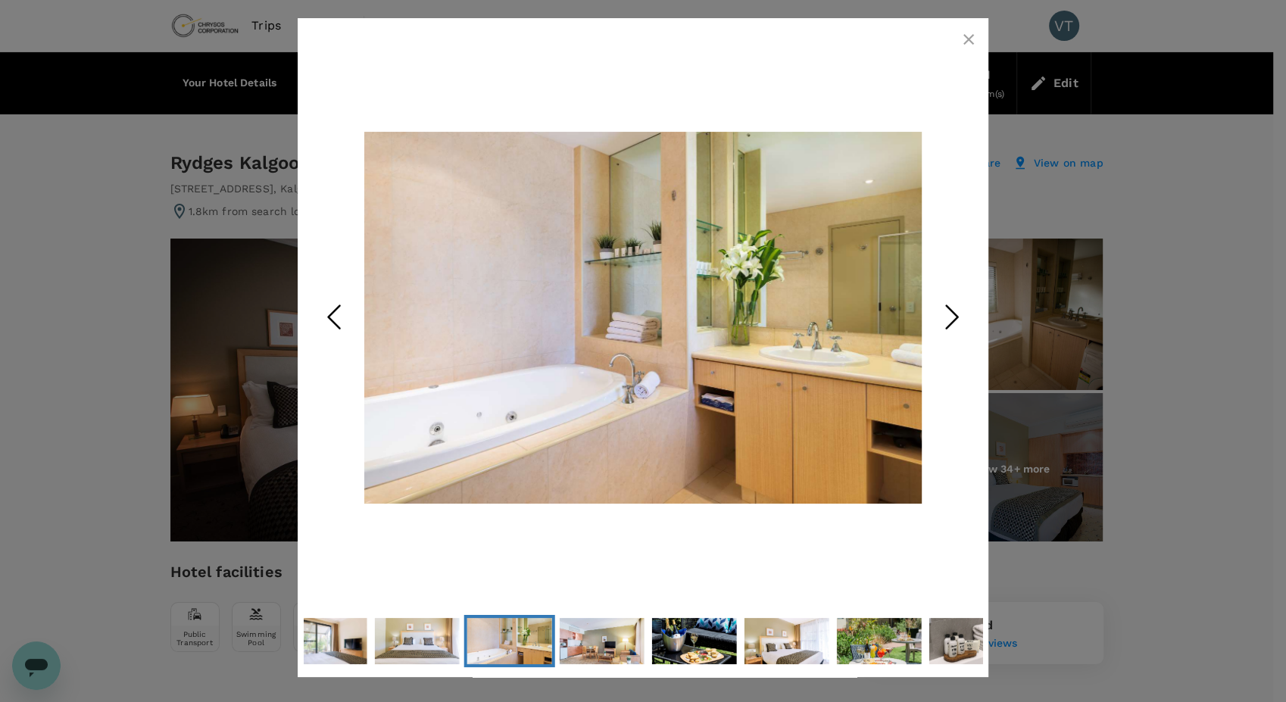
click at [958, 312] on icon "Next Slide" at bounding box center [951, 316] width 45 height 45
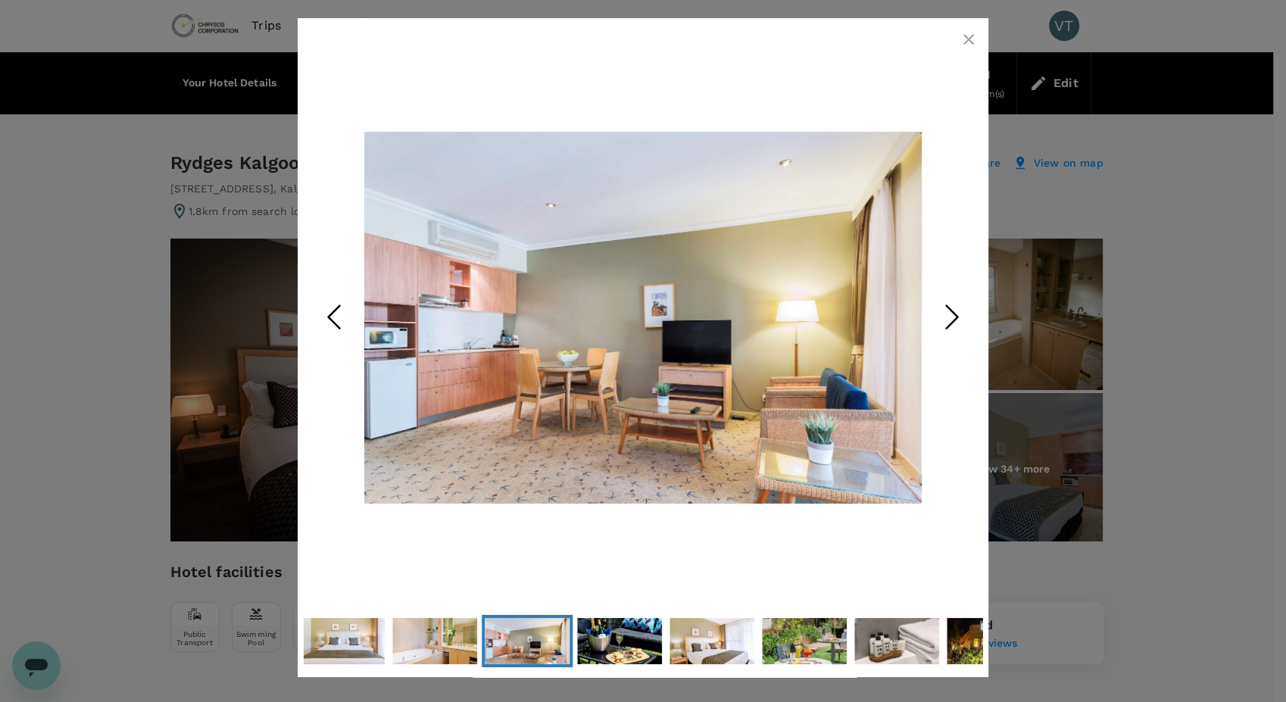
click at [958, 312] on icon "Next Slide" at bounding box center [951, 316] width 45 height 45
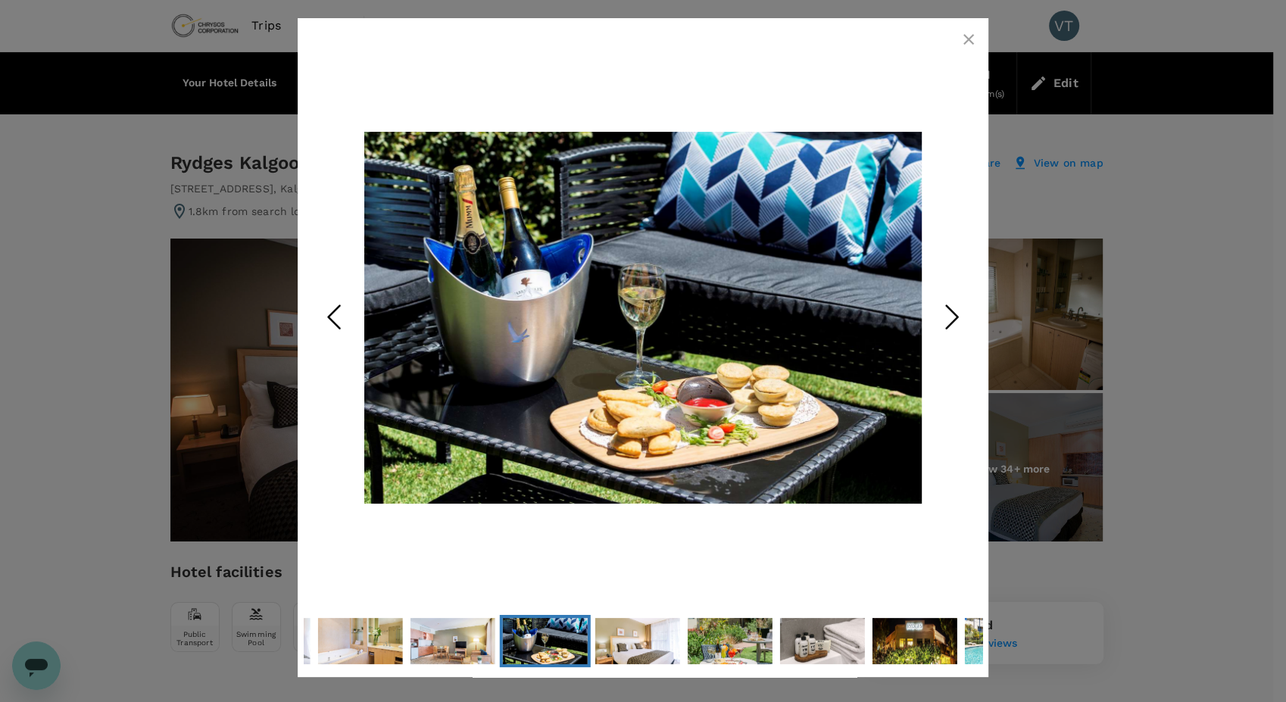
click at [958, 312] on icon "Next Slide" at bounding box center [951, 316] width 45 height 45
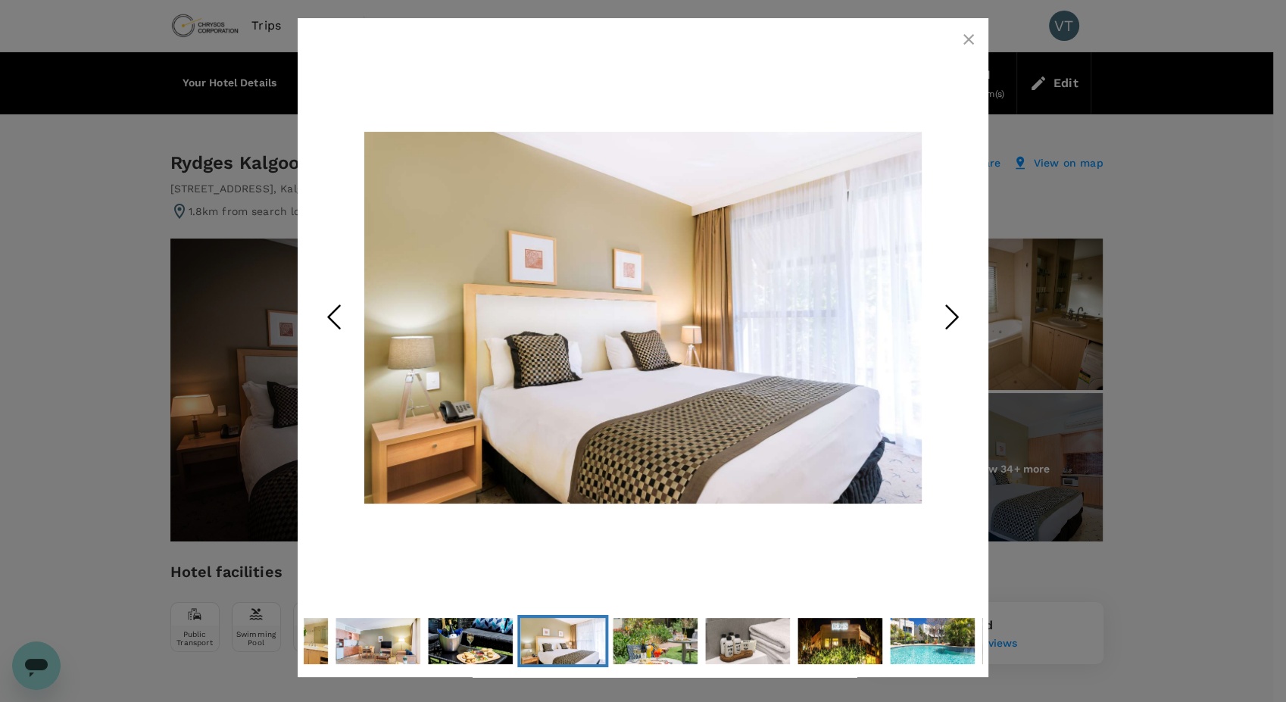
click at [958, 312] on icon "Next Slide" at bounding box center [951, 316] width 45 height 45
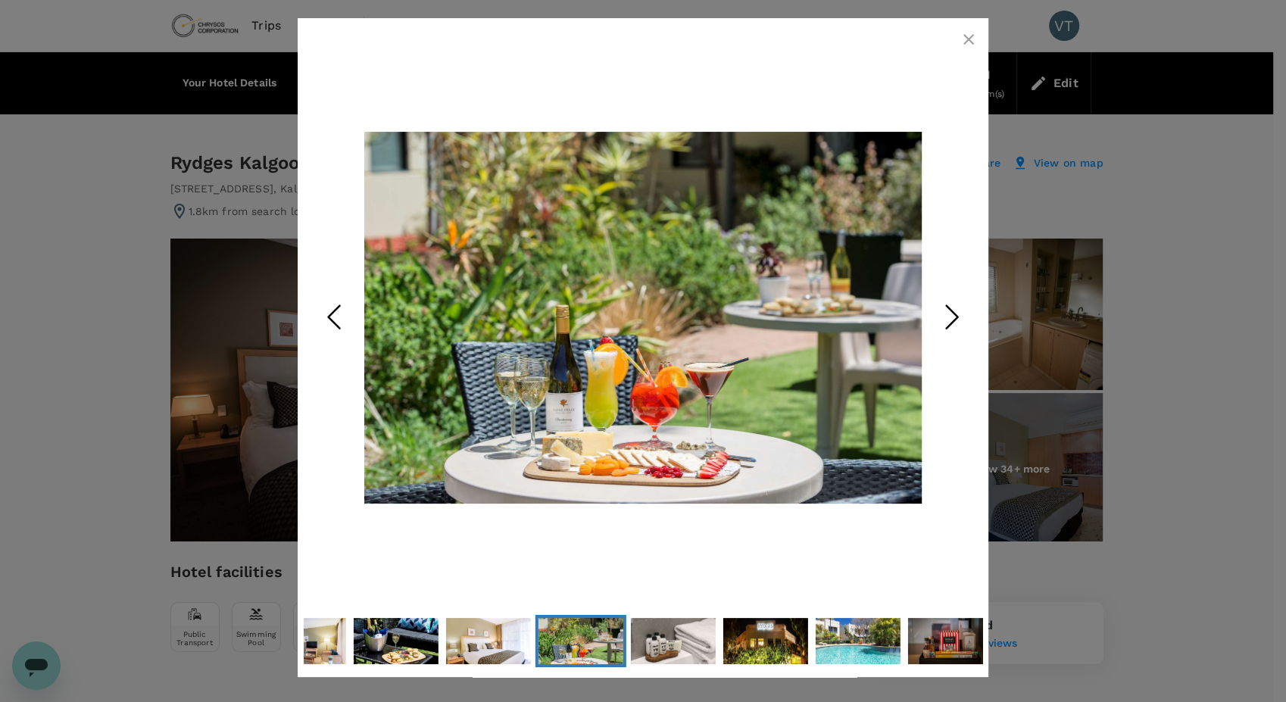
click at [958, 312] on icon "Next Slide" at bounding box center [951, 316] width 45 height 45
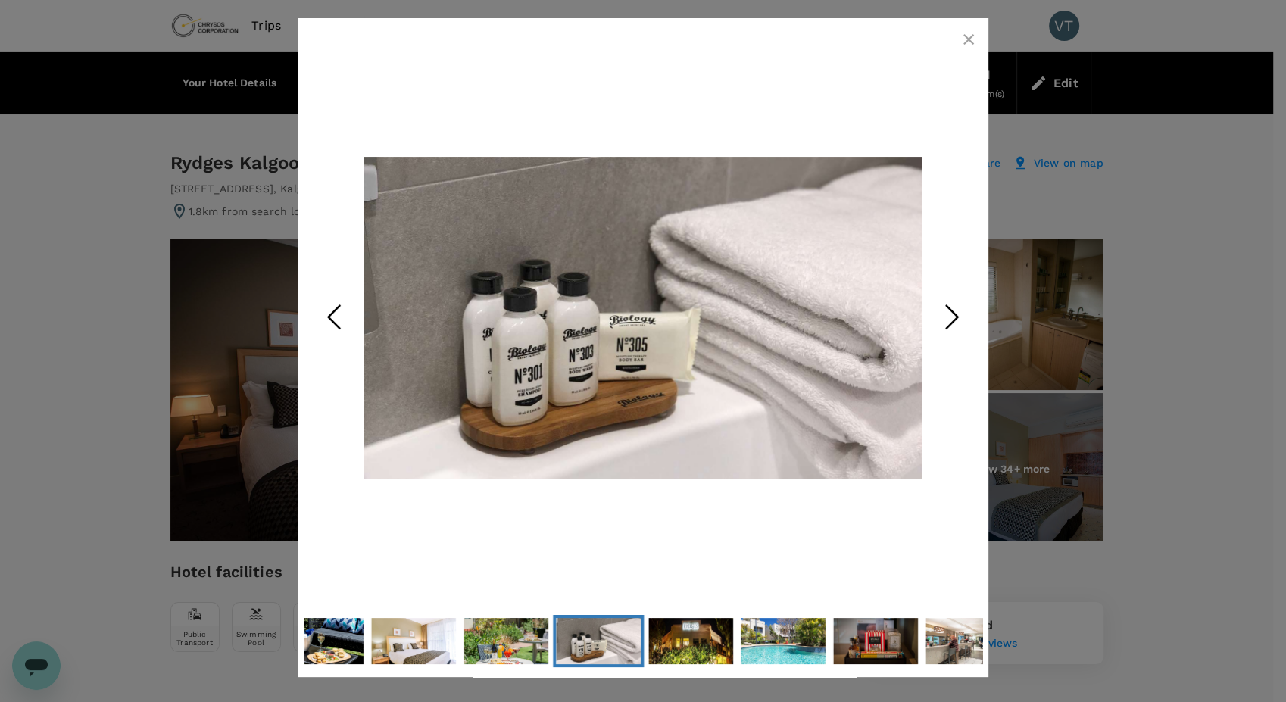
click at [958, 312] on icon "Next Slide" at bounding box center [951, 316] width 45 height 45
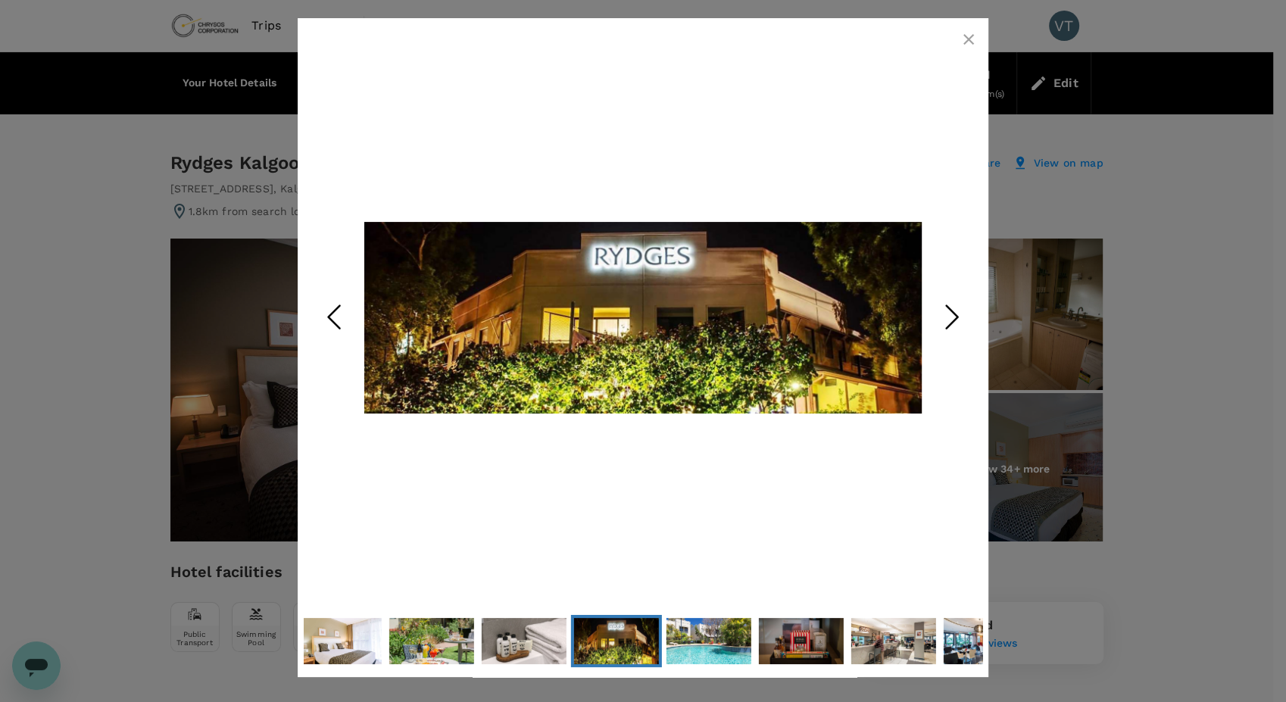
click at [958, 312] on icon "Next Slide" at bounding box center [951, 316] width 45 height 45
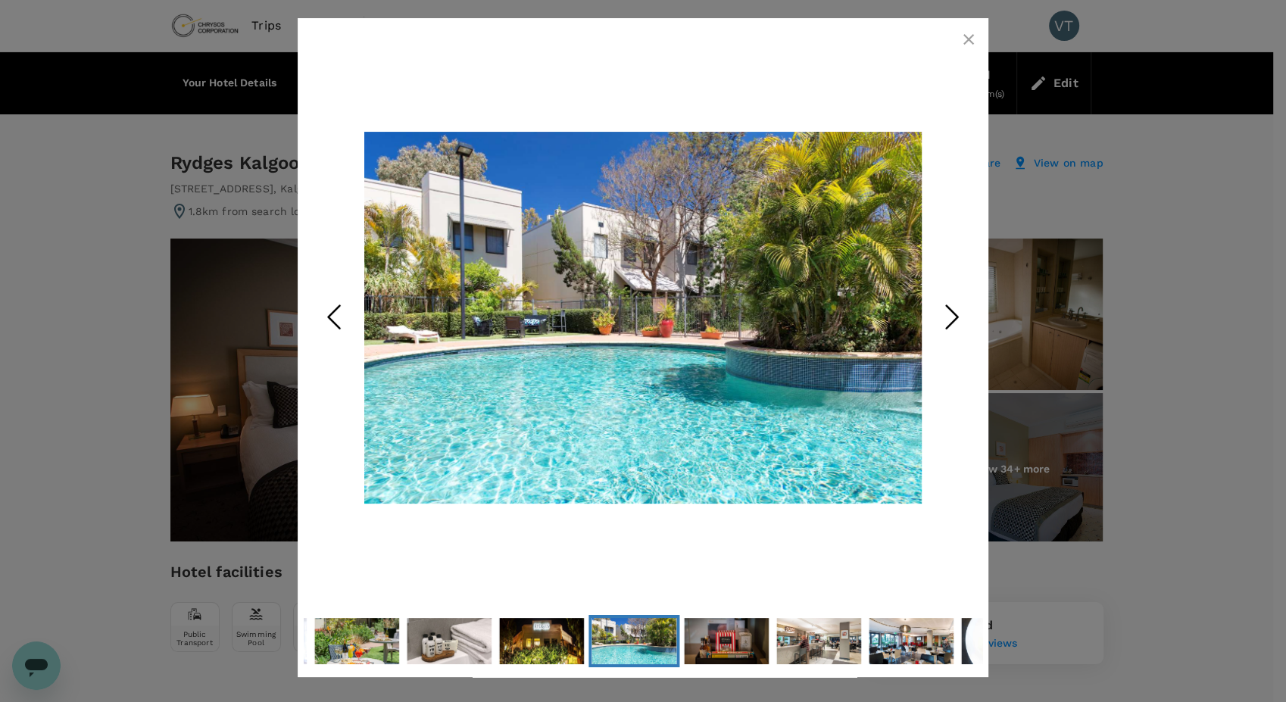
click at [958, 312] on icon "Next Slide" at bounding box center [951, 316] width 45 height 45
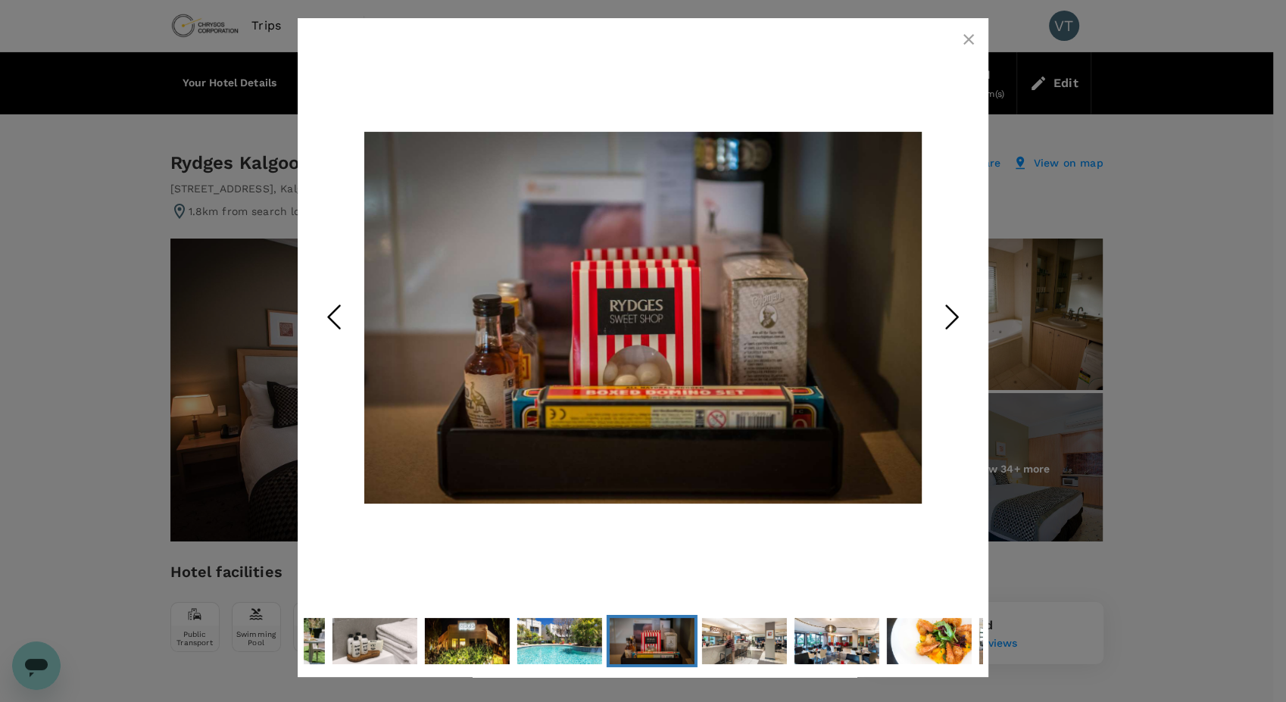
click at [966, 44] on icon "button" at bounding box center [969, 39] width 18 height 18
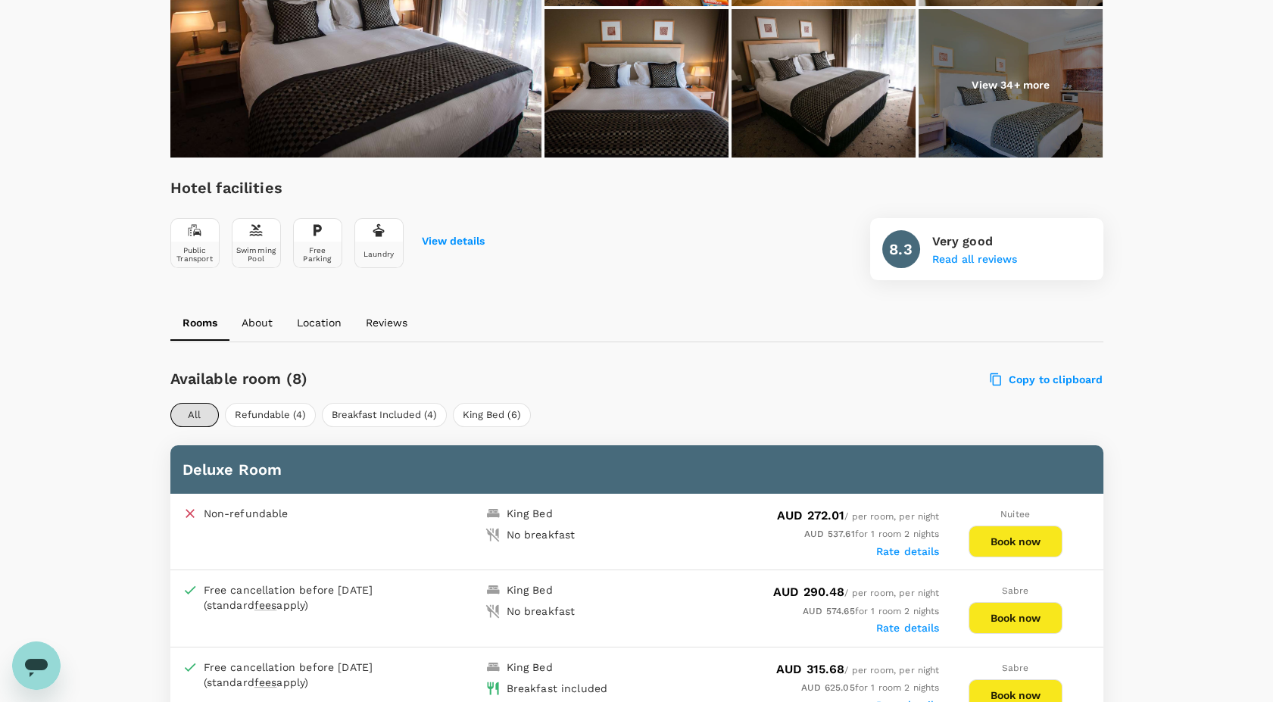
scroll to position [386, 0]
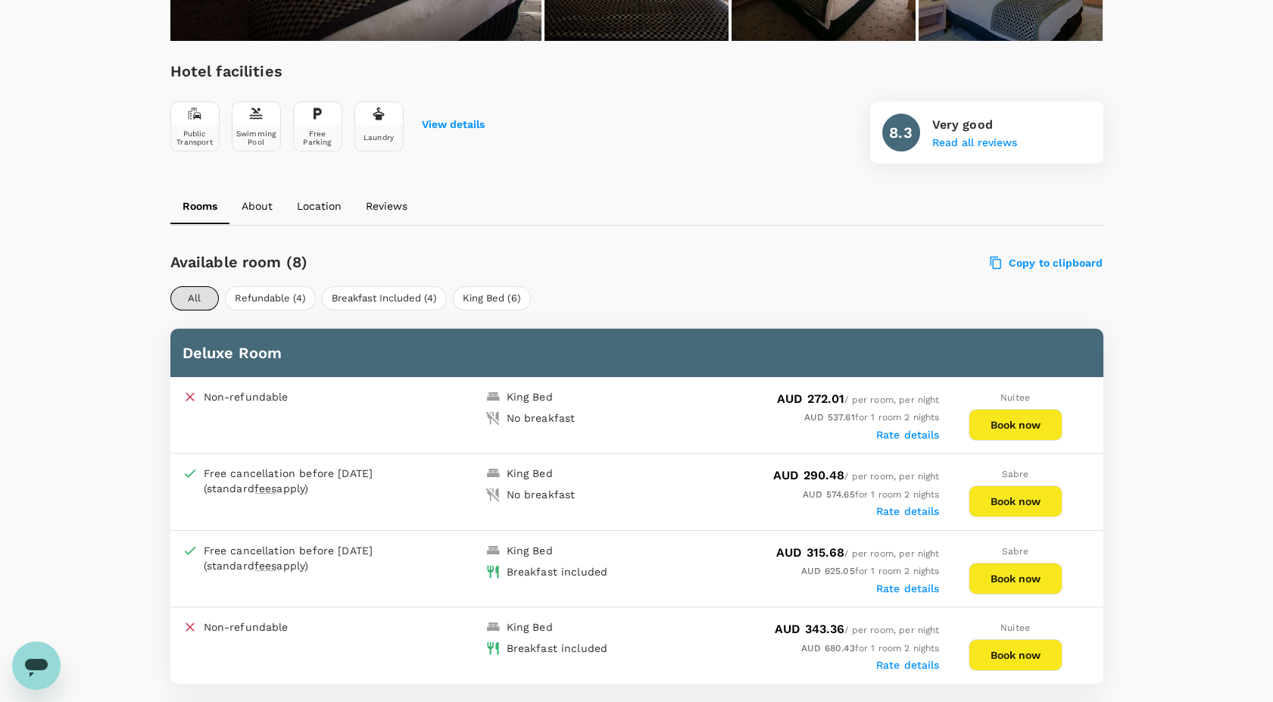
scroll to position [500, 0]
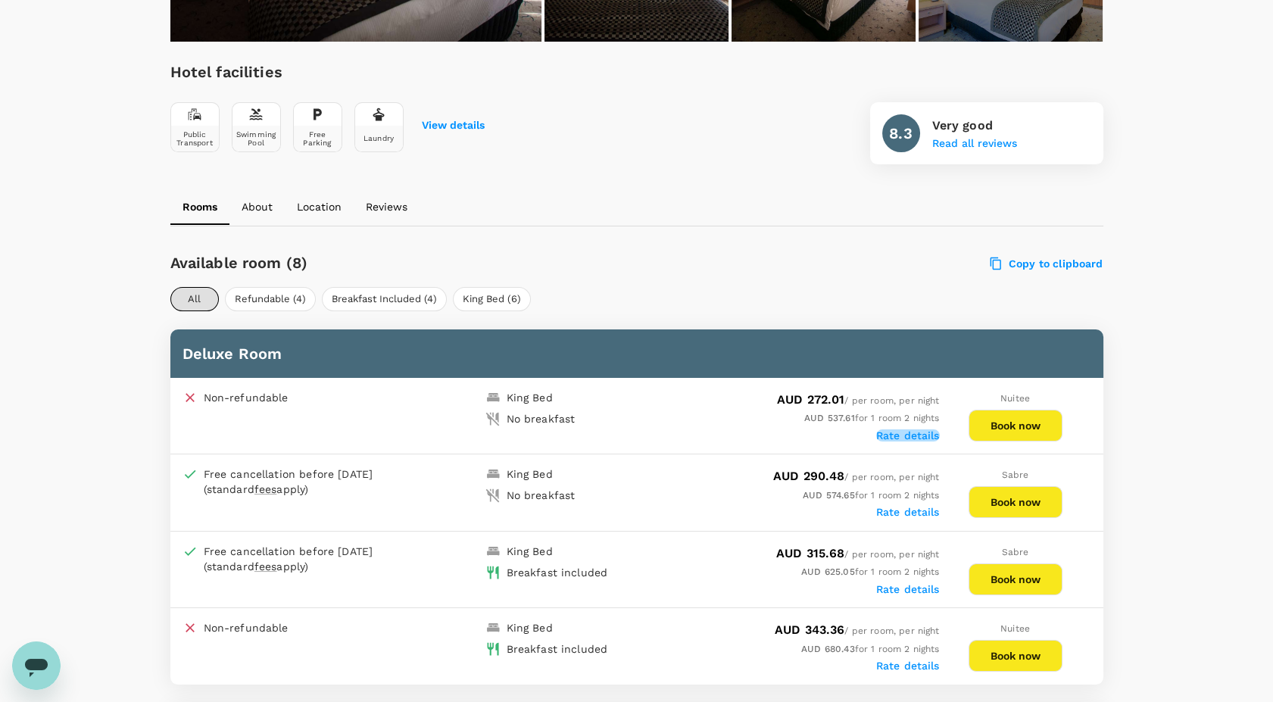
click at [899, 435] on label "Rate details" at bounding box center [908, 435] width 64 height 12
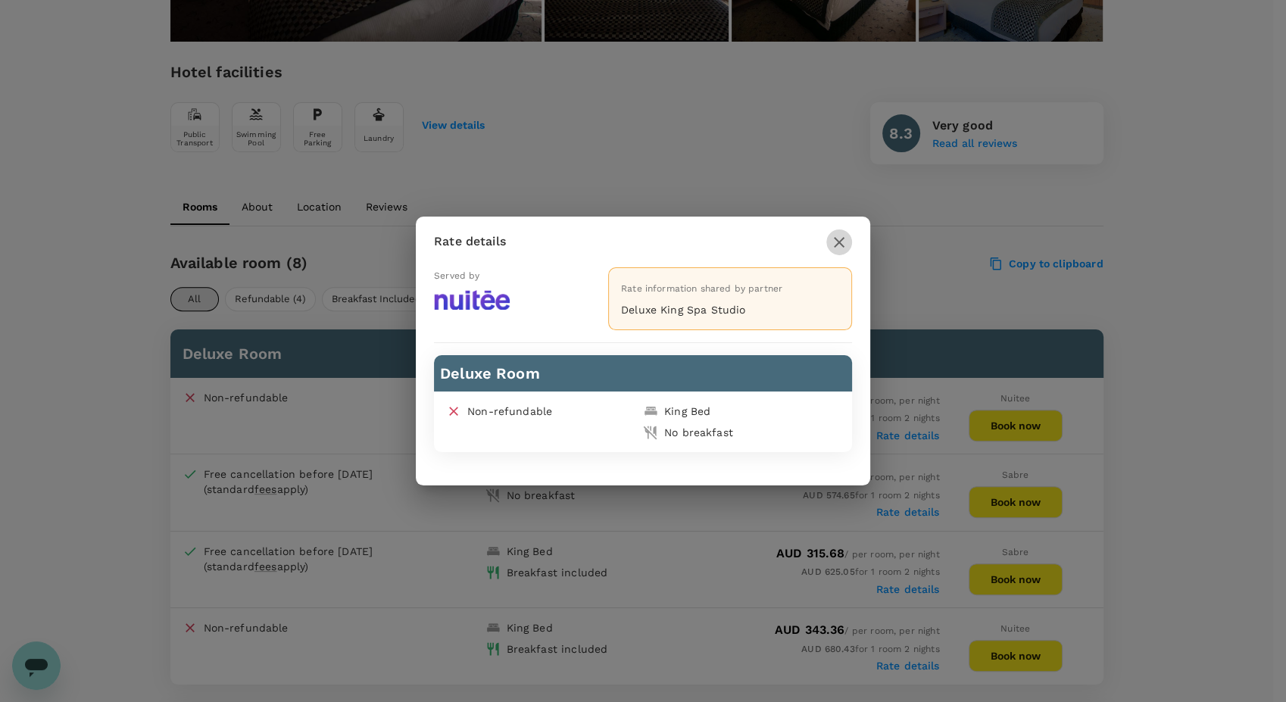
click at [839, 236] on icon "button" at bounding box center [839, 242] width 18 height 18
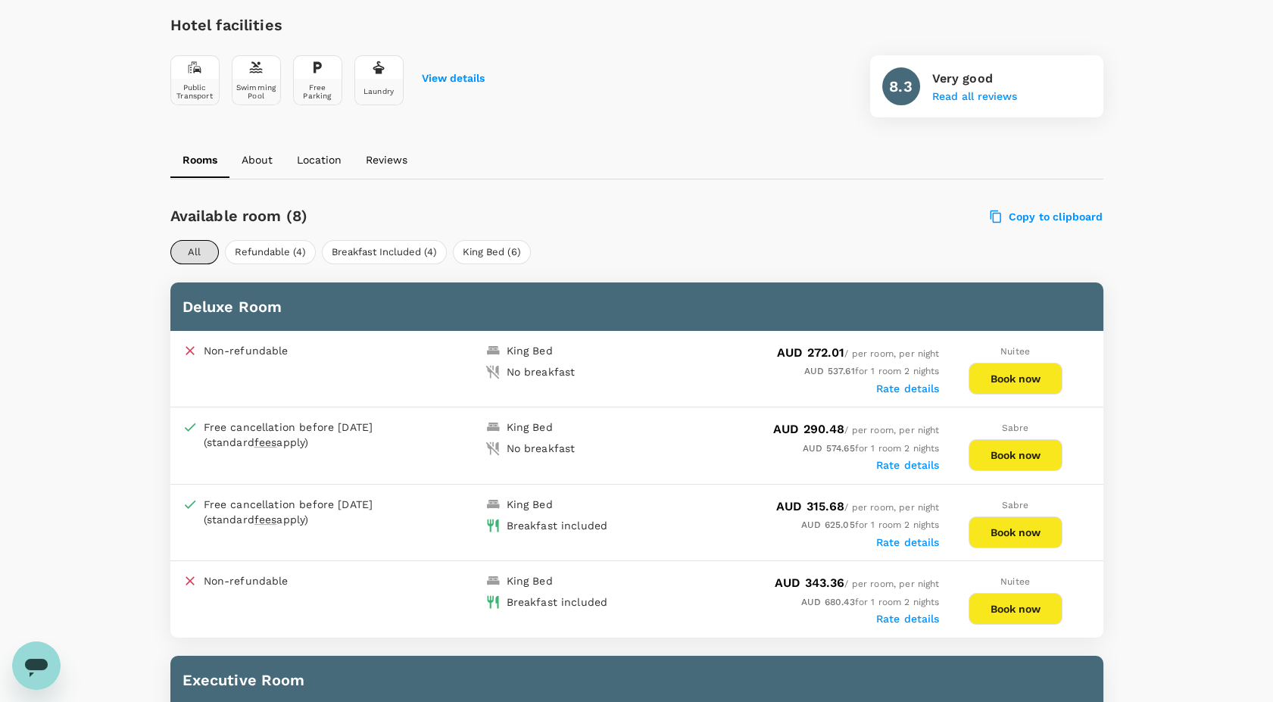
scroll to position [570, 0]
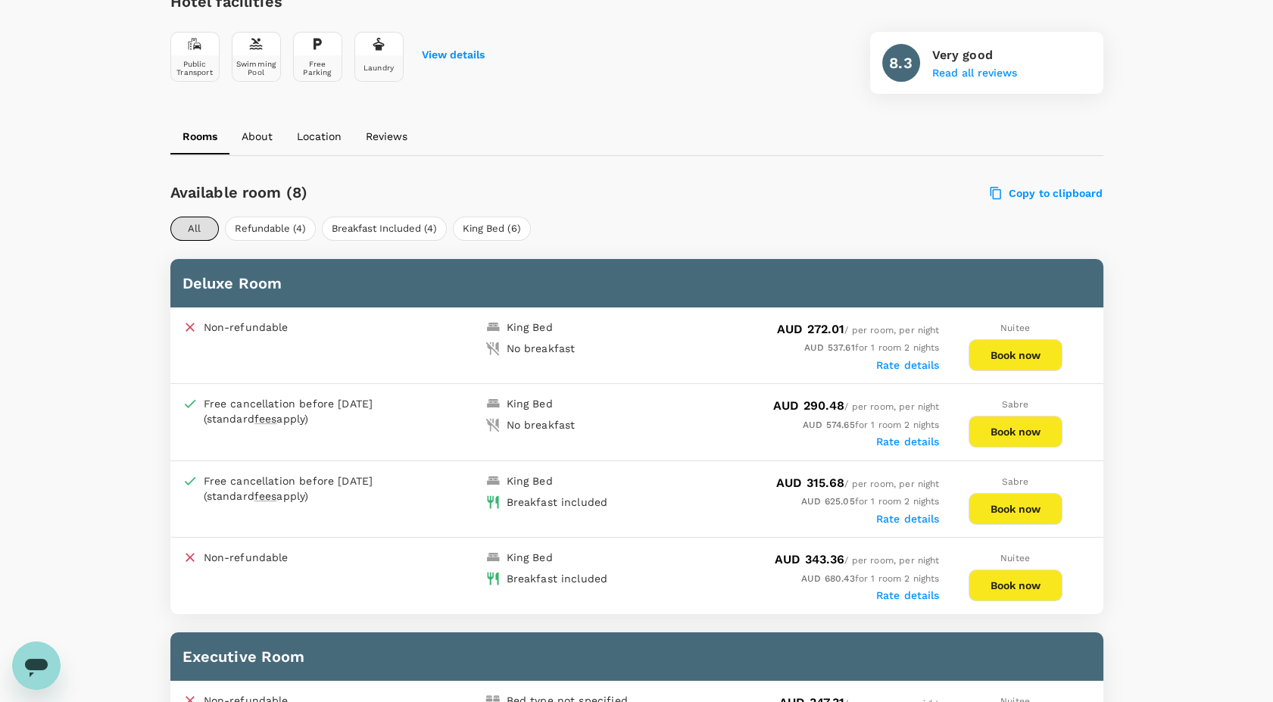
click at [880, 439] on label "Rate details" at bounding box center [908, 442] width 64 height 12
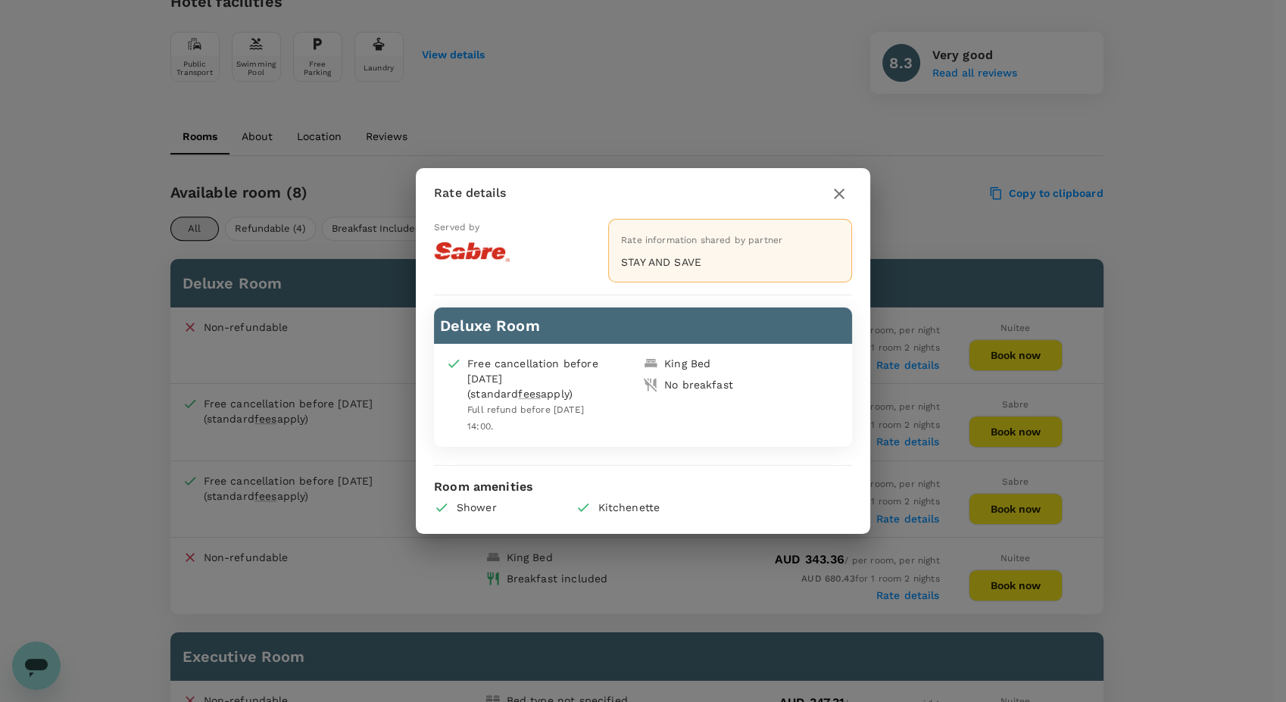
click at [921, 403] on div "Rate details Served by Rate information shared by partner STAY AND SAVE Deluxe …" at bounding box center [643, 351] width 1286 height 702
click at [839, 191] on icon "button" at bounding box center [839, 194] width 18 height 18
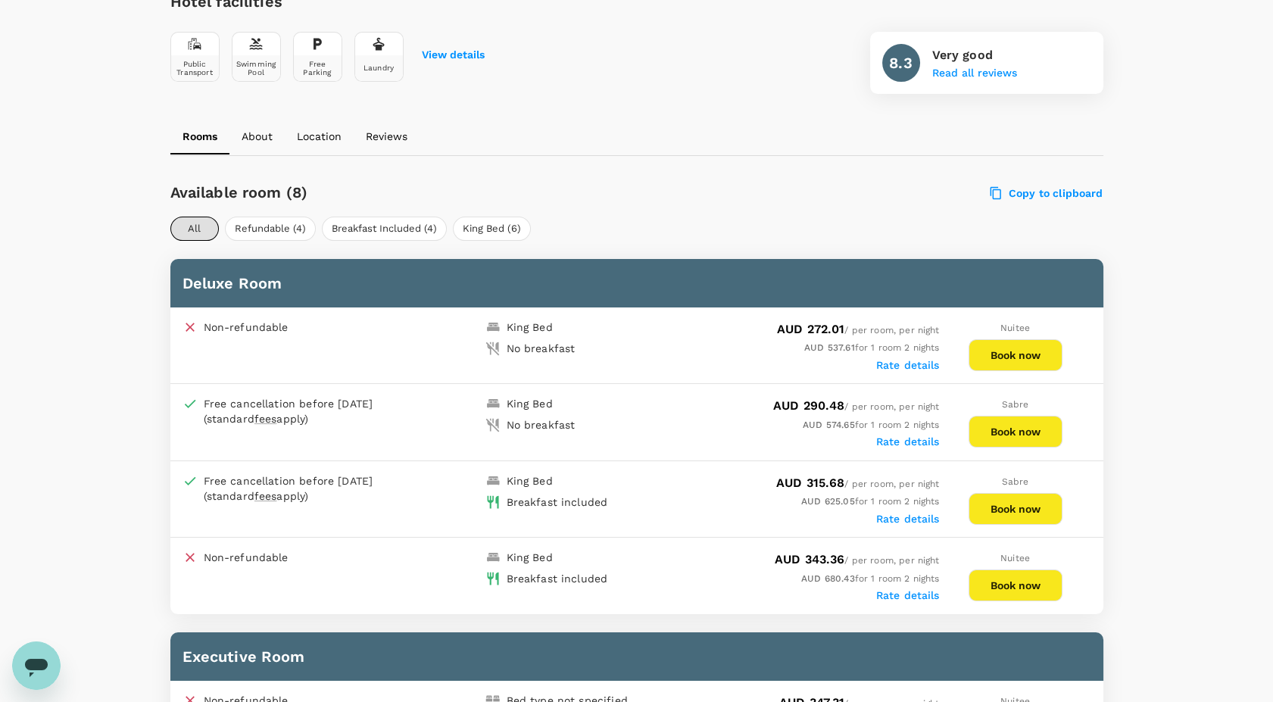
click at [916, 513] on label "Rate details" at bounding box center [908, 519] width 64 height 12
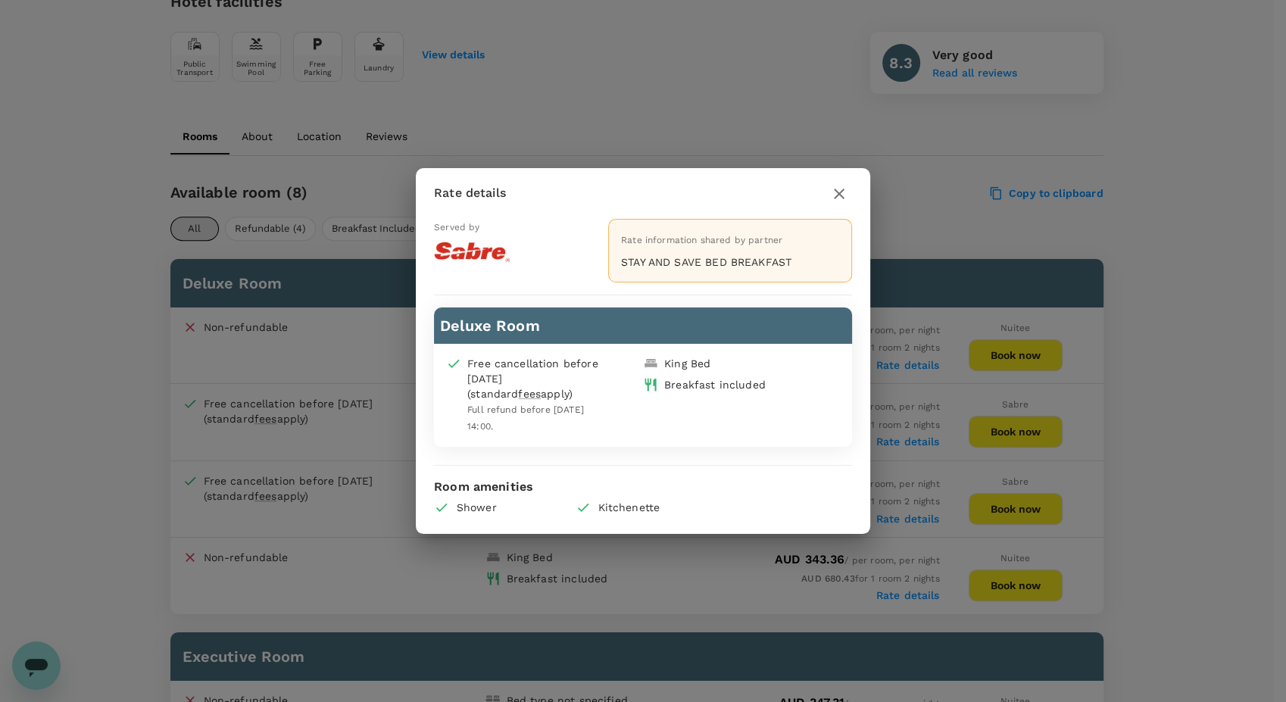
click at [835, 192] on icon "button" at bounding box center [839, 194] width 11 height 11
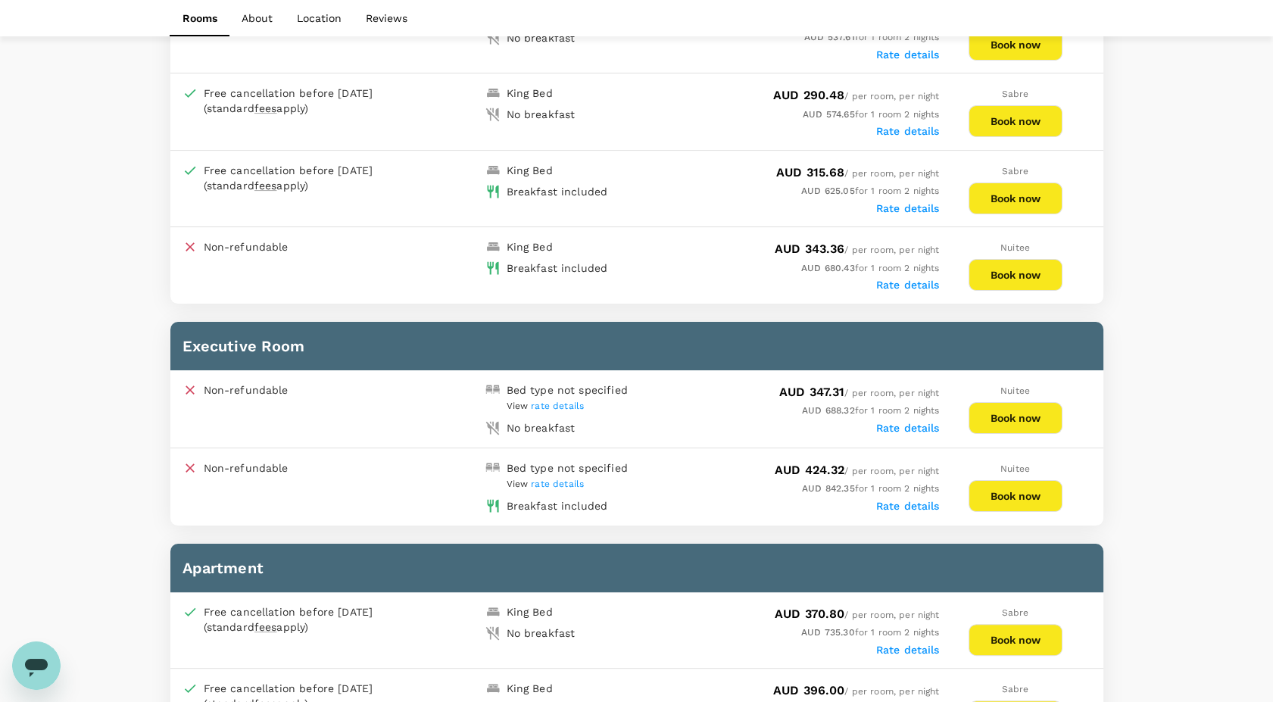
scroll to position [880, 0]
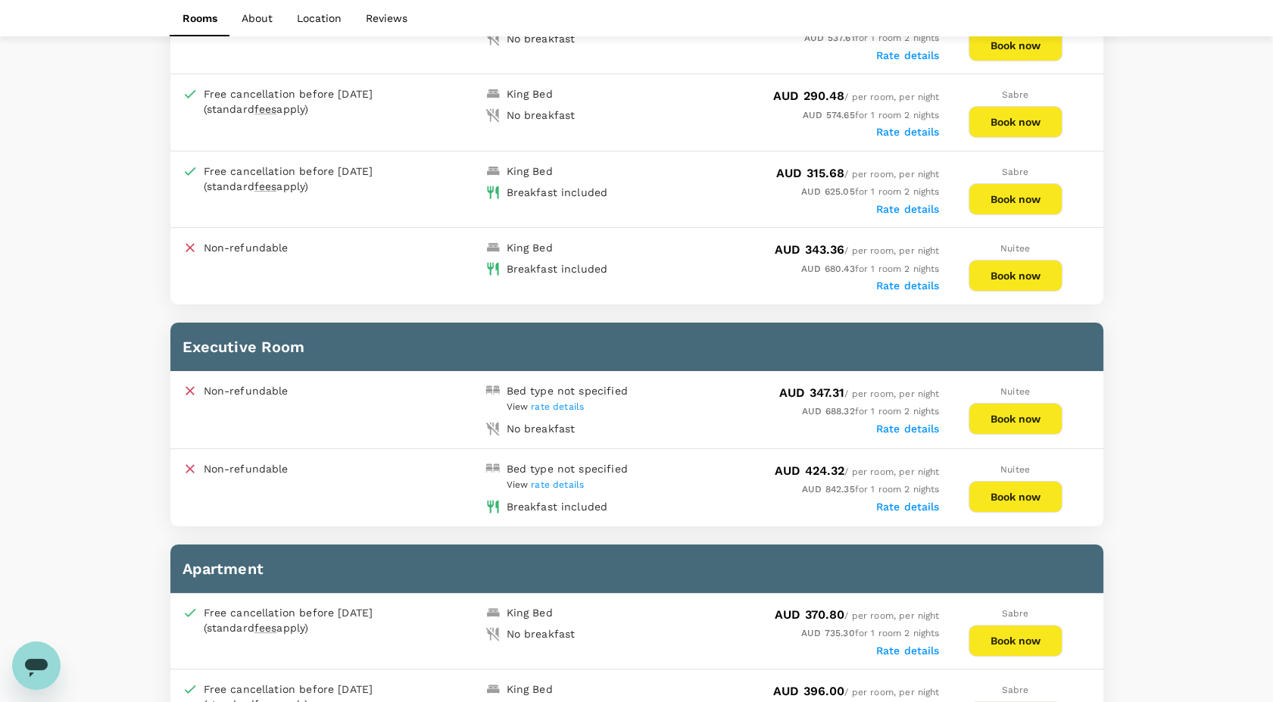
click at [877, 423] on label "Rate details" at bounding box center [908, 429] width 64 height 12
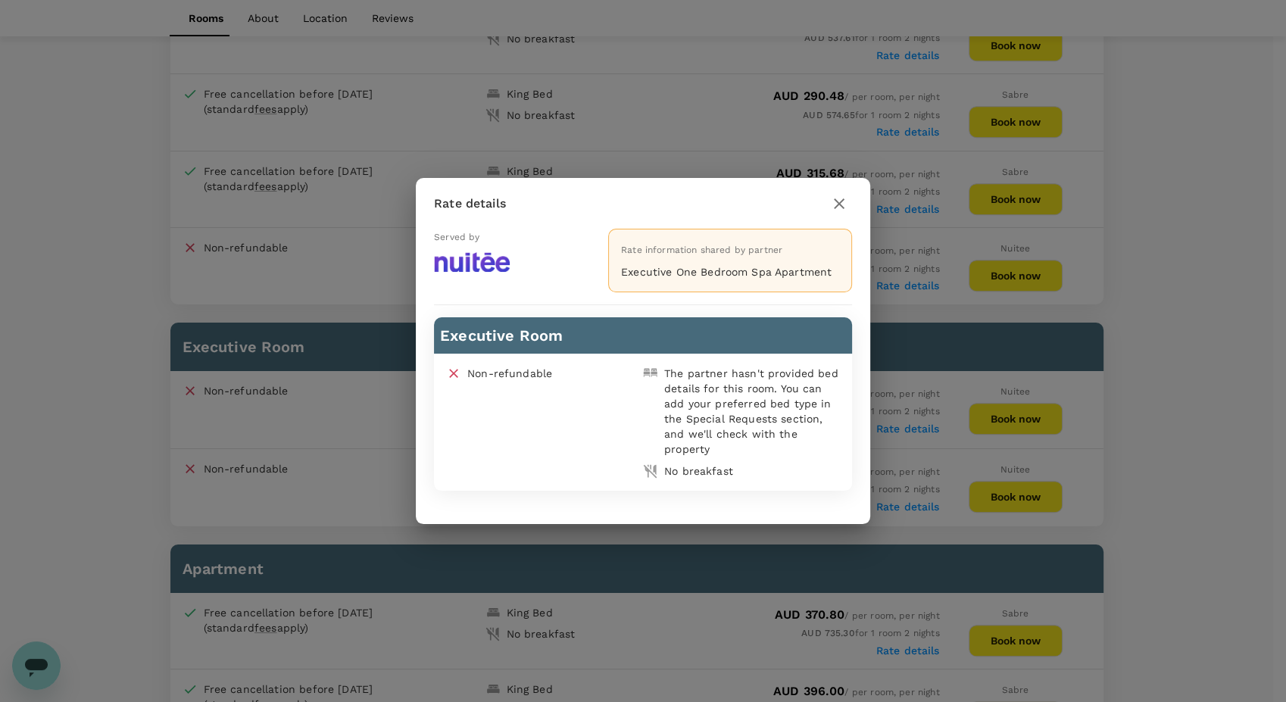
click at [845, 215] on button "button" at bounding box center [839, 204] width 26 height 26
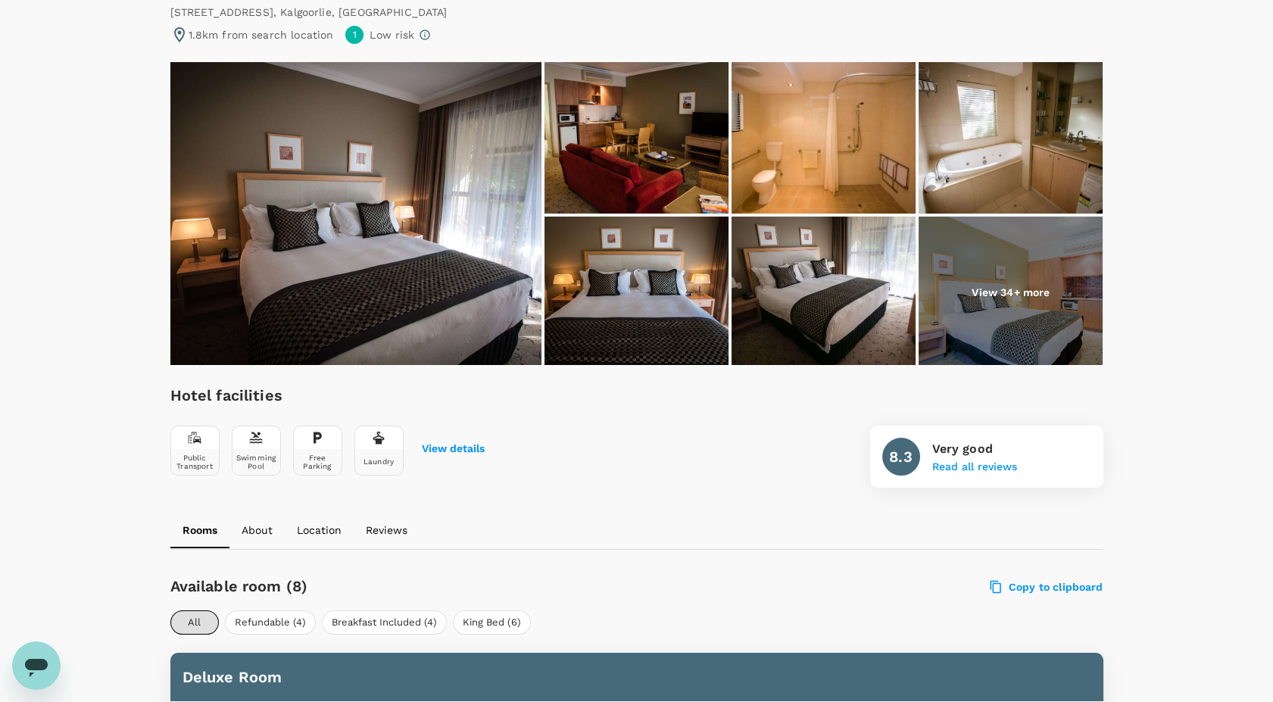
scroll to position [164, 0]
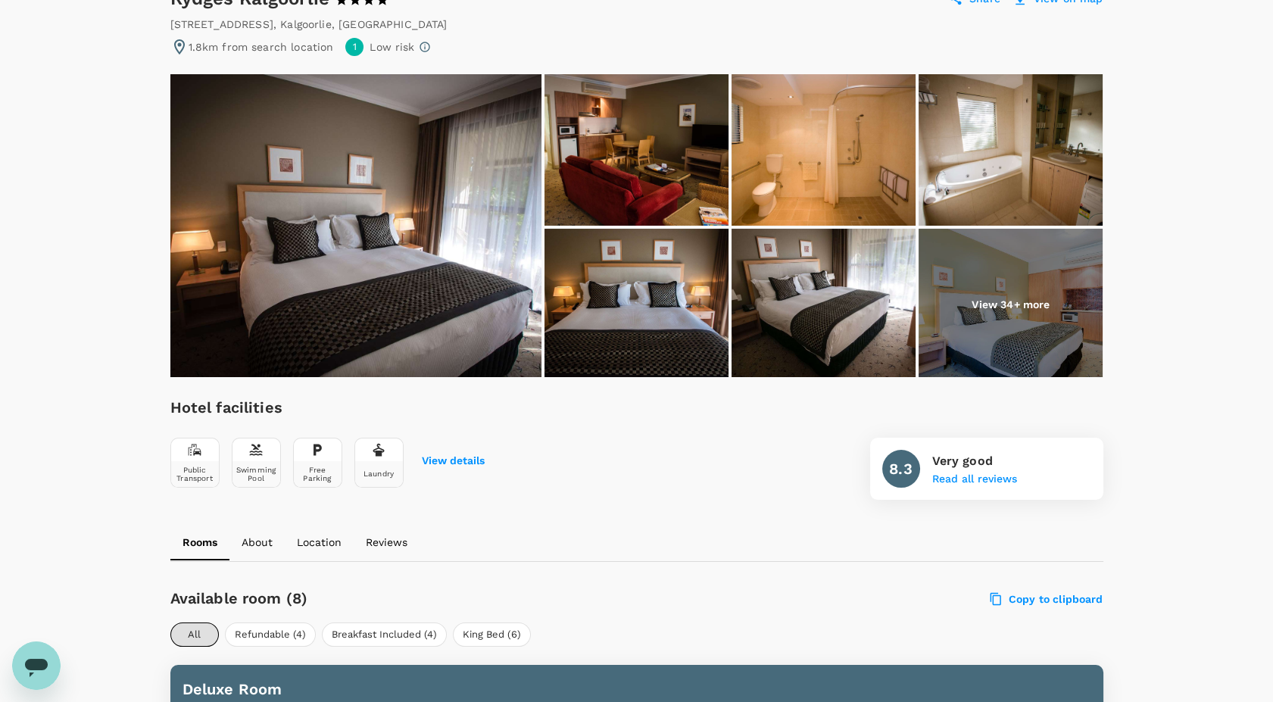
click at [467, 282] on img at bounding box center [355, 225] width 371 height 303
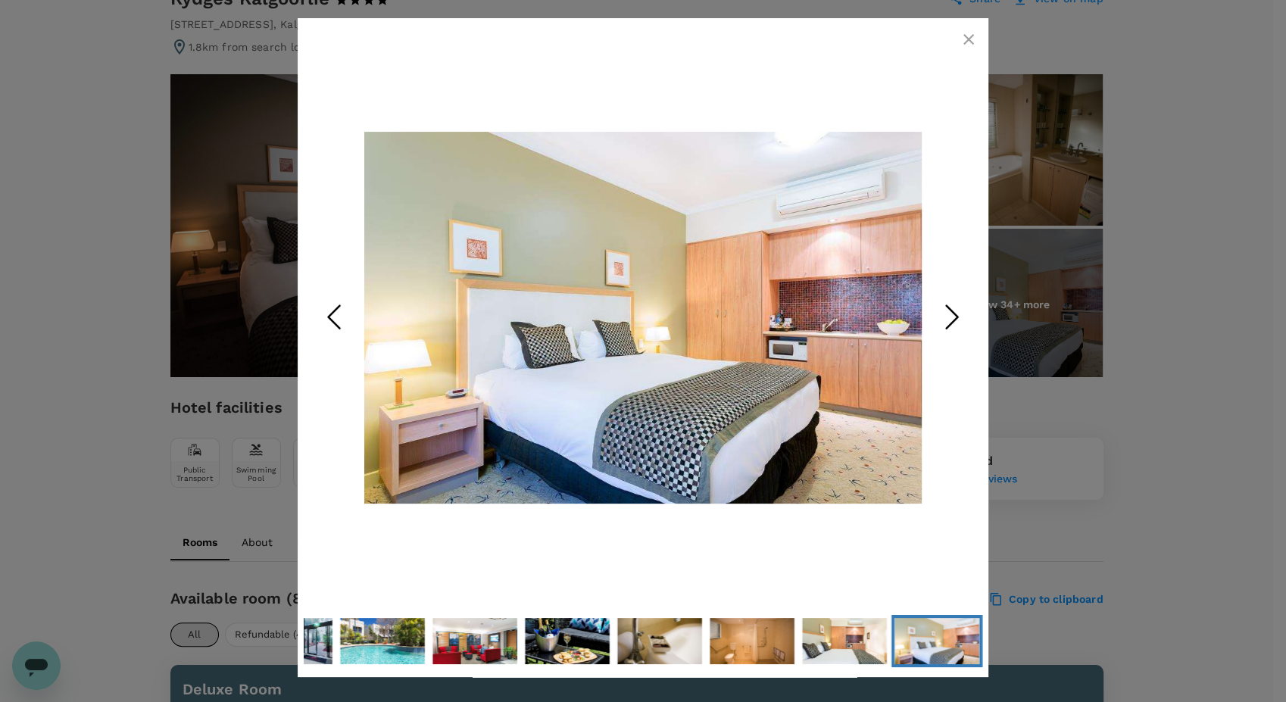
click at [968, 32] on icon "button" at bounding box center [969, 39] width 18 height 18
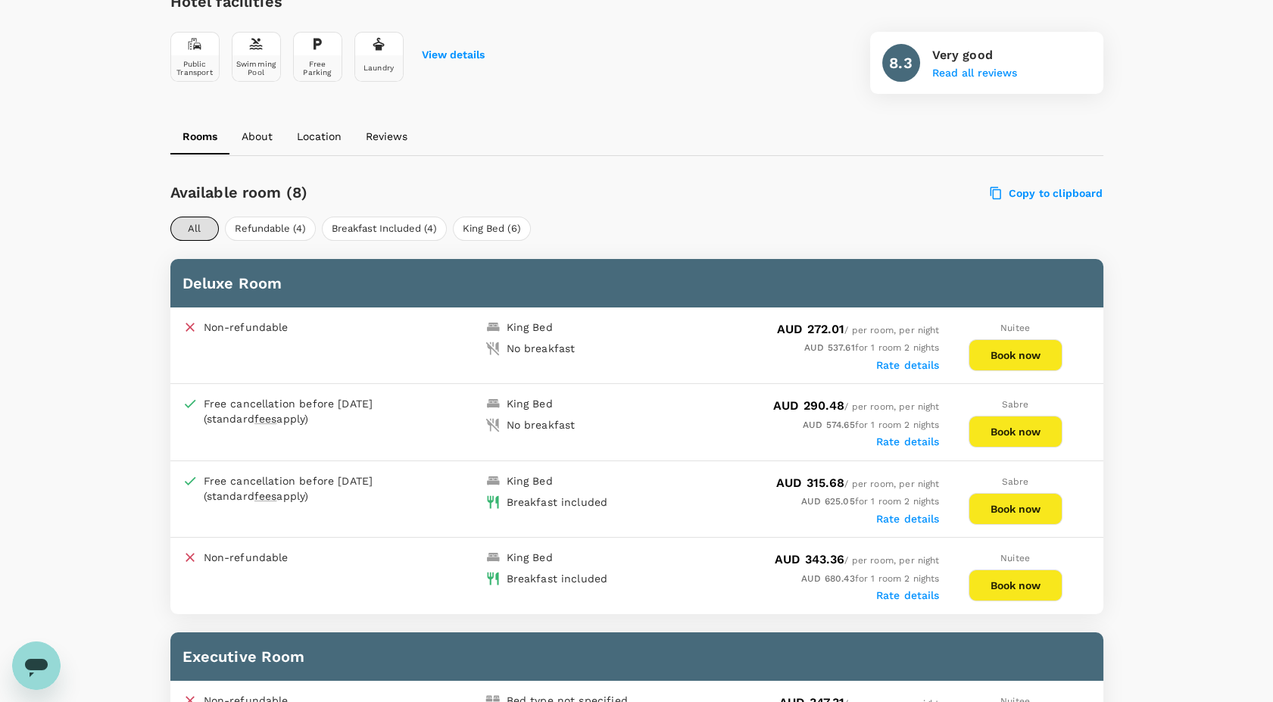
scroll to position [572, 0]
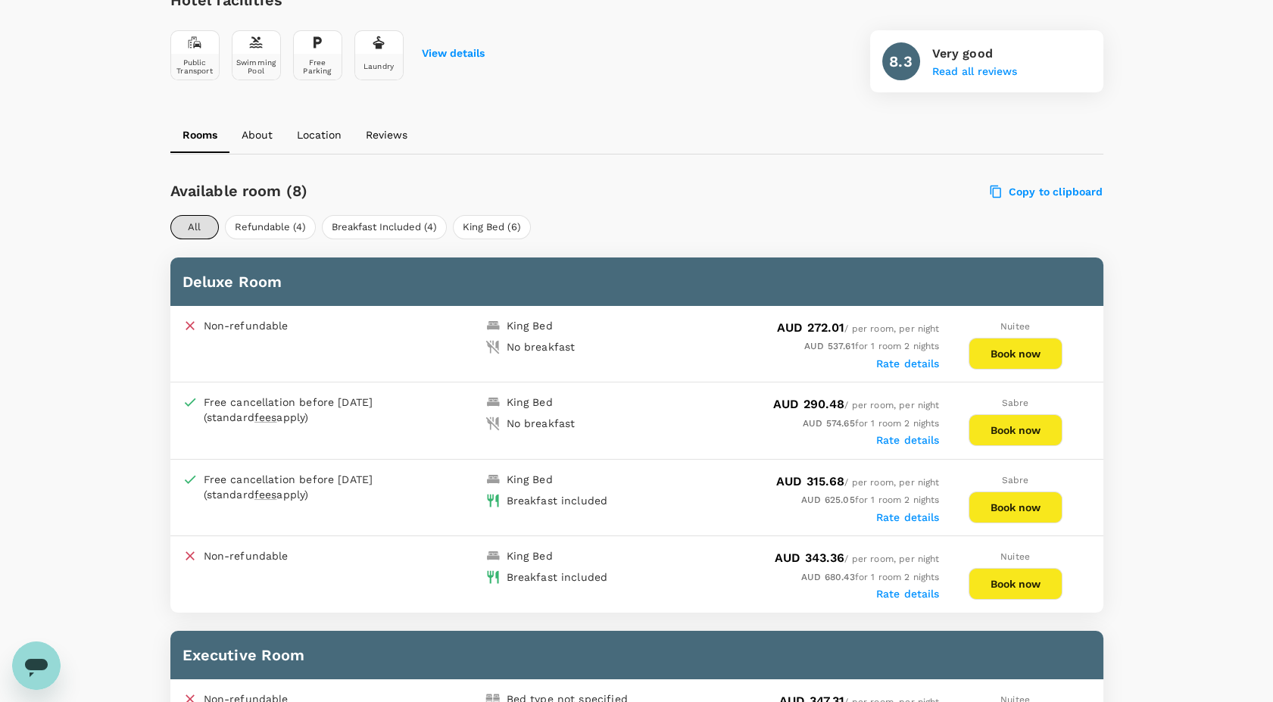
click at [1028, 352] on button "Book now" at bounding box center [1016, 354] width 94 height 32
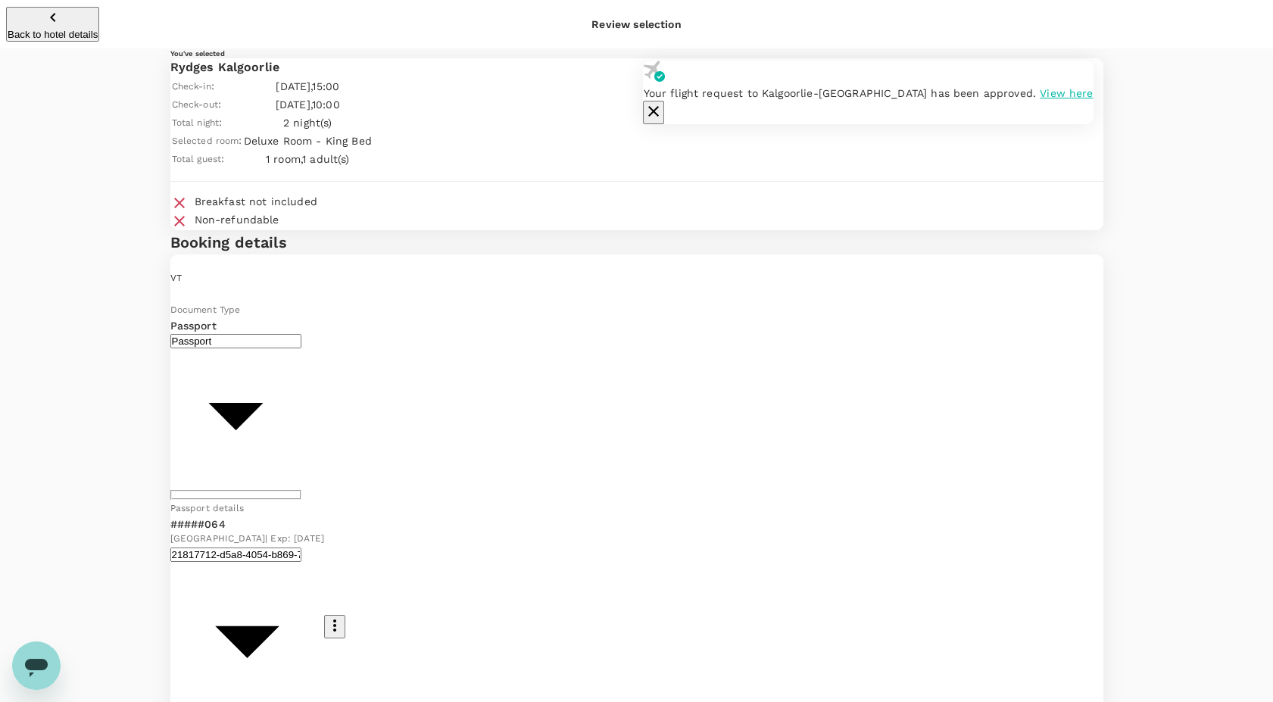
scroll to position [95, 0]
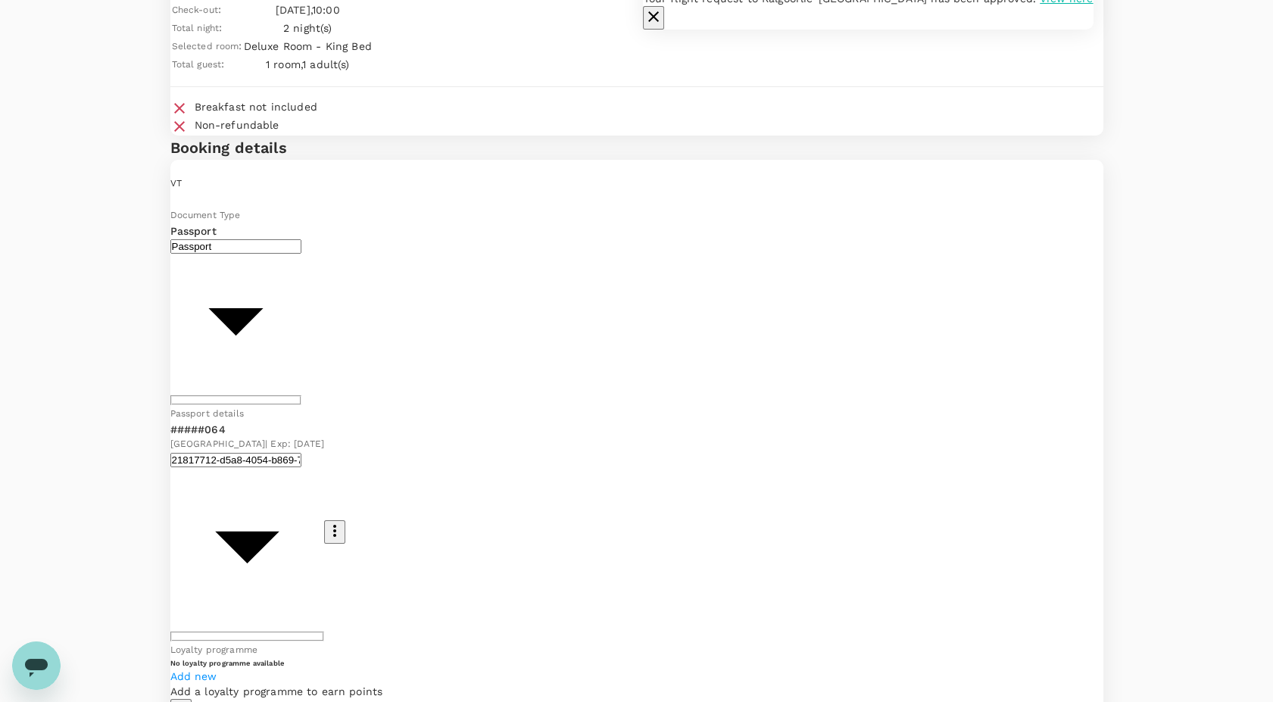
type textarea "I would like a non-smoking room please"
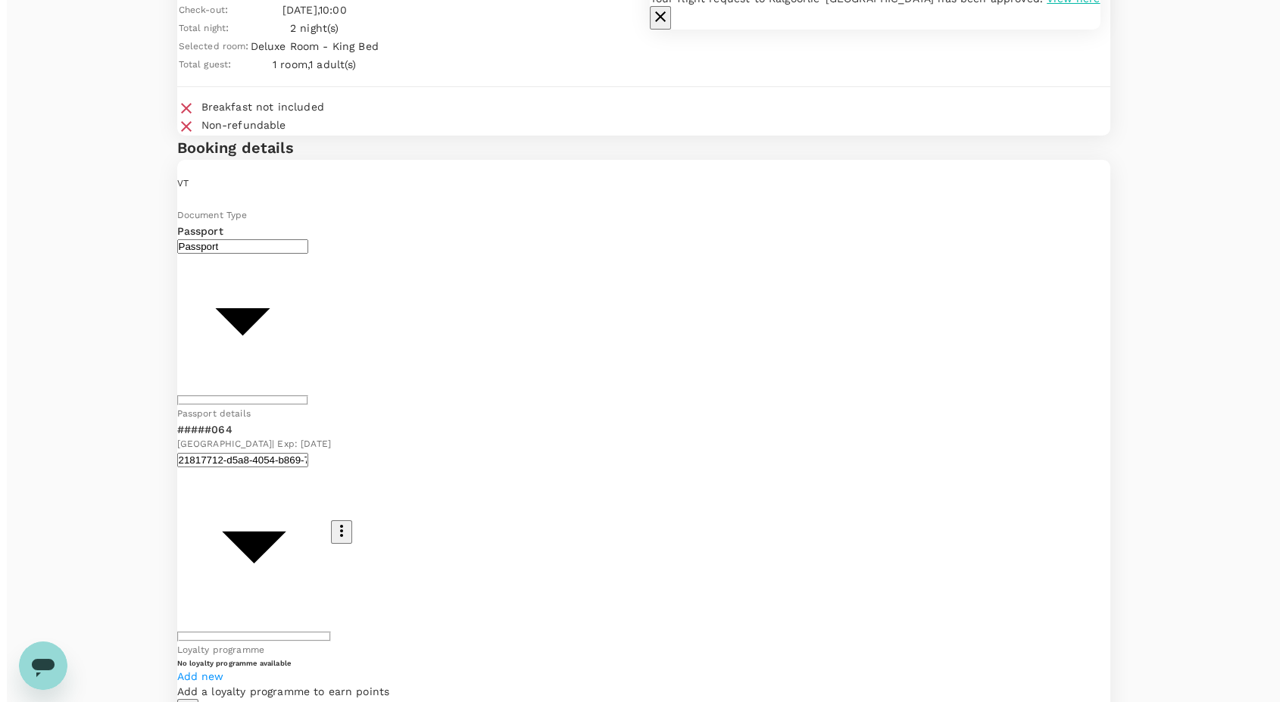
scroll to position [0, 0]
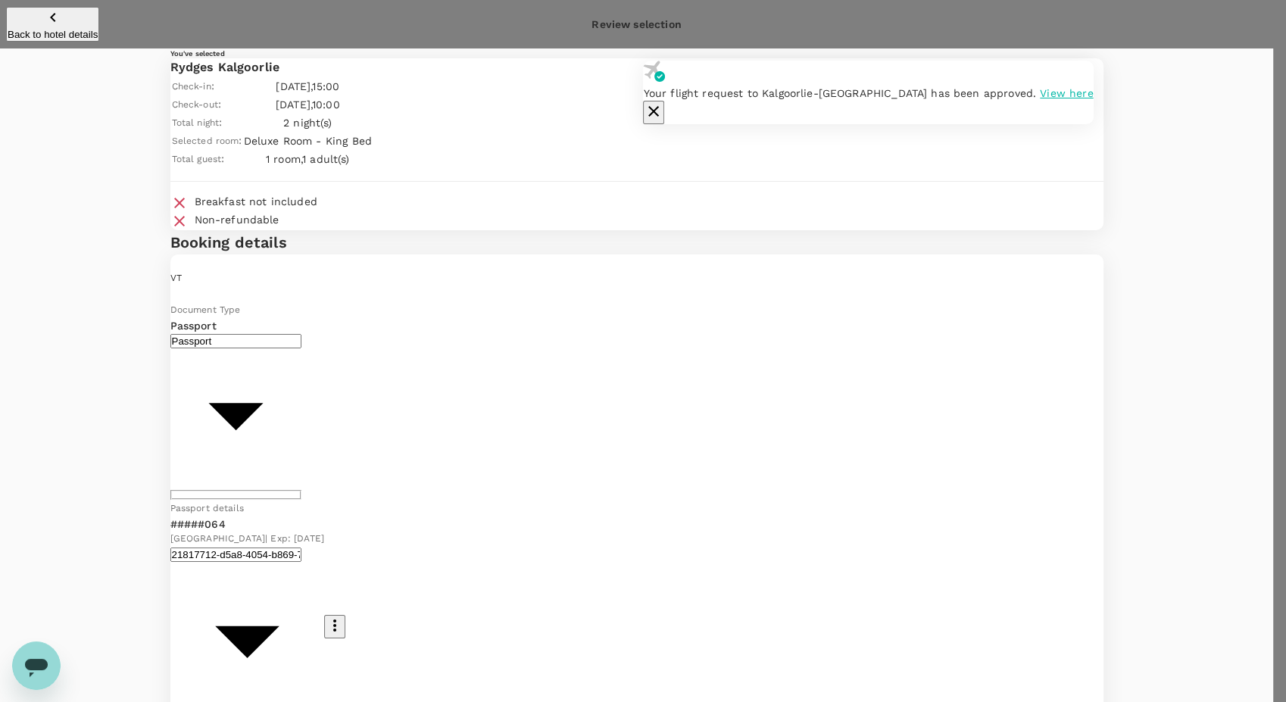
type input "9c4289b1-14a3-4119-8736-521306e5ca8f"
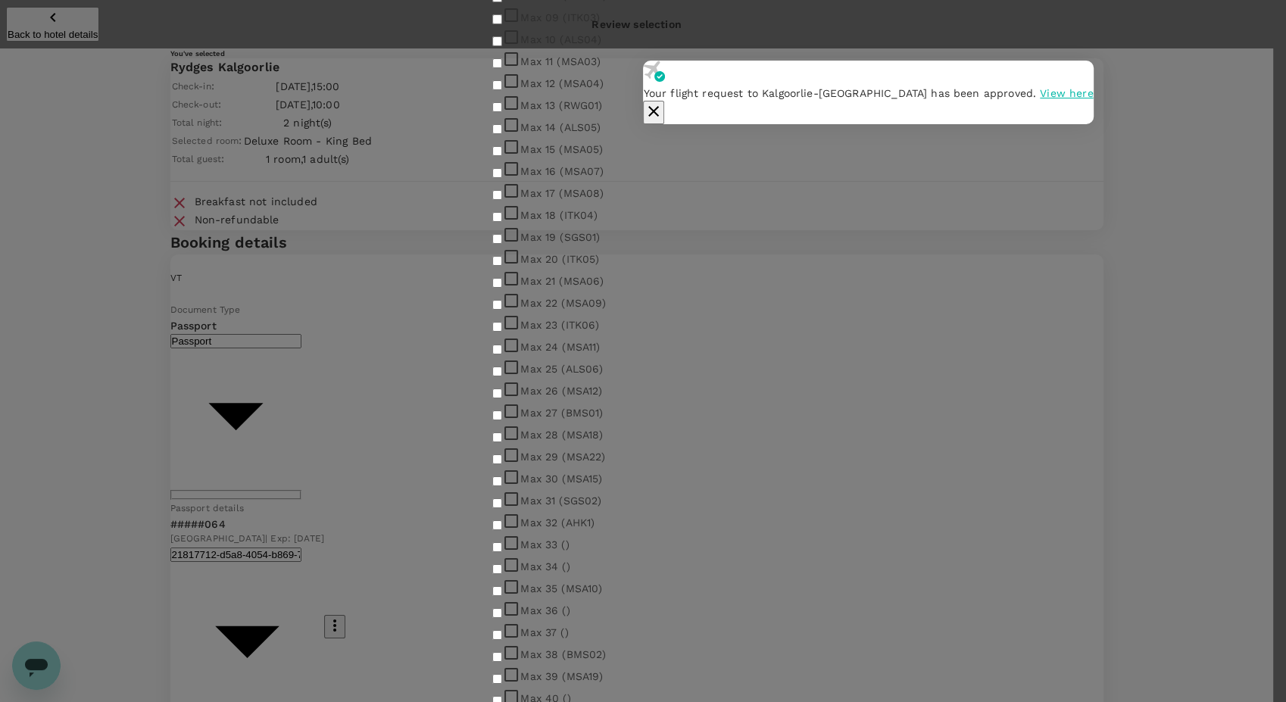
scroll to position [358, 0]
click at [502, 46] on input "checkbox" at bounding box center [497, 41] width 10 height 10
checkbox input "true"
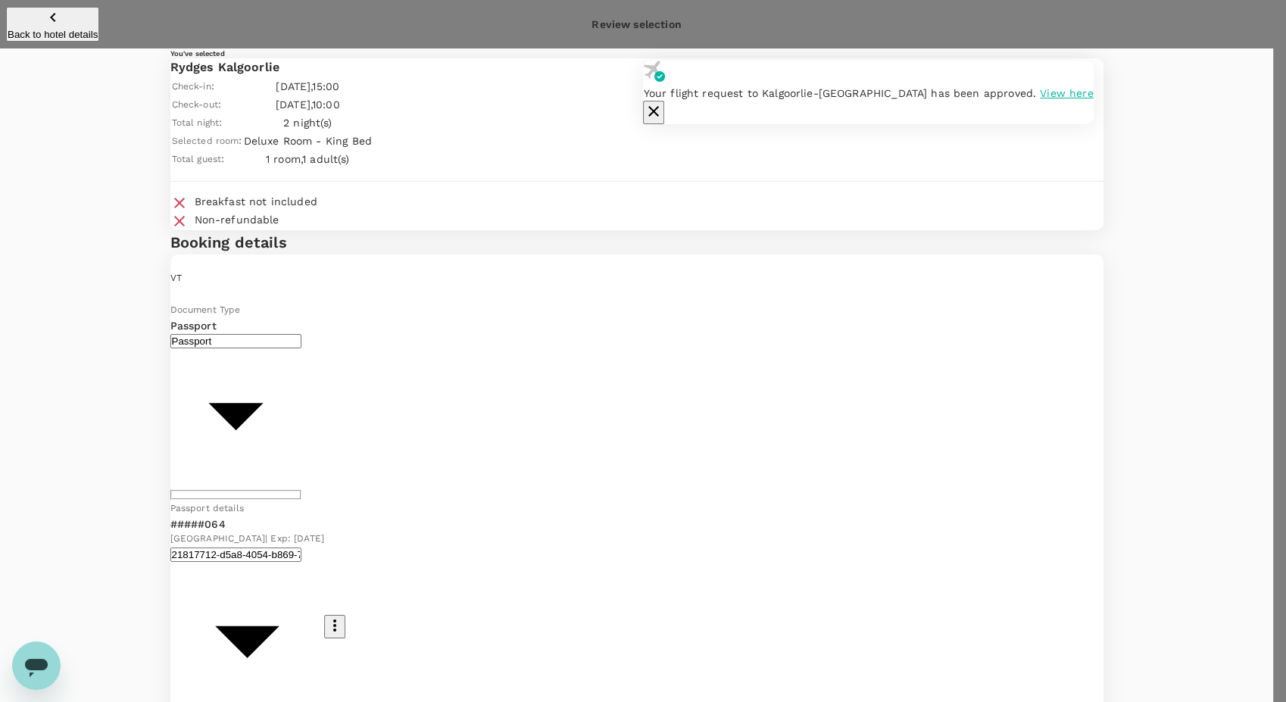
scroll to position [140, 0]
radio input "true"
radio input "false"
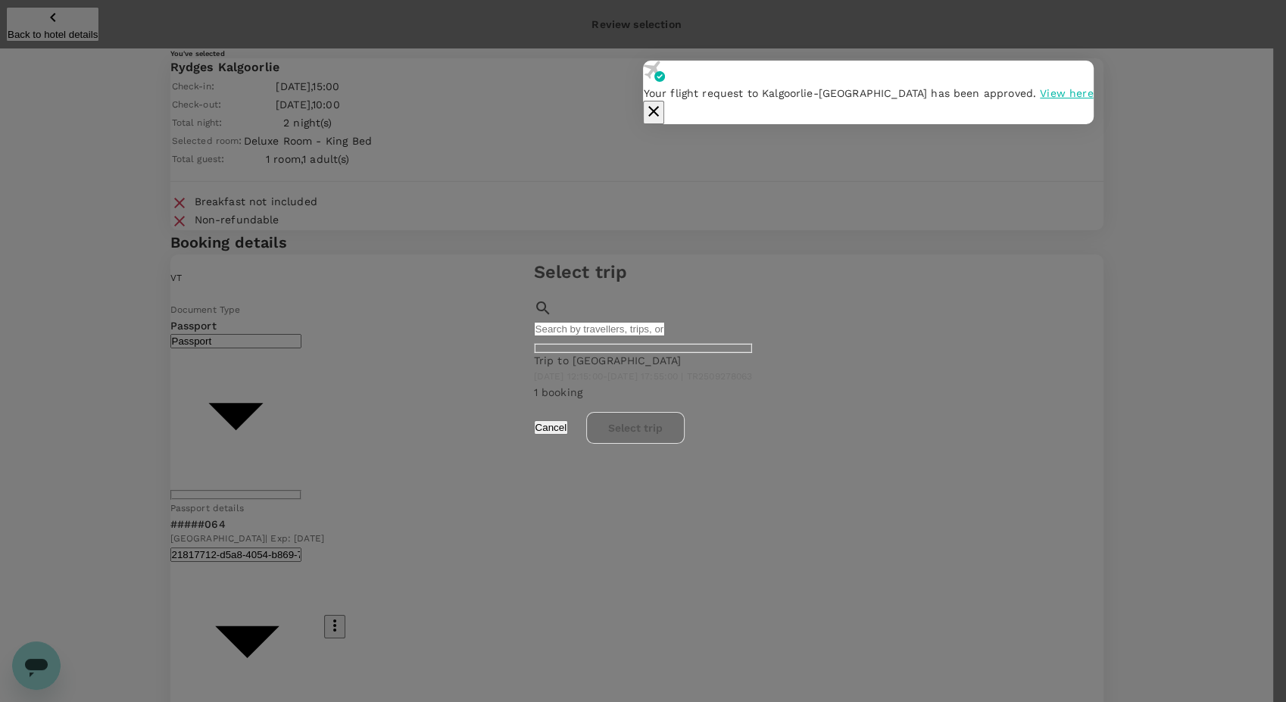
click at [539, 353] on p "Trip to [GEOGRAPHIC_DATA]" at bounding box center [643, 360] width 219 height 15
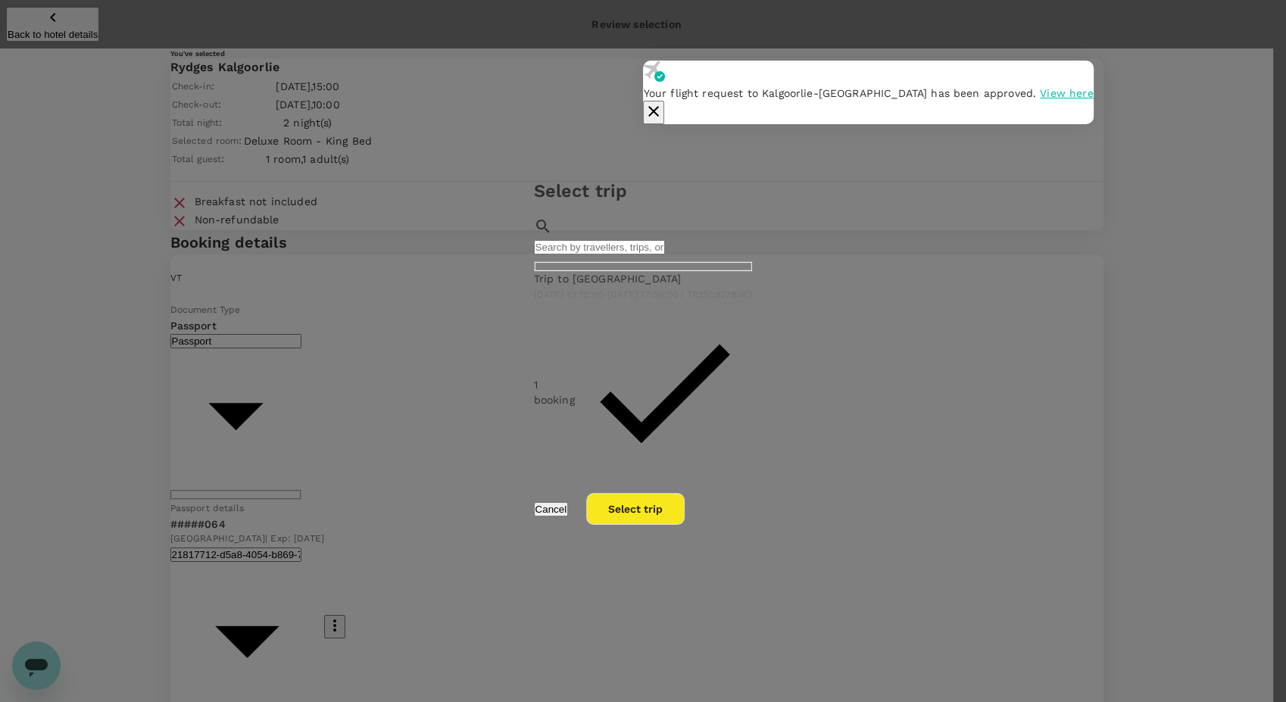
click at [685, 515] on button "Select trip" at bounding box center [635, 509] width 98 height 32
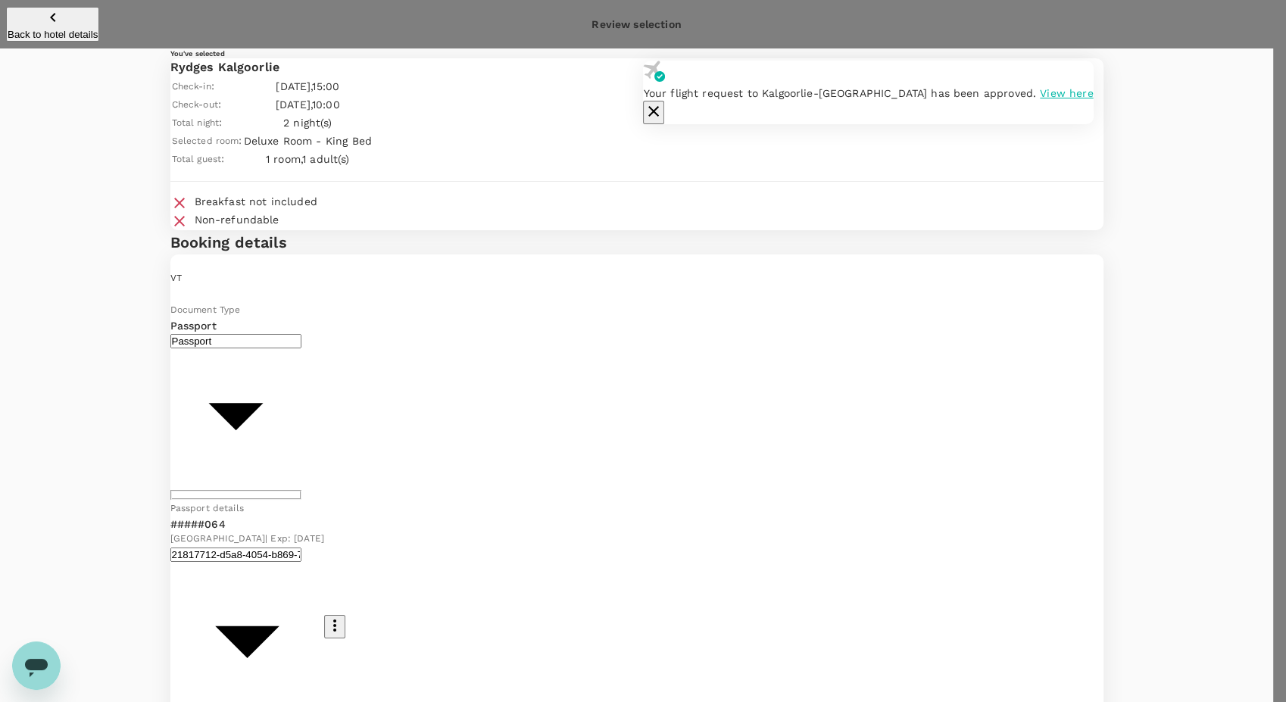
scroll to position [0, 0]
type textarea "MAX10 Breakdown"
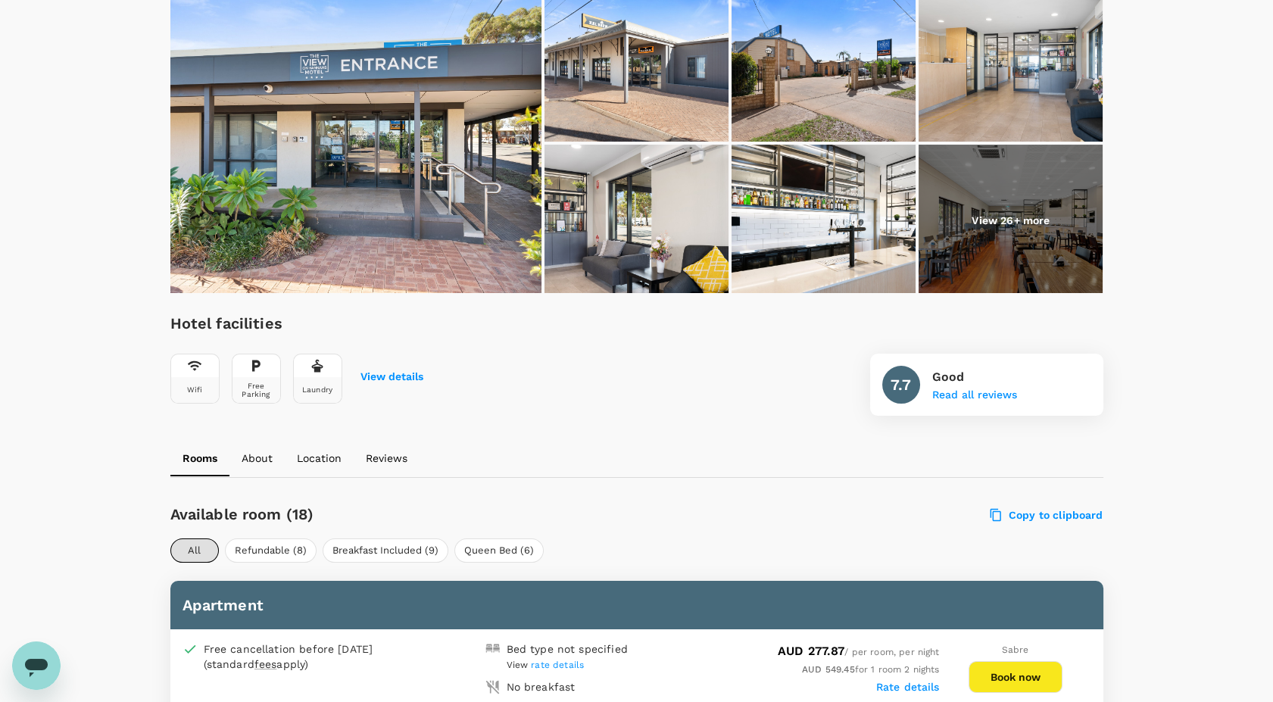
scroll to position [239, 0]
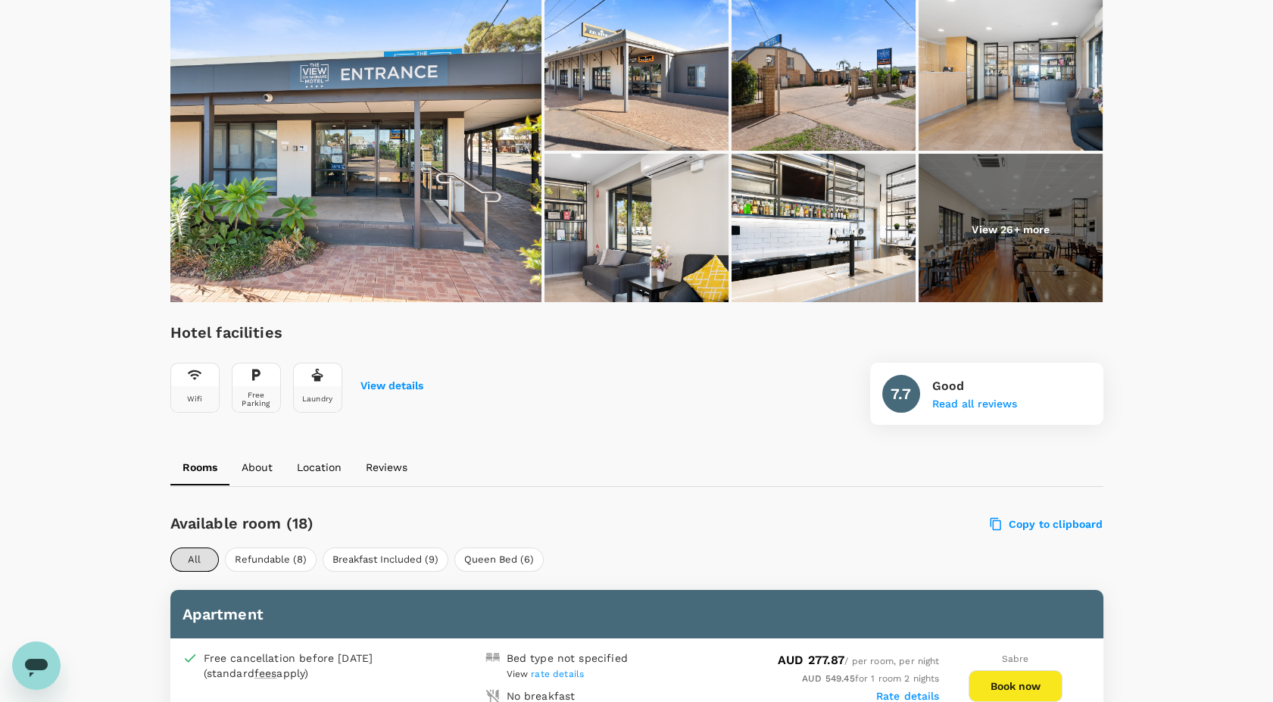
click at [598, 100] on img at bounding box center [637, 74] width 184 height 151
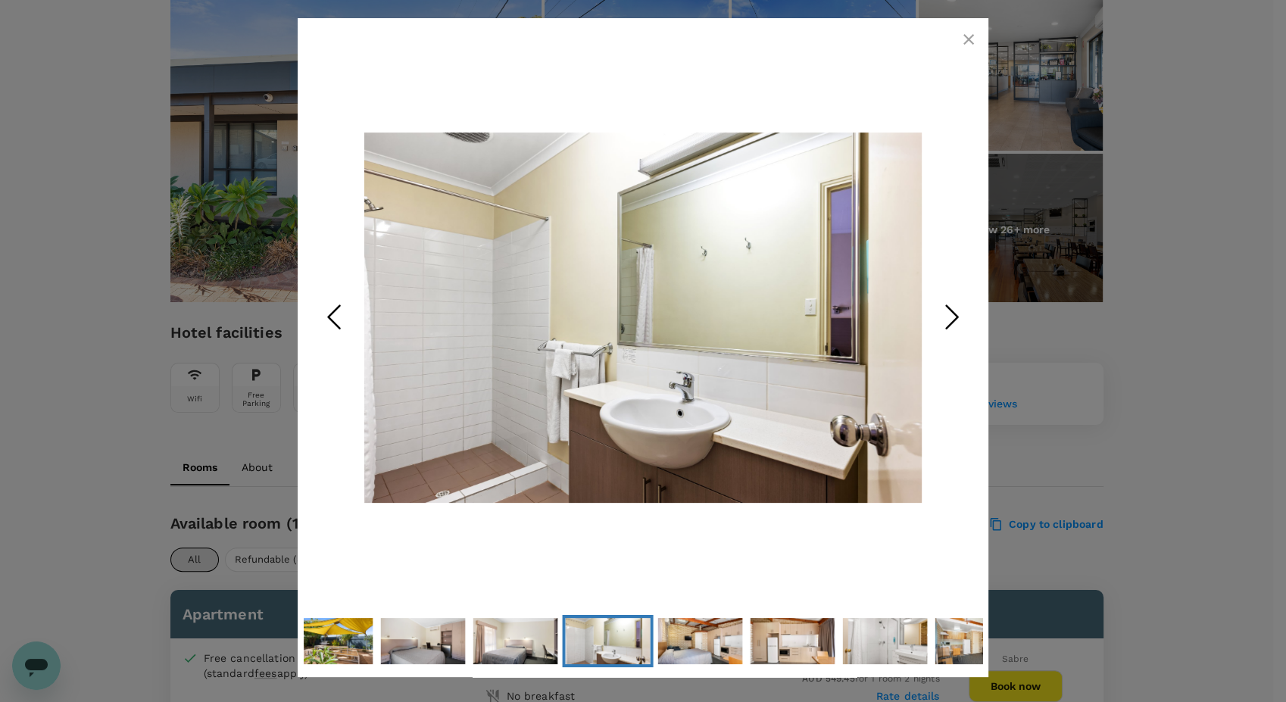
click at [956, 44] on button "button" at bounding box center [969, 39] width 30 height 30
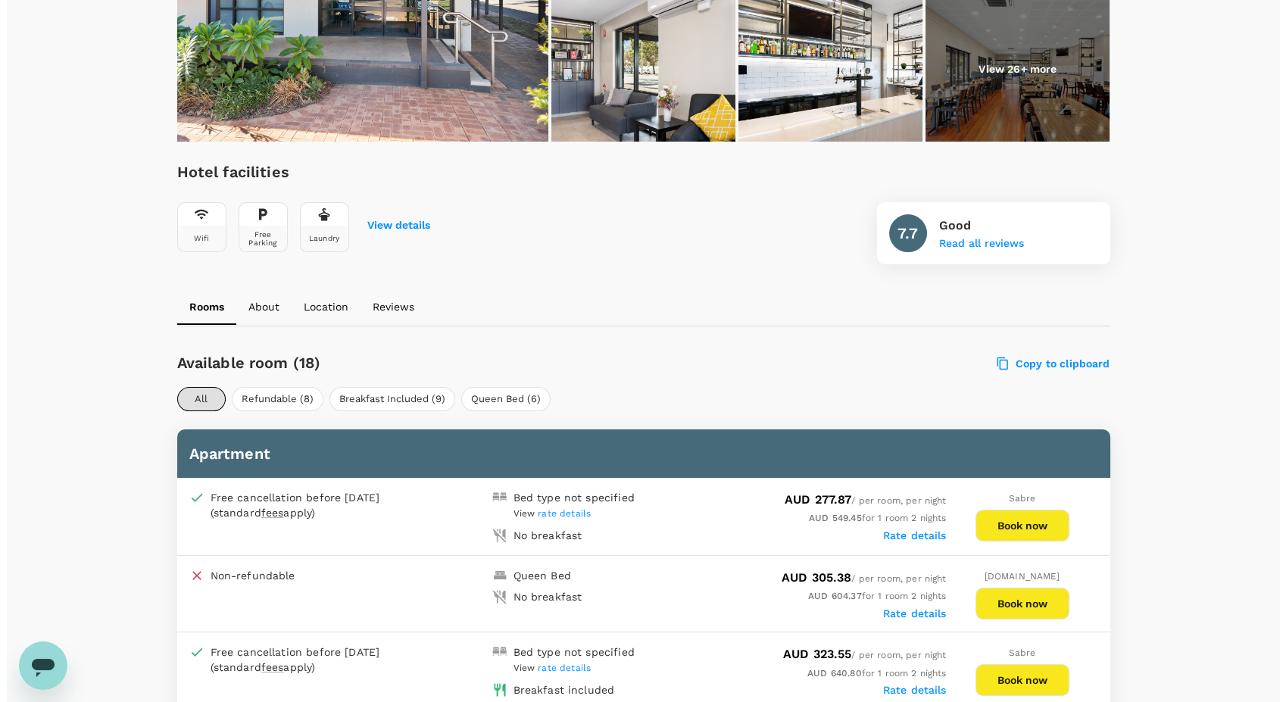
scroll to position [158, 0]
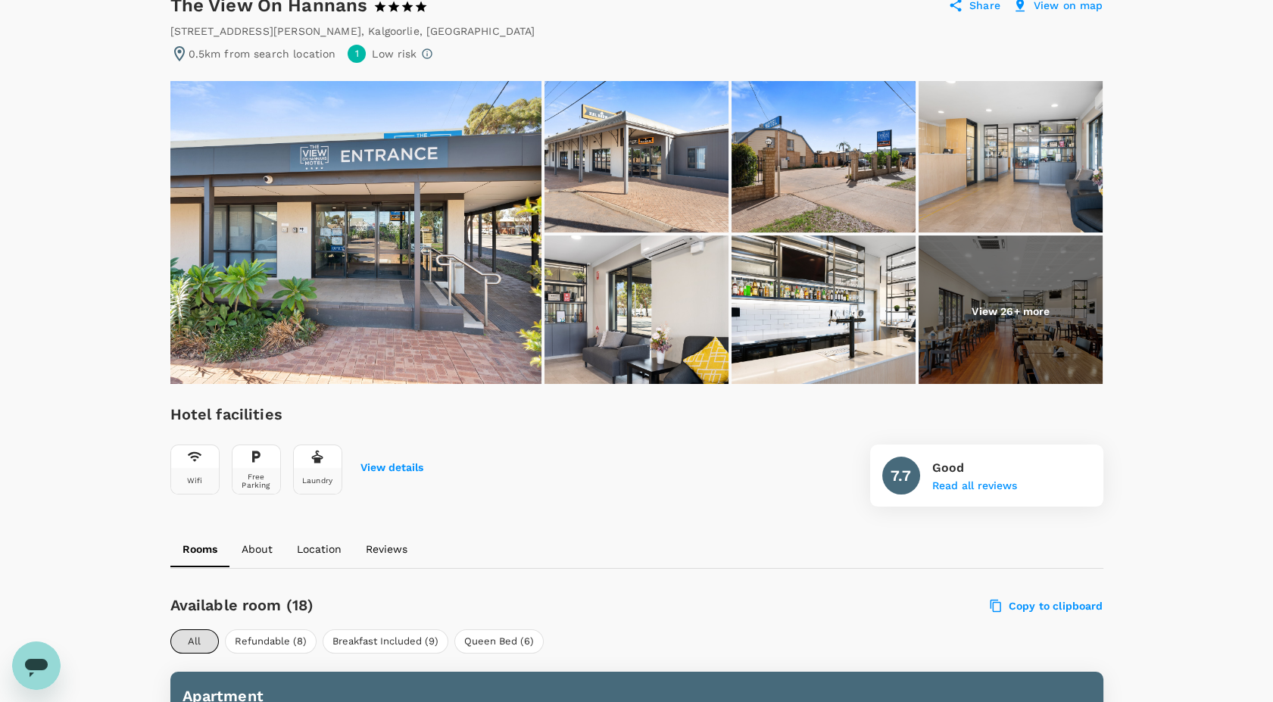
click at [456, 334] on img at bounding box center [355, 232] width 371 height 303
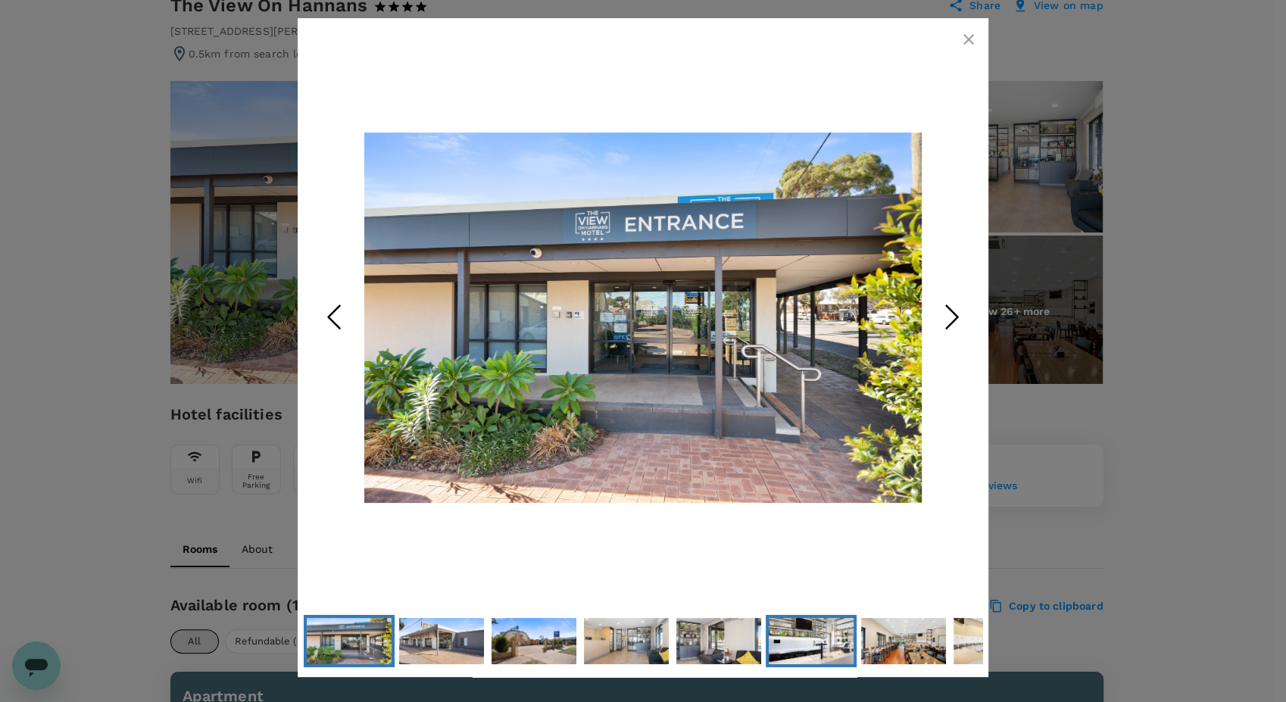
click at [829, 637] on img "Go to Slide 6" at bounding box center [811, 641] width 85 height 57
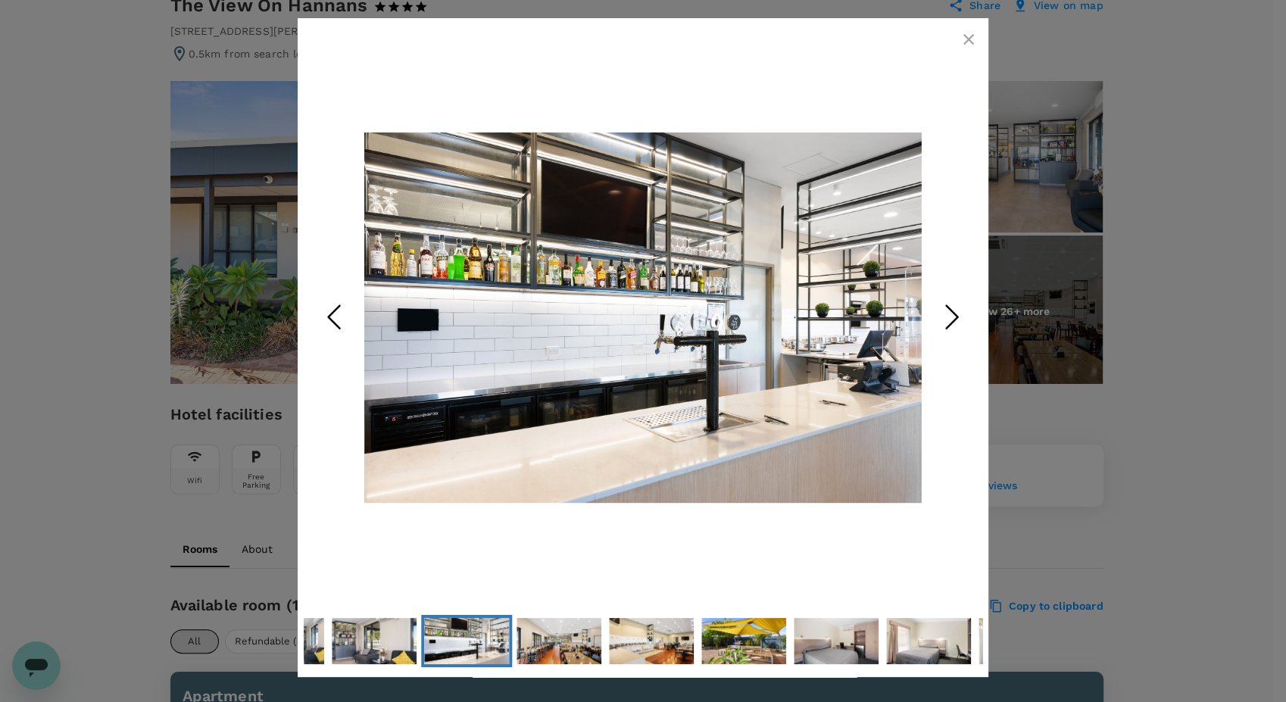
click at [951, 327] on icon "Next Slide" at bounding box center [951, 316] width 45 height 45
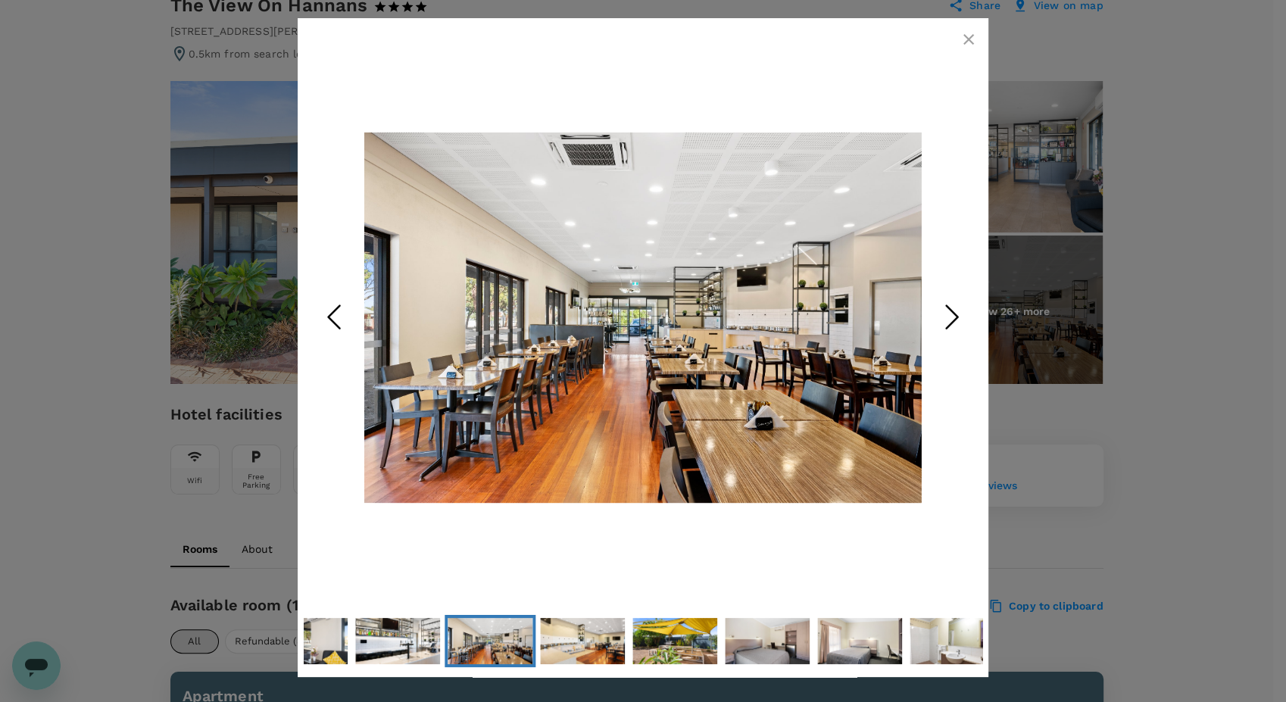
click at [951, 327] on icon "Next Slide" at bounding box center [951, 316] width 45 height 45
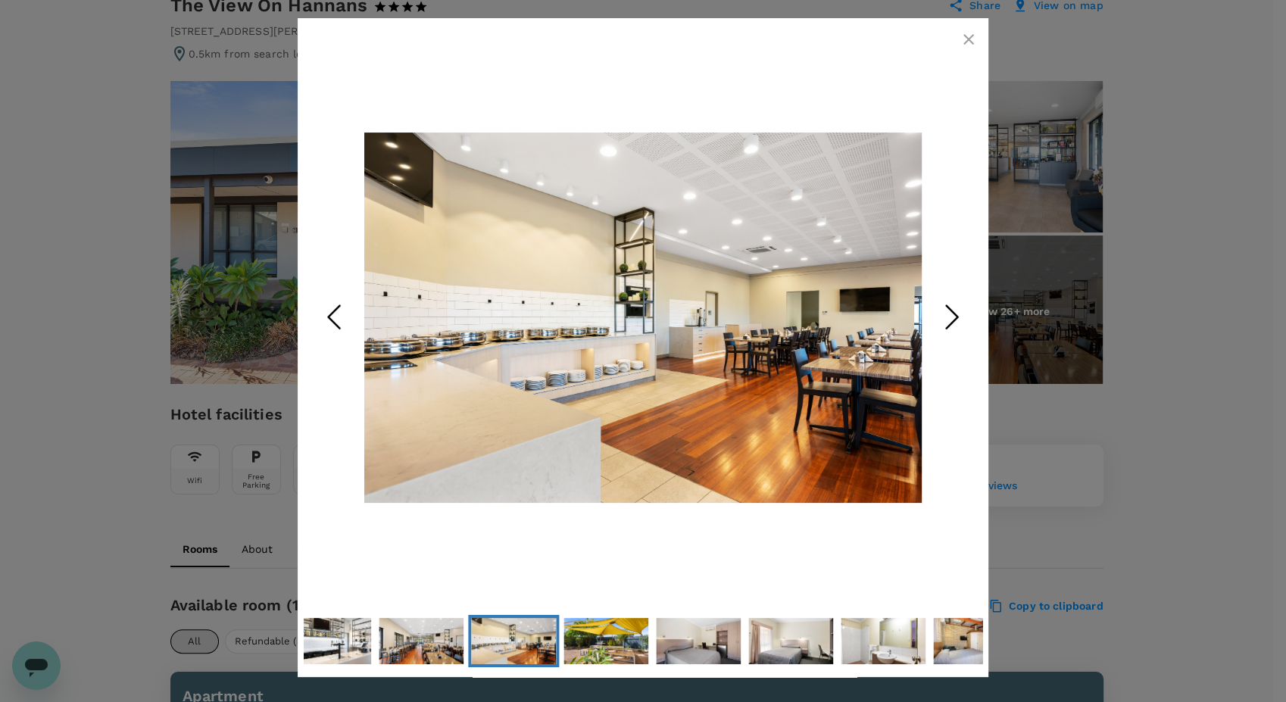
click at [951, 327] on icon "Next Slide" at bounding box center [951, 316] width 45 height 45
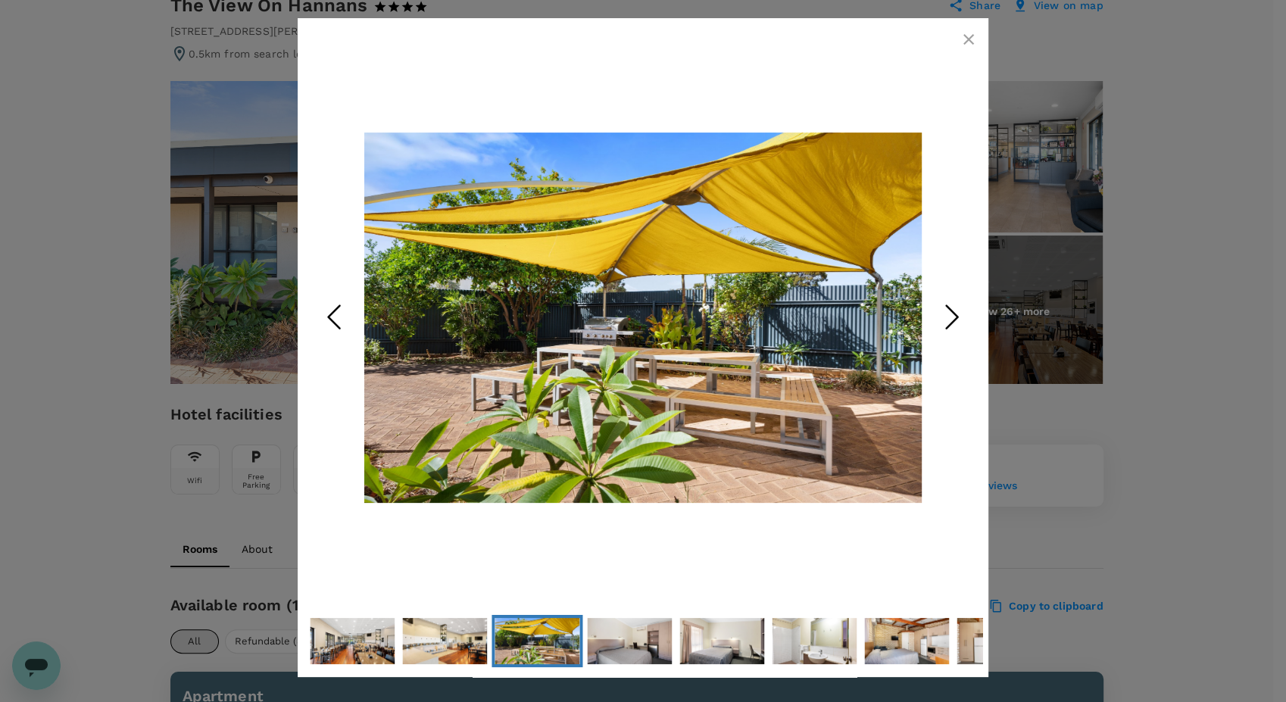
click at [951, 327] on icon "Next Slide" at bounding box center [951, 316] width 45 height 45
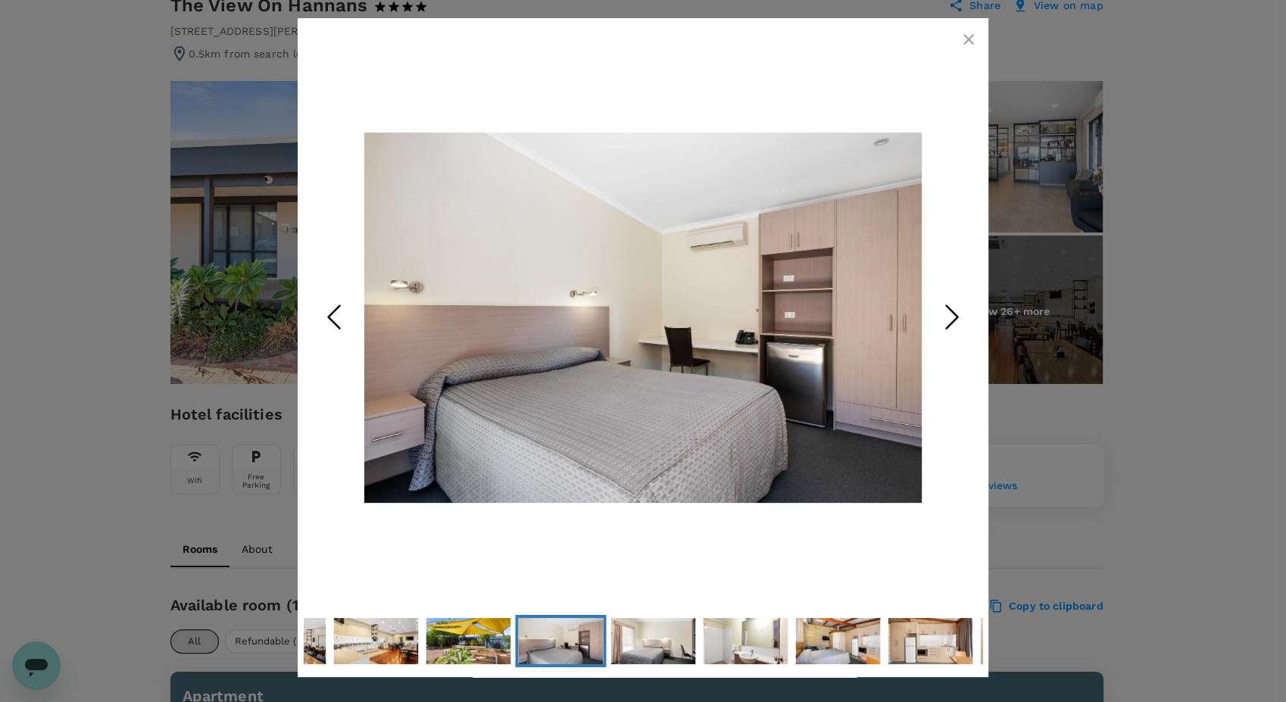
click at [951, 327] on icon "Next Slide" at bounding box center [951, 316] width 45 height 45
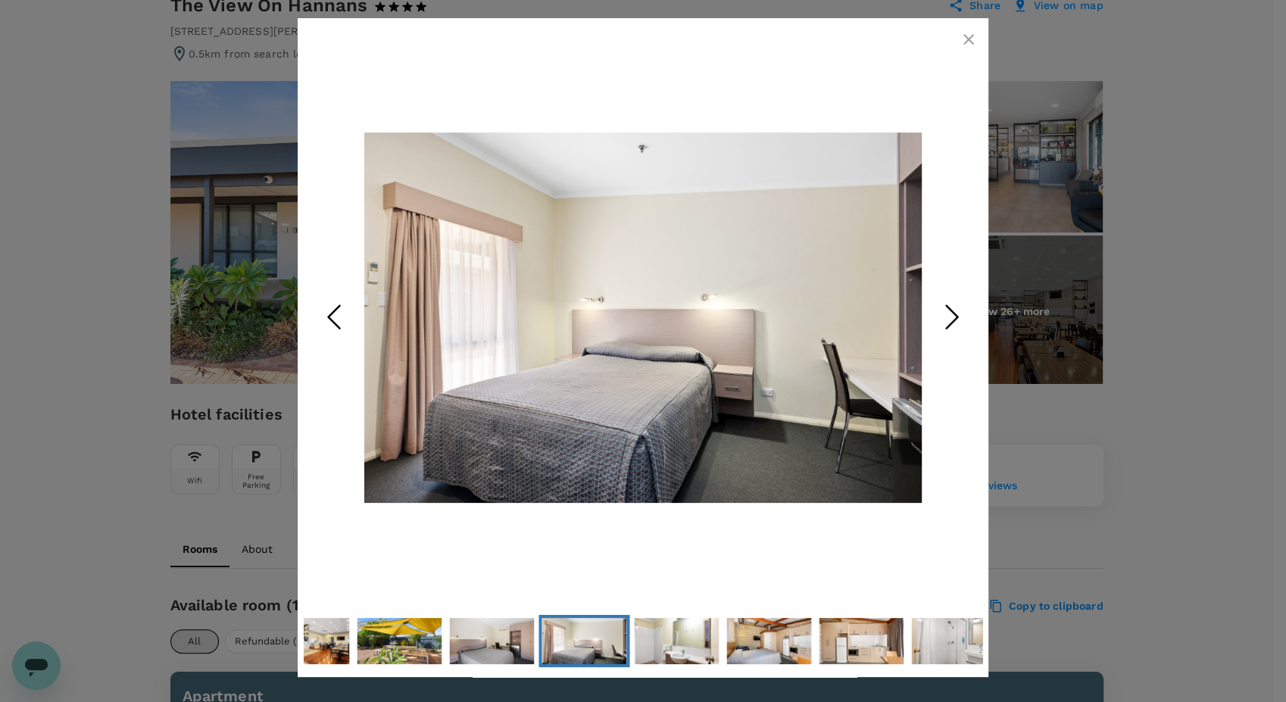
click at [951, 327] on icon "Next Slide" at bounding box center [951, 316] width 45 height 45
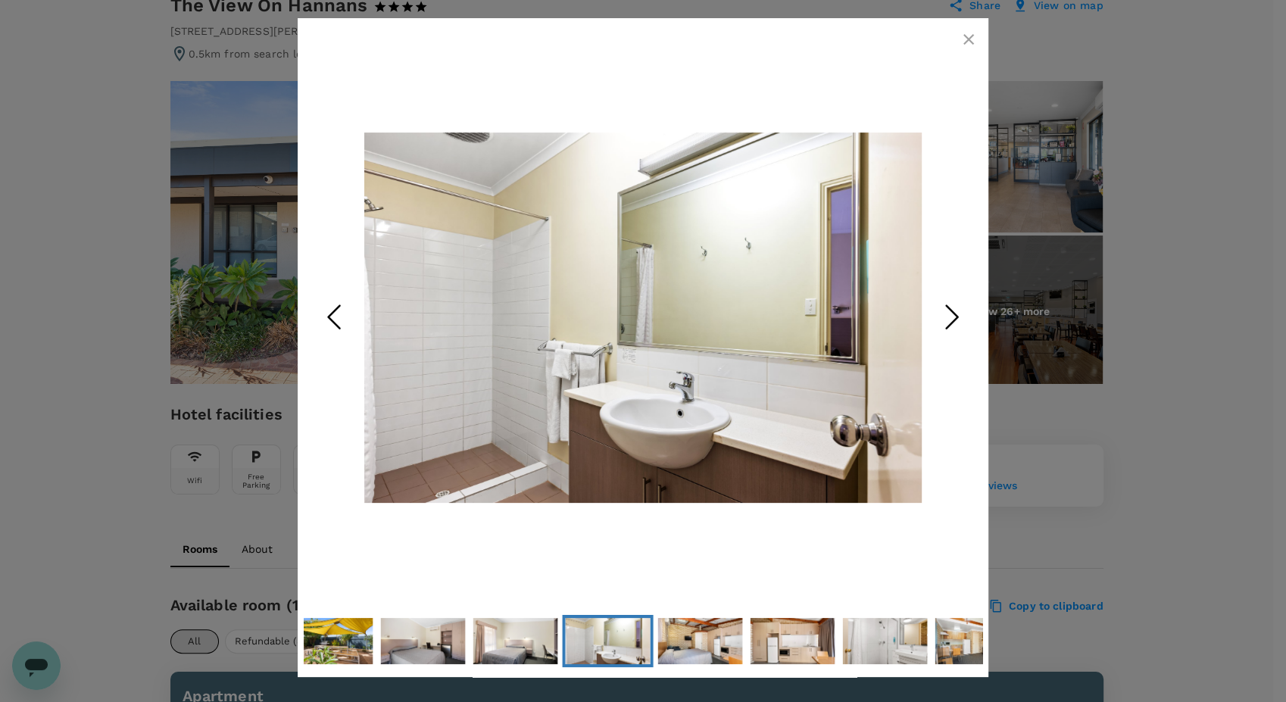
click at [951, 327] on icon "Next Slide" at bounding box center [951, 316] width 45 height 45
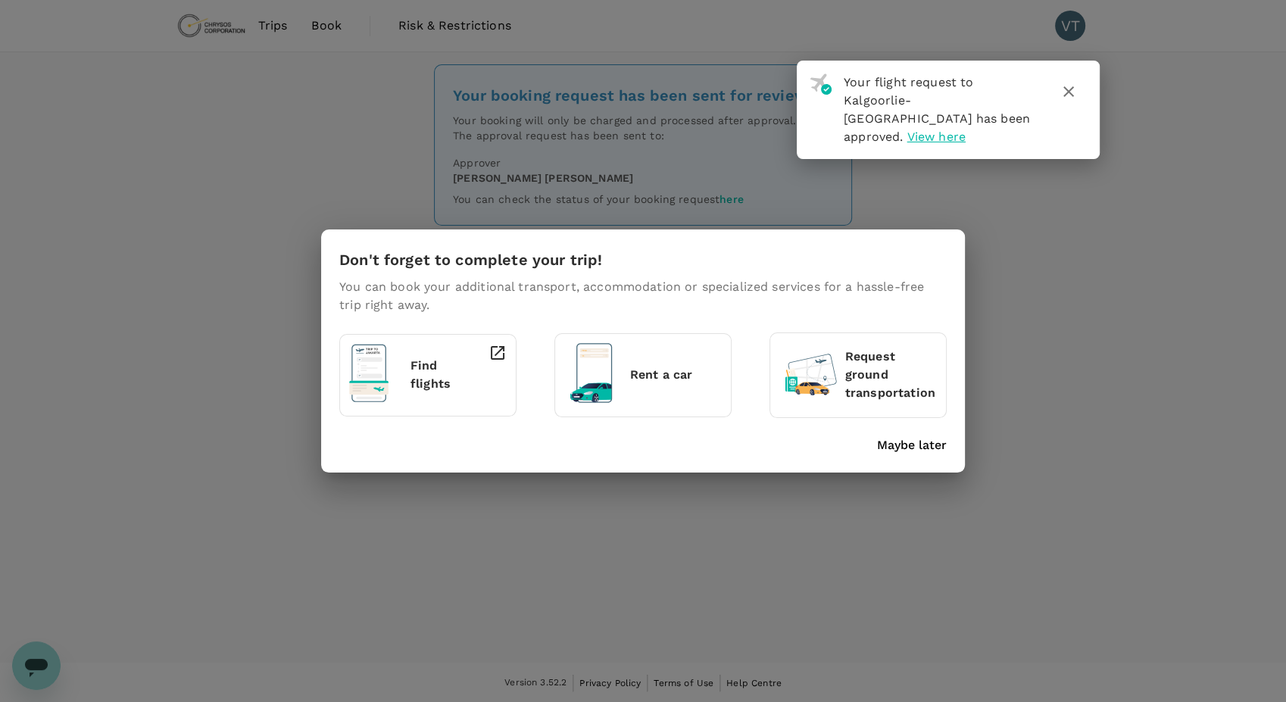
click at [904, 448] on p "Maybe later" at bounding box center [912, 445] width 70 height 18
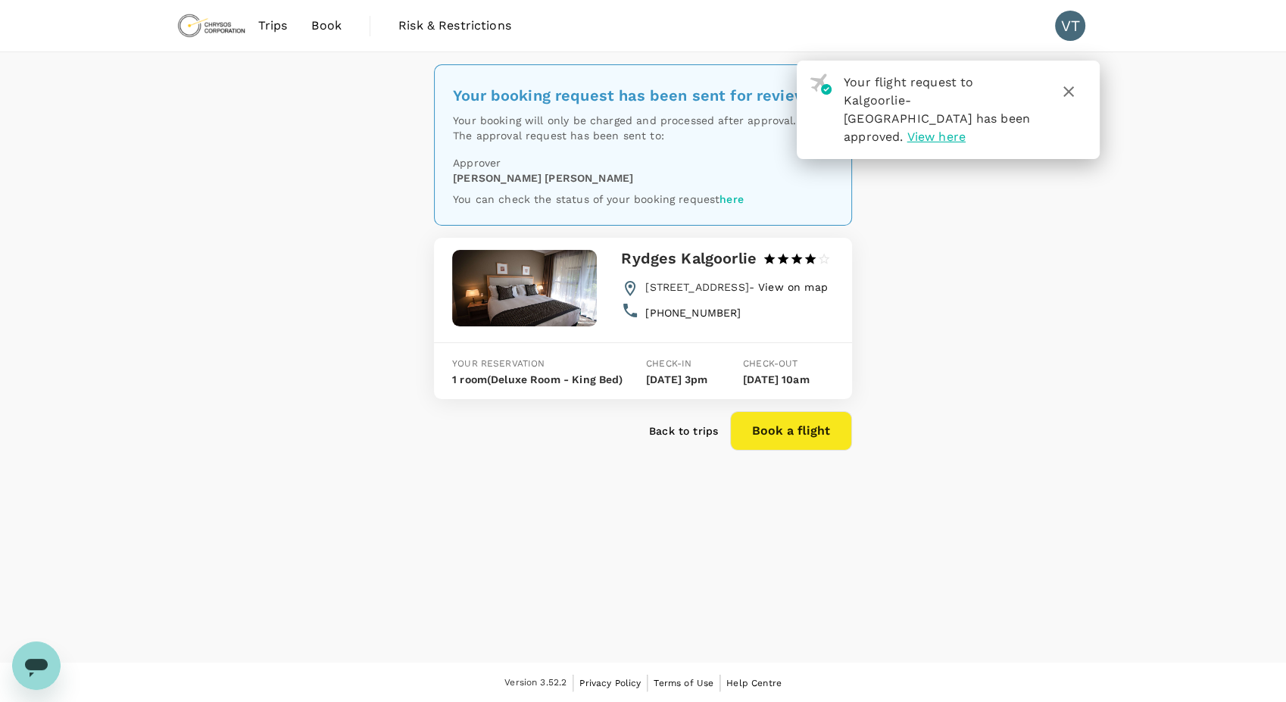
click at [943, 130] on span "View here" at bounding box center [936, 137] width 58 height 14
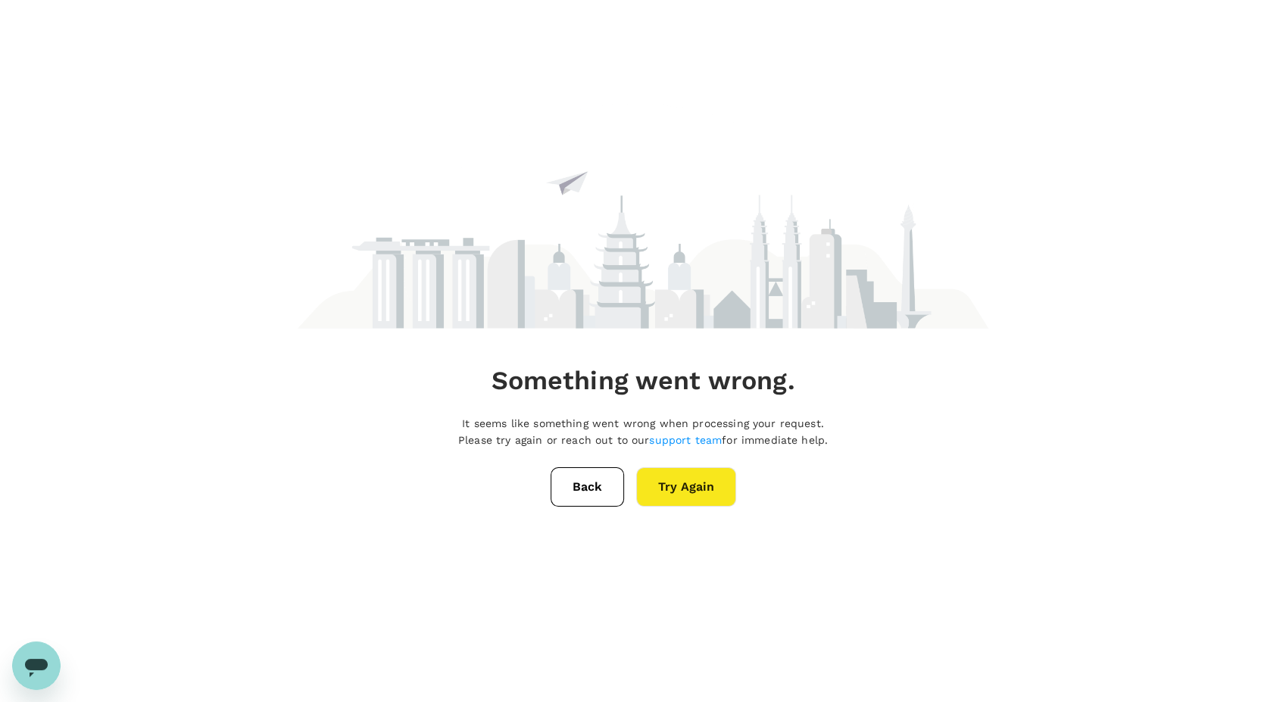
click at [682, 477] on button "Try Again" at bounding box center [686, 486] width 100 height 39
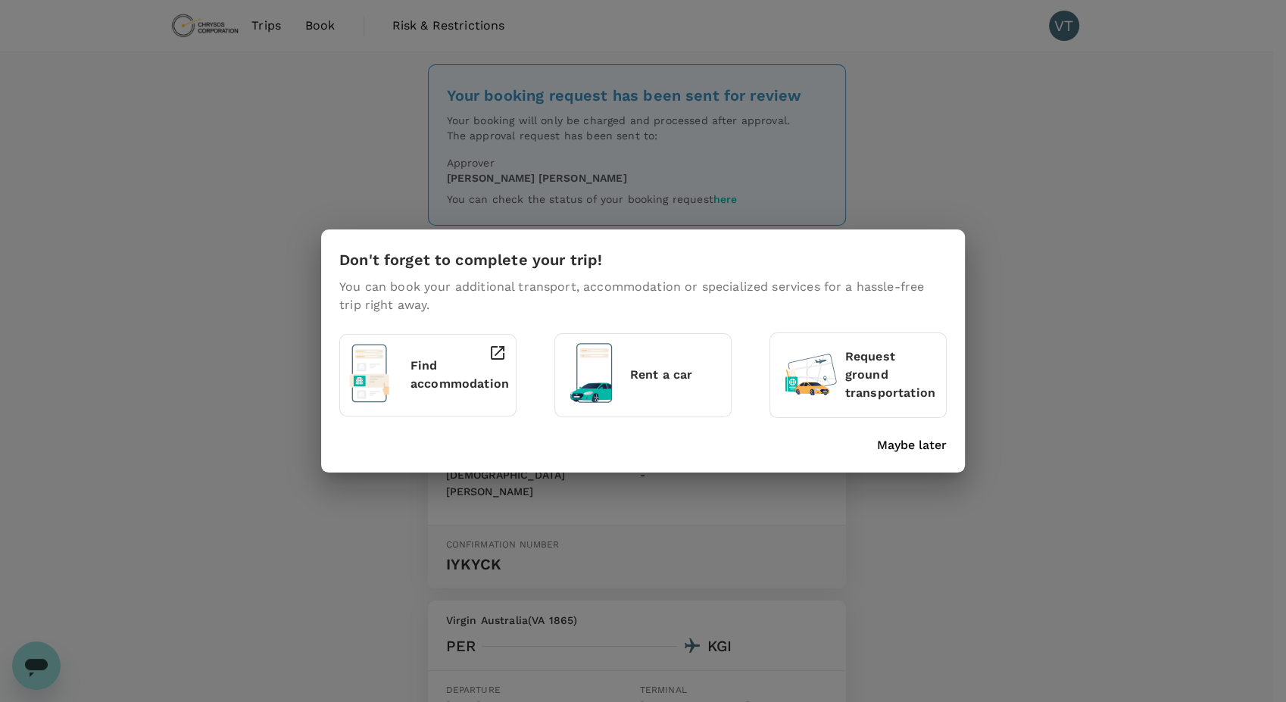
click at [918, 443] on p "Maybe later" at bounding box center [912, 445] width 70 height 18
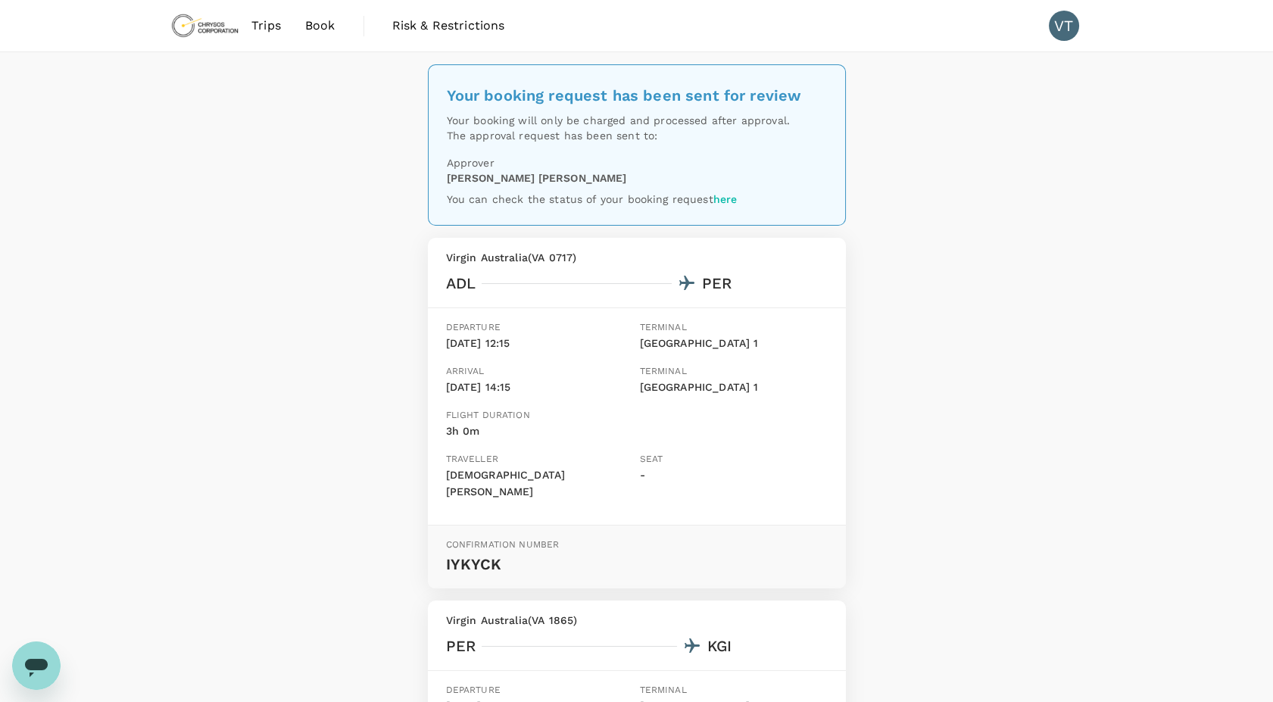
click at [251, 30] on span "Trips" at bounding box center [266, 26] width 30 height 18
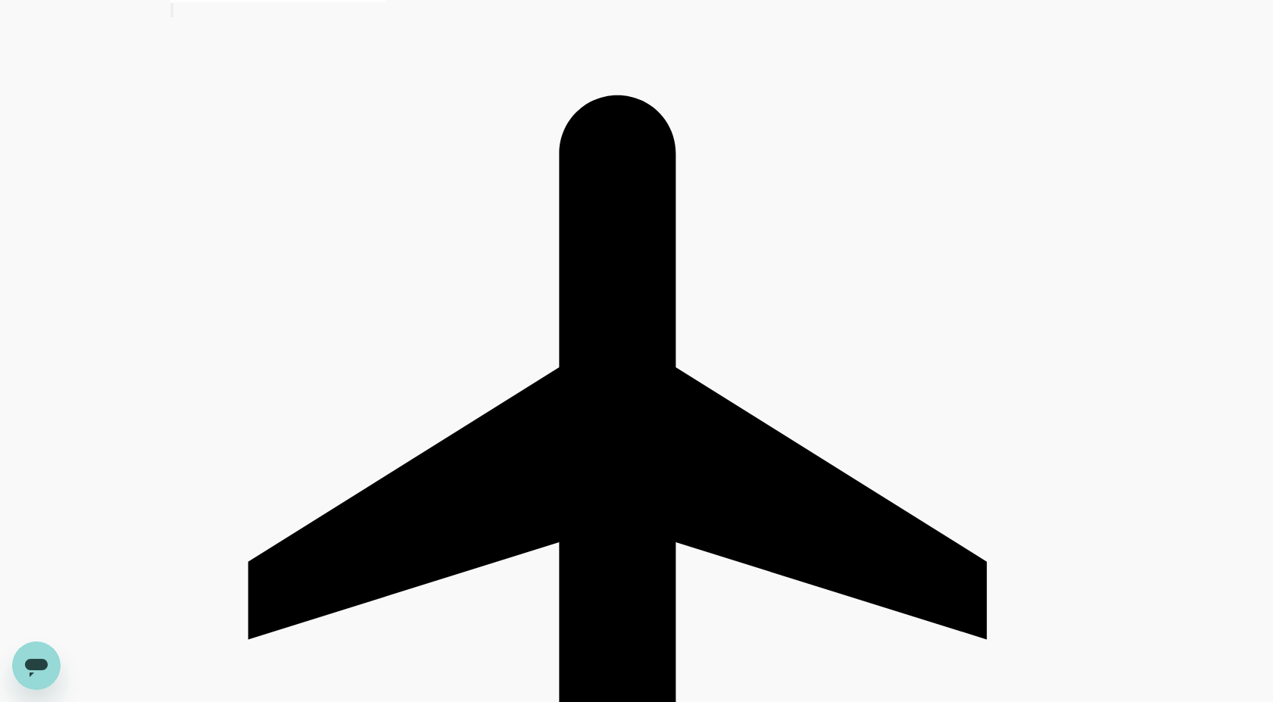
scroll to position [288, 0]
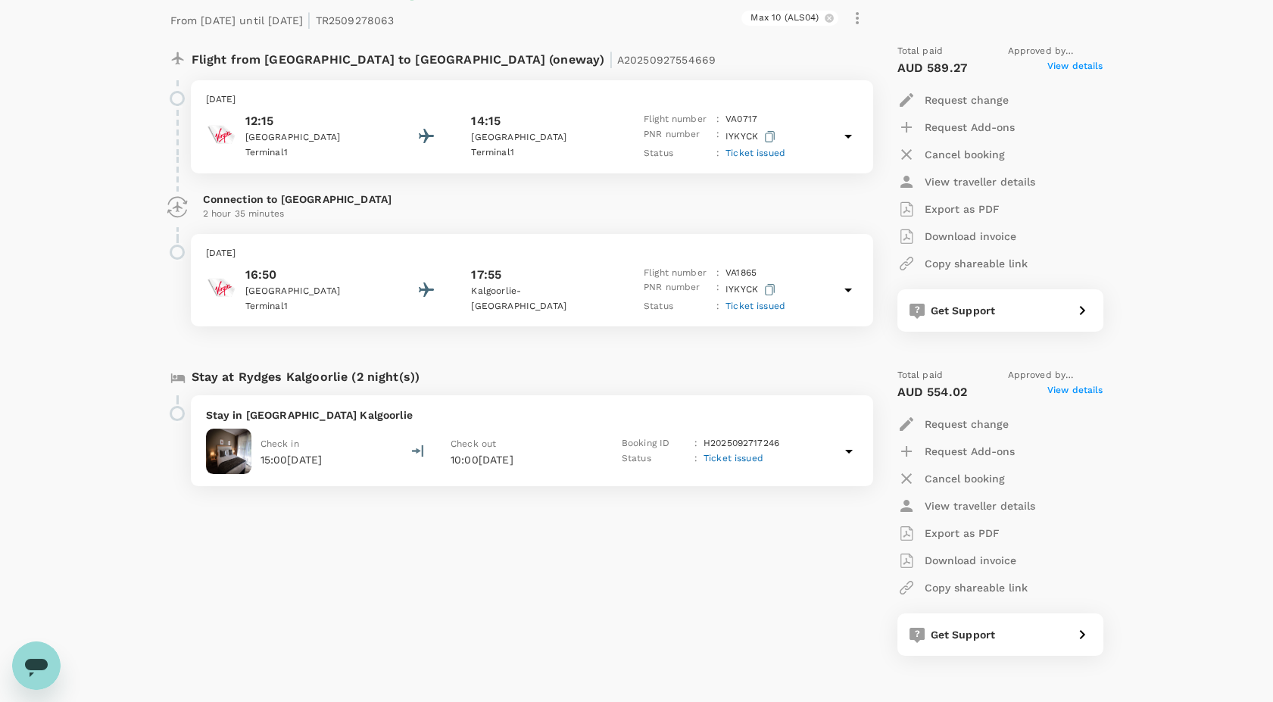
scroll to position [256, 0]
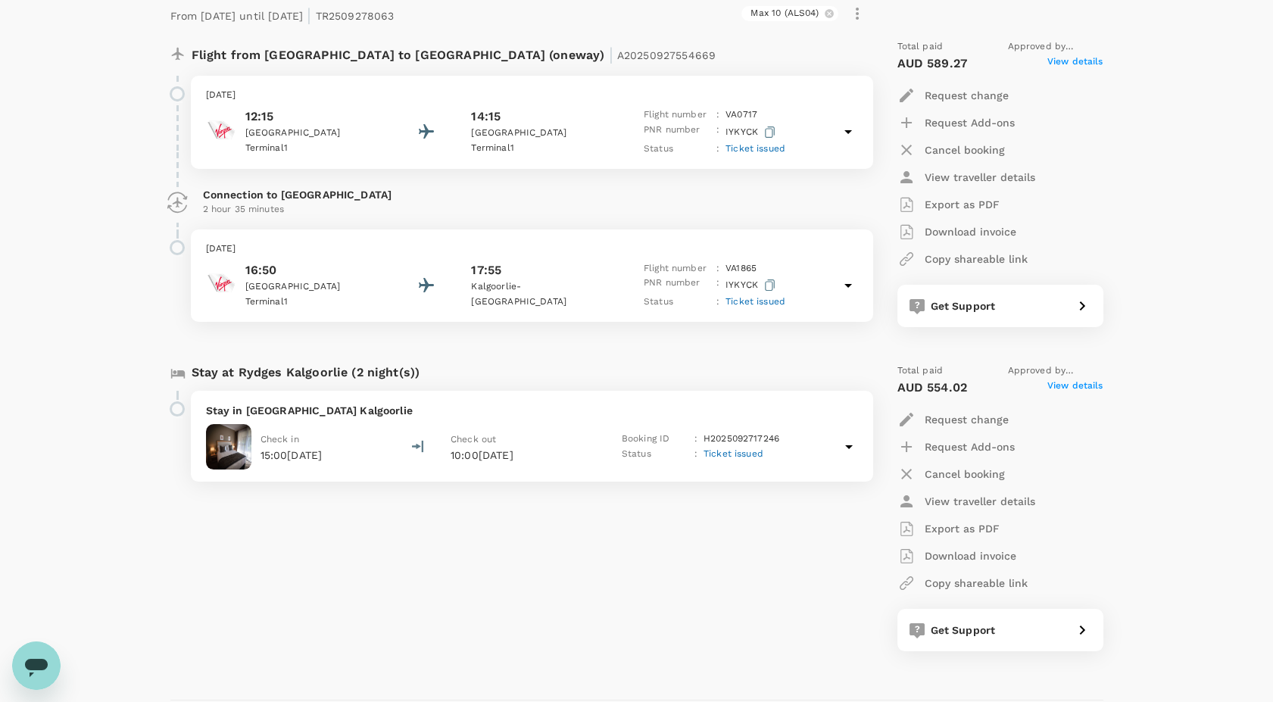
click at [529, 470] on div "Stay in Rydges Kalgoorlie Check in 15:00, 28 Sep 2025 Check out 10:00, 30 Sep 2…" at bounding box center [532, 436] width 682 height 91
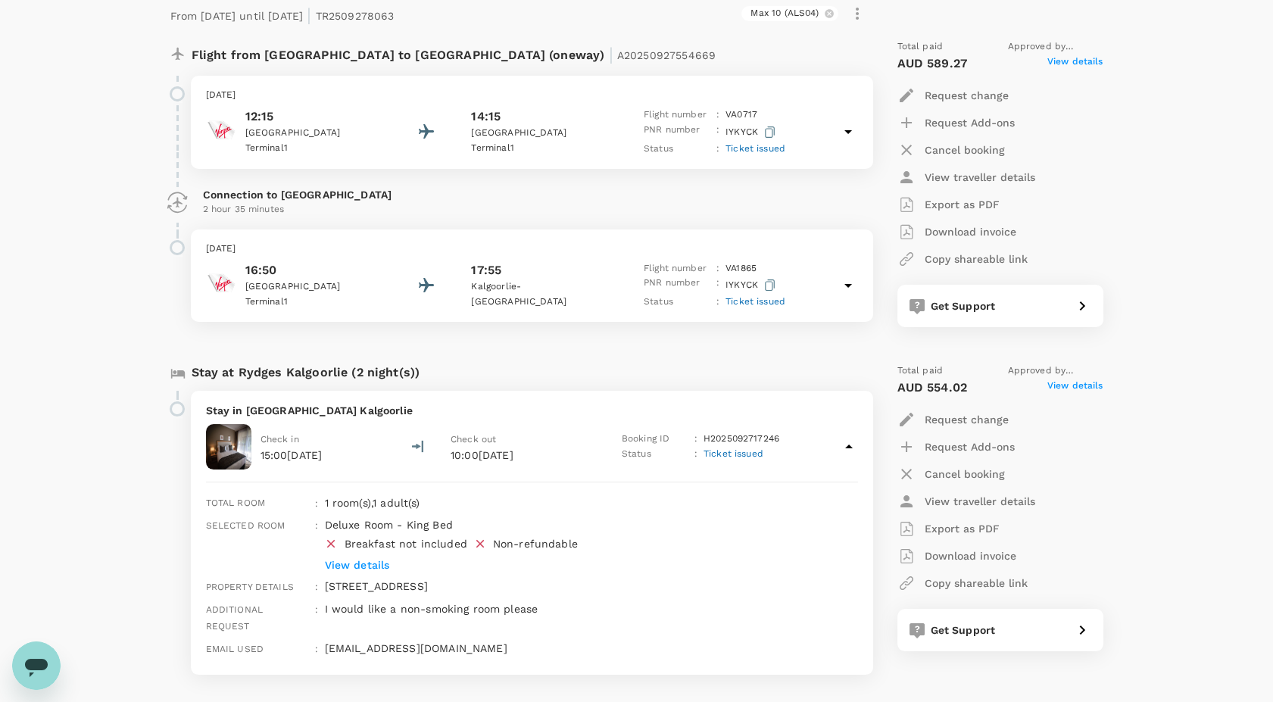
click at [363, 559] on p "View details" at bounding box center [568, 564] width 488 height 15
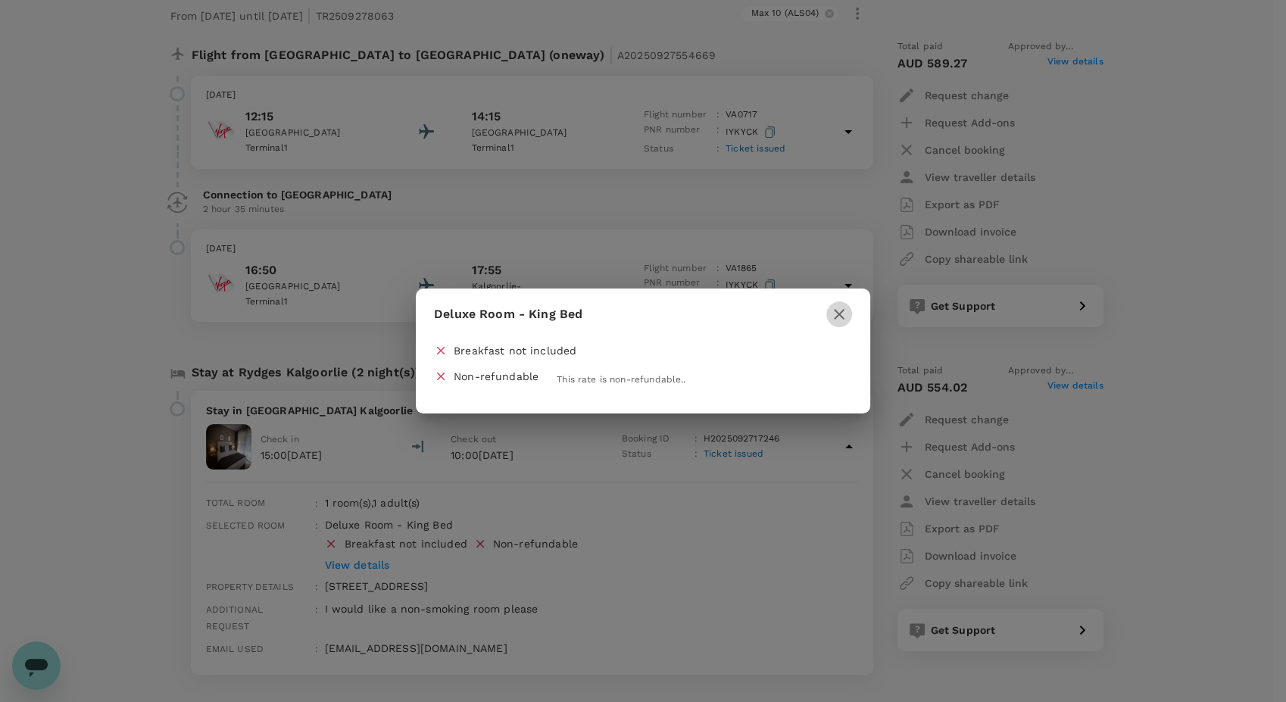
click at [839, 323] on icon "button" at bounding box center [839, 314] width 18 height 18
